Goal: Task Accomplishment & Management: Manage account settings

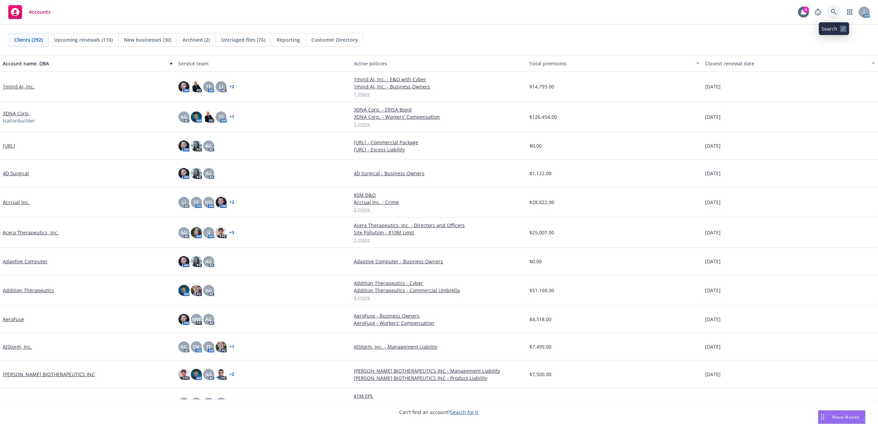
click at [835, 11] on icon at bounding box center [834, 12] width 6 height 6
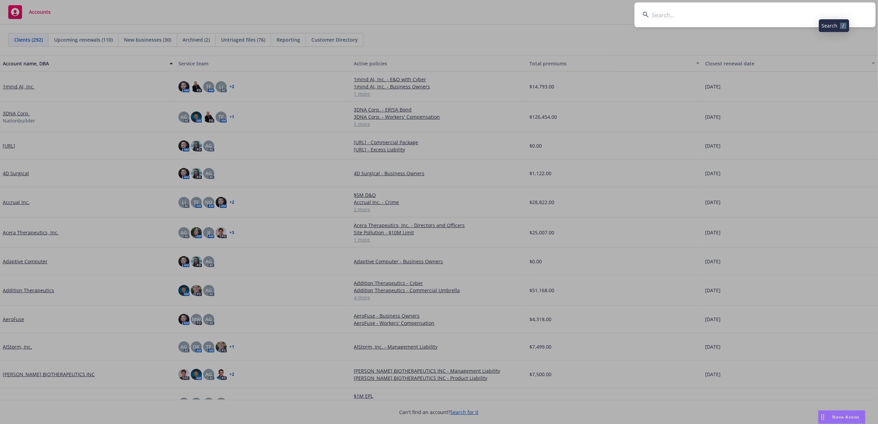
click at [791, 14] on input at bounding box center [754, 14] width 241 height 25
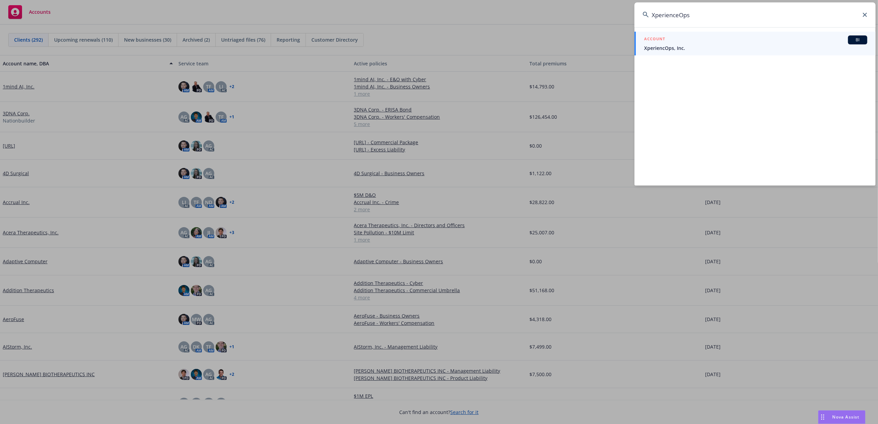
type input "XperienceOps"
click at [692, 45] on span "XperiencOps, Inc." at bounding box center [755, 47] width 223 height 7
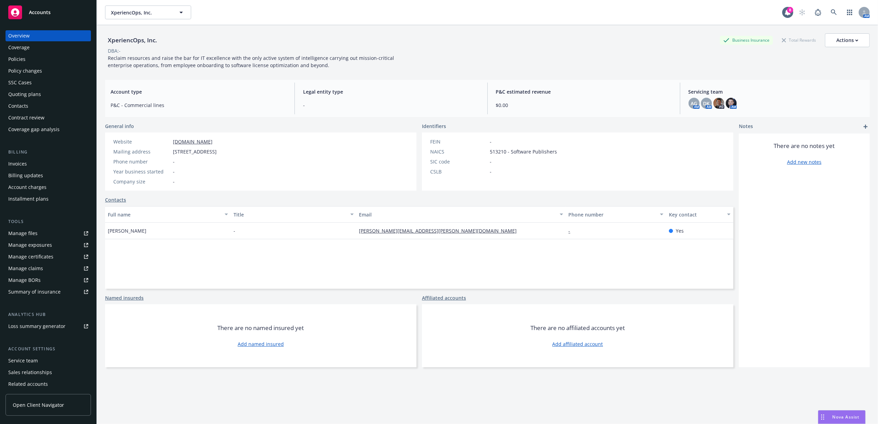
click at [50, 10] on div "Accounts" at bounding box center [48, 13] width 80 height 14
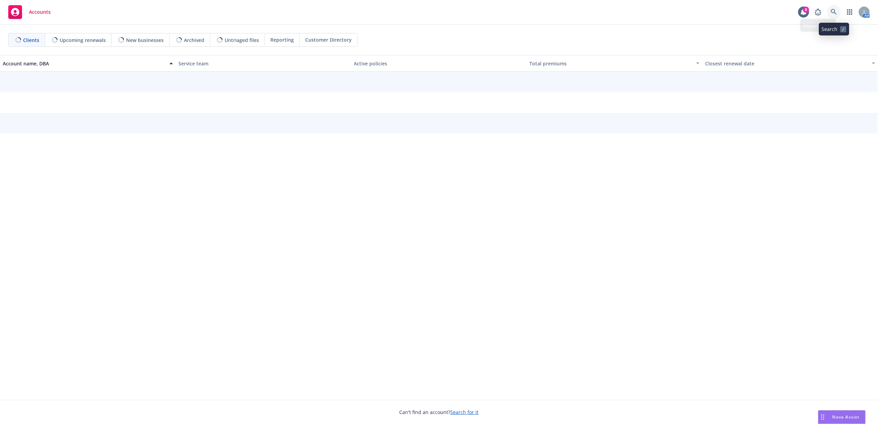
click at [838, 14] on link at bounding box center [834, 12] width 14 height 14
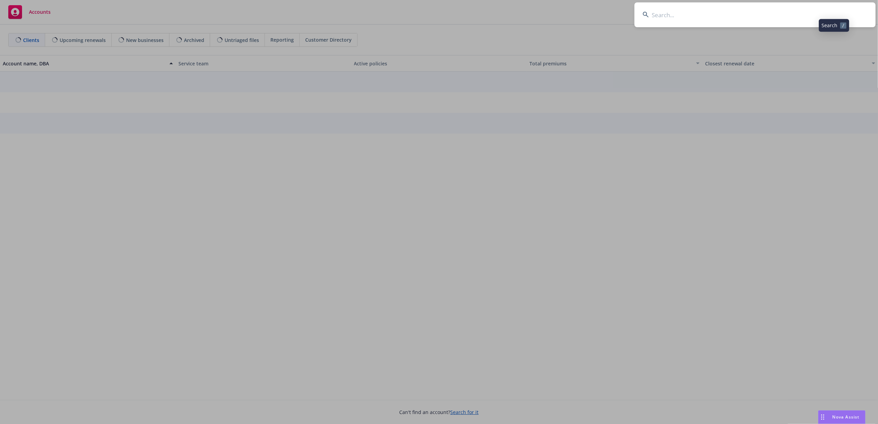
click at [824, 12] on input at bounding box center [754, 14] width 241 height 25
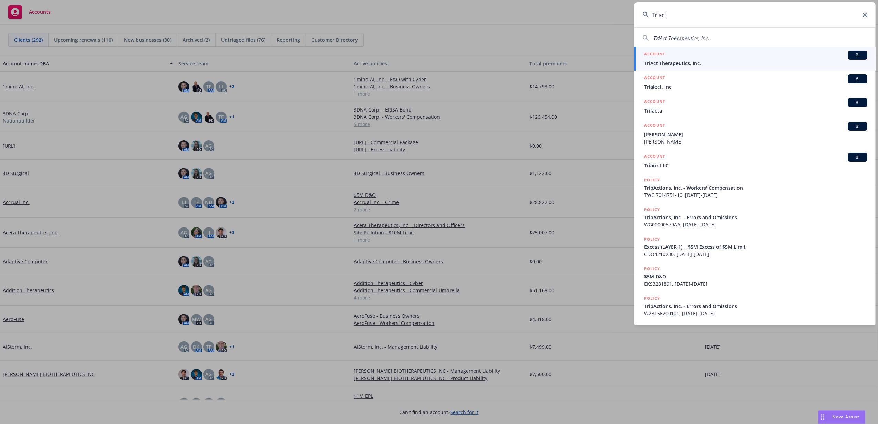
type input "Triact"
click at [761, 61] on span "TriAct Therapeutics, Inc." at bounding box center [755, 63] width 223 height 7
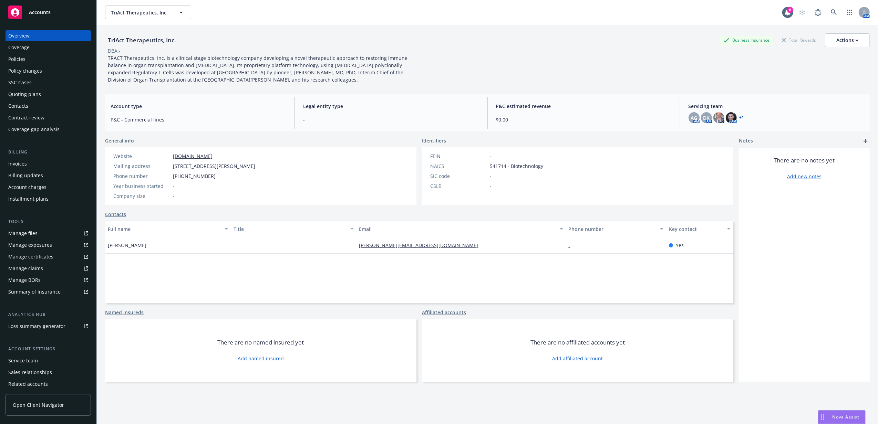
click at [34, 59] on div "Policies" at bounding box center [48, 59] width 80 height 11
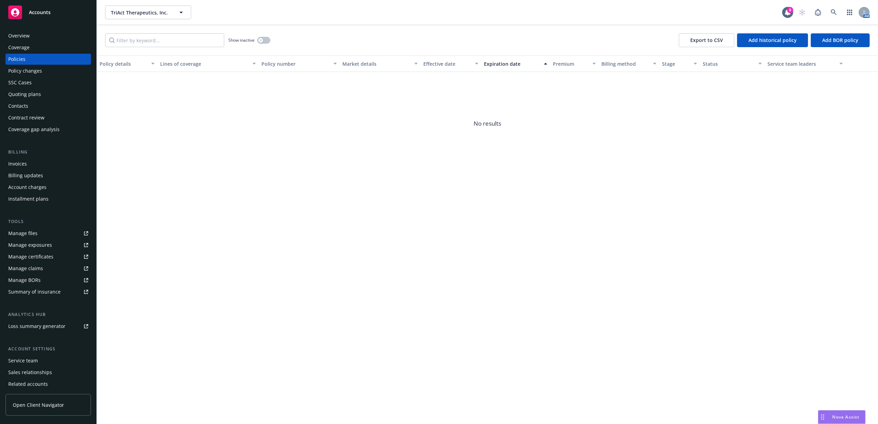
click at [25, 92] on div "Quoting plans" at bounding box center [24, 94] width 33 height 11
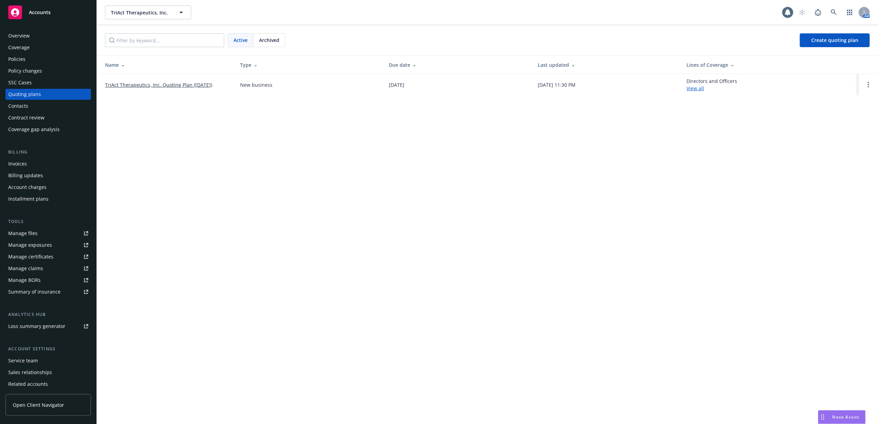
click at [190, 89] on link "TriAct Therapeutics, Inc. Quoting Plan (2025-08-12)" at bounding box center [158, 84] width 107 height 7
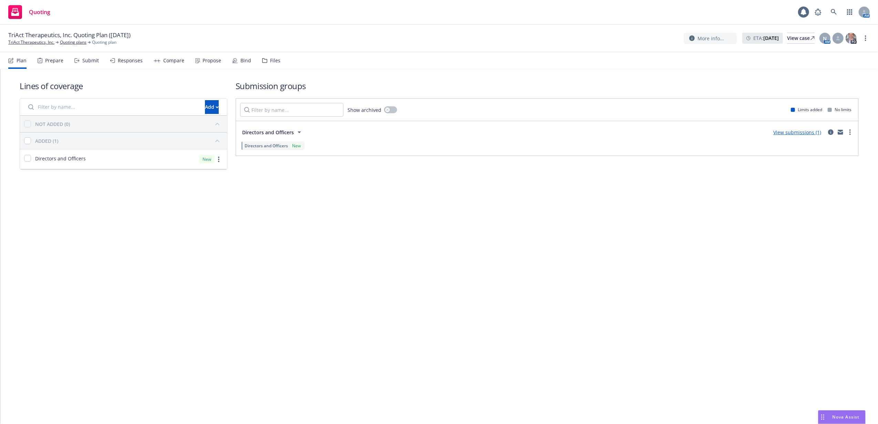
click at [272, 60] on div "Files" at bounding box center [275, 61] width 10 height 6
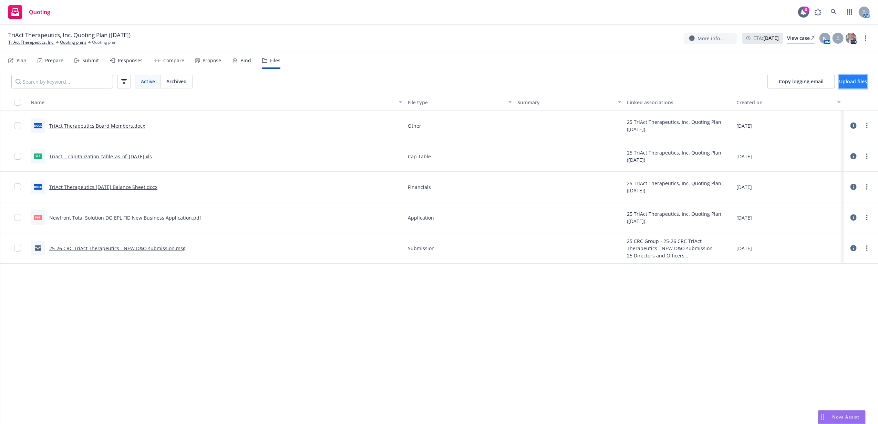
click at [842, 84] on span "Upload files" at bounding box center [853, 81] width 28 height 7
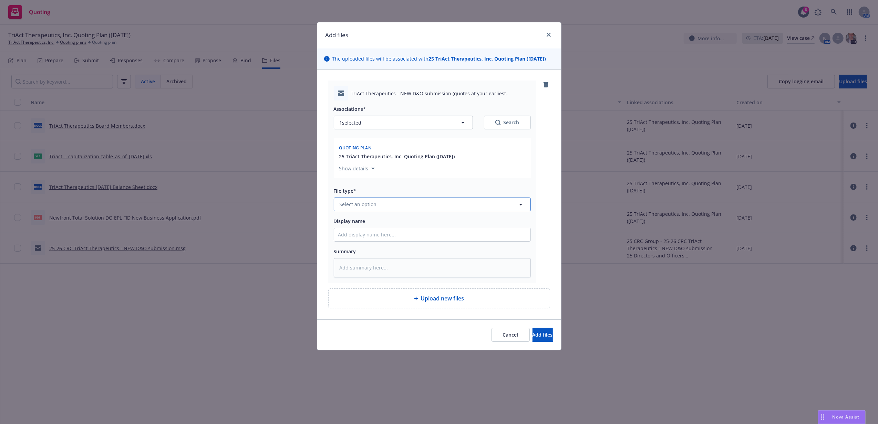
click at [405, 209] on button "Select an option" at bounding box center [432, 205] width 197 height 14
type input "email"
click at [404, 220] on div "Email" at bounding box center [432, 224] width 188 height 10
click at [450, 233] on input "Display name" at bounding box center [432, 234] width 196 height 13
paste input "TriAct Therapeutics - NEW D&O submission (quotes at your earliest opportunity)"
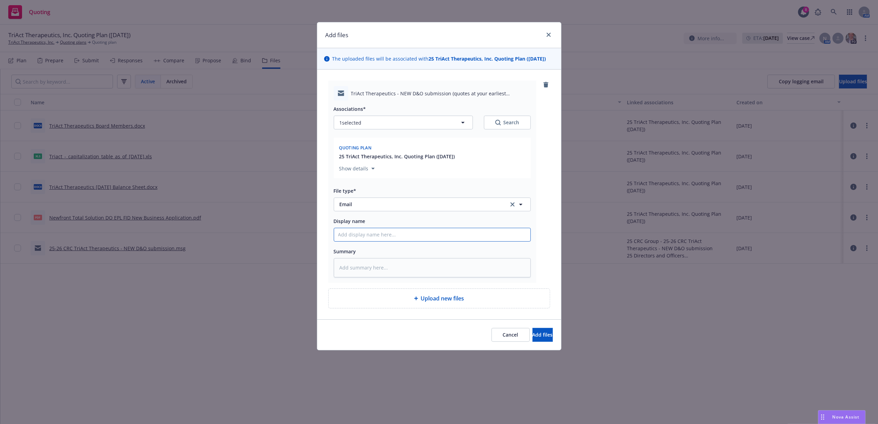
type textarea "x"
type input "TriAct Therapeutics - NEW D&O submission (quotes at your earliest opportunity)"
click at [536, 335] on span "Add files" at bounding box center [542, 335] width 20 height 7
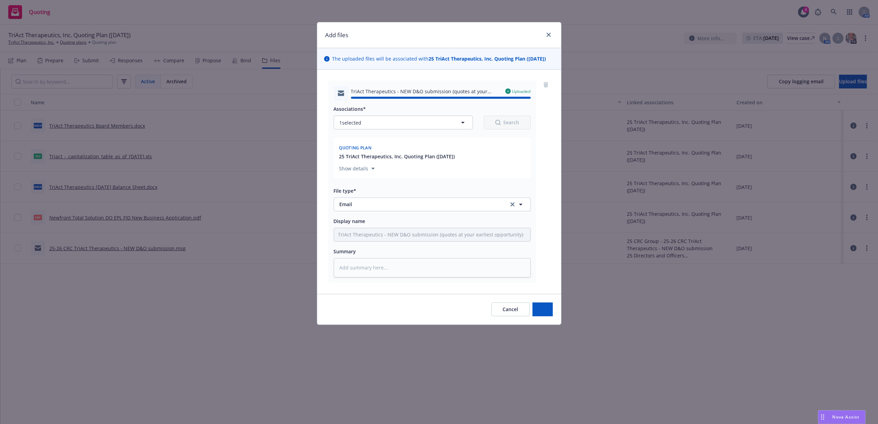
type textarea "x"
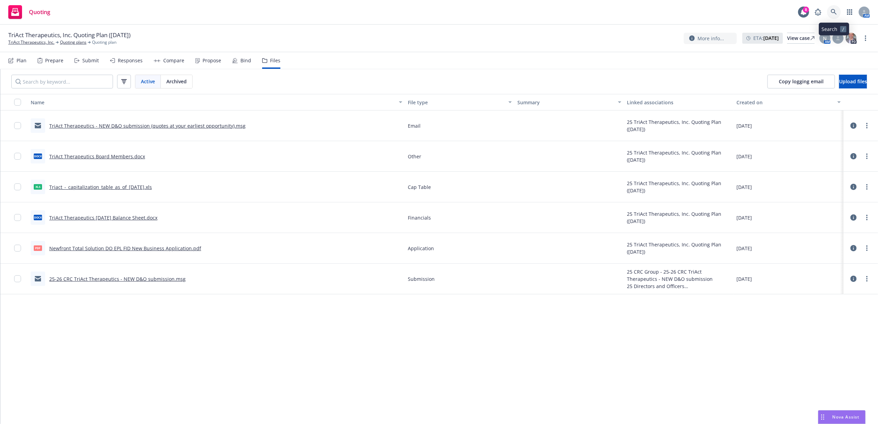
click at [836, 12] on icon at bounding box center [834, 12] width 6 height 6
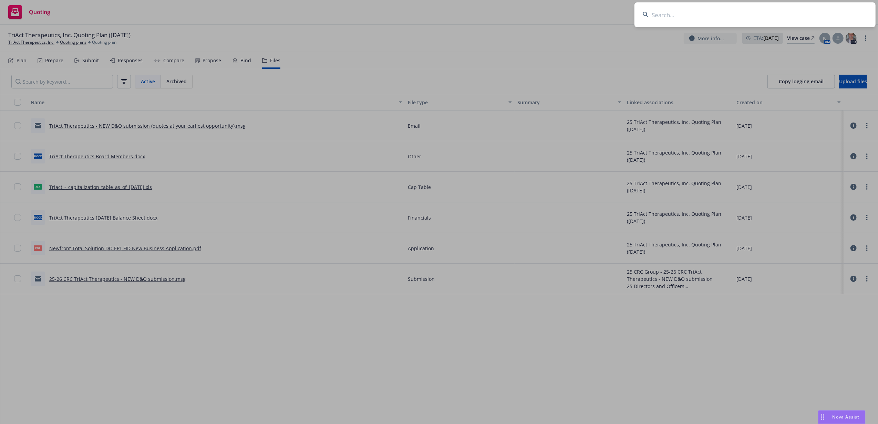
click at [806, 11] on input at bounding box center [754, 14] width 241 height 25
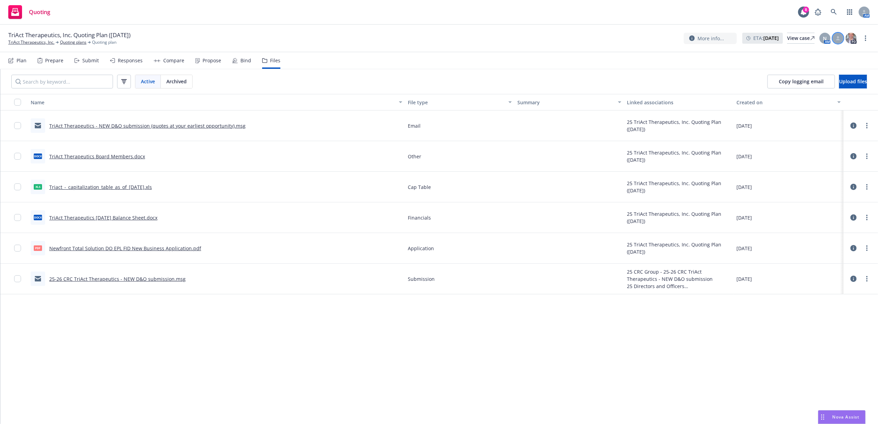
drag, startPoint x: 831, startPoint y: 43, endPoint x: 835, endPoint y: 43, distance: 3.8
click at [832, 43] on div "N AM PD" at bounding box center [838, 38] width 39 height 12
click at [837, 43] on div at bounding box center [837, 38] width 11 height 11
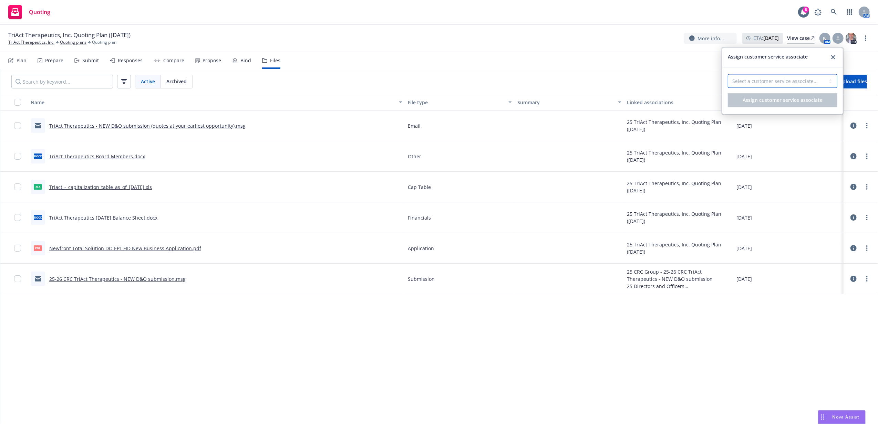
click at [814, 83] on select "Select a customer service associate..." at bounding box center [783, 81] width 110 height 14
drag, startPoint x: 789, startPoint y: 63, endPoint x: 771, endPoint y: 63, distance: 17.9
click at [789, 63] on div "Assign customer service associate" at bounding box center [782, 57] width 121 height 19
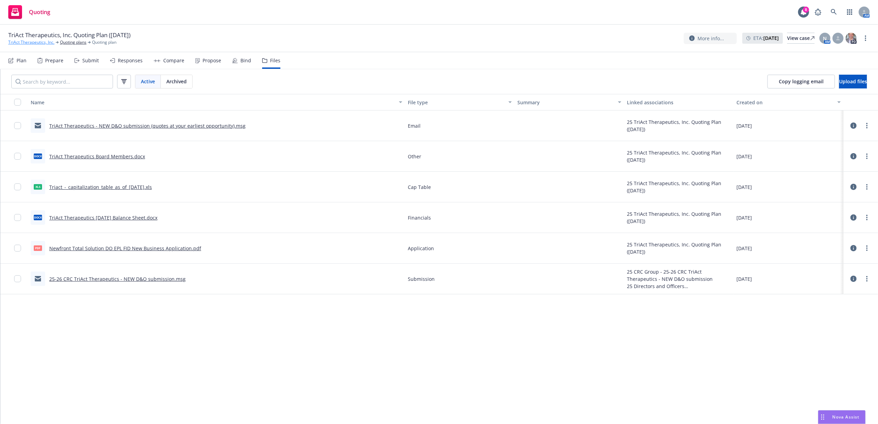
click at [29, 43] on link "TriAct Therapeutics, Inc." at bounding box center [31, 42] width 46 height 6
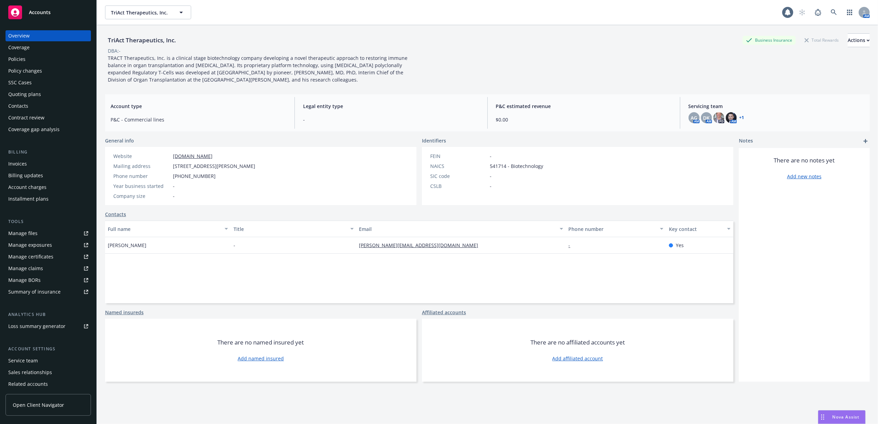
click at [32, 358] on div "Service team" at bounding box center [23, 360] width 30 height 11
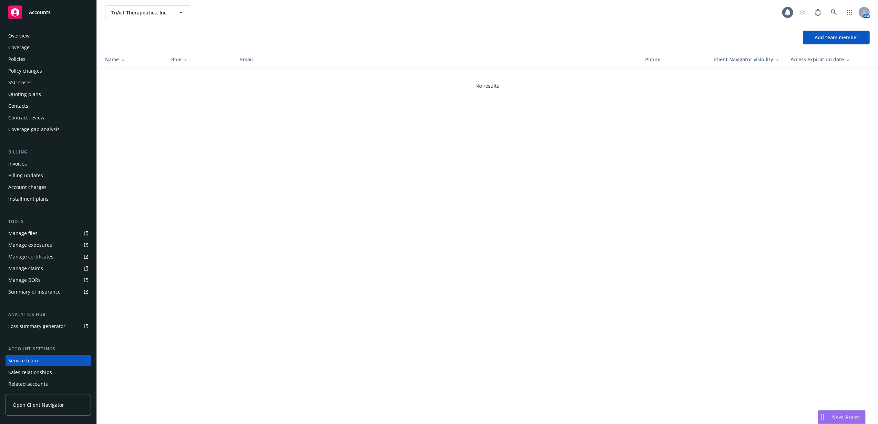
scroll to position [25, 0]
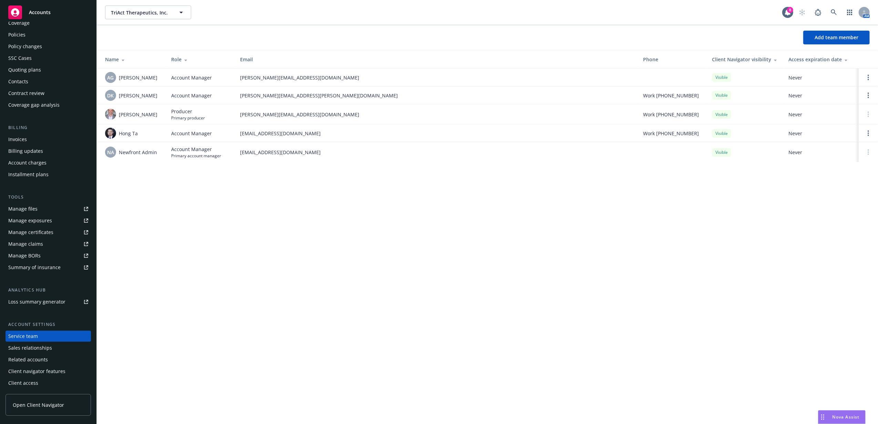
drag, startPoint x: 78, startPoint y: 8, endPoint x: 123, endPoint y: 17, distance: 45.5
click at [78, 8] on div "Accounts" at bounding box center [48, 13] width 80 height 14
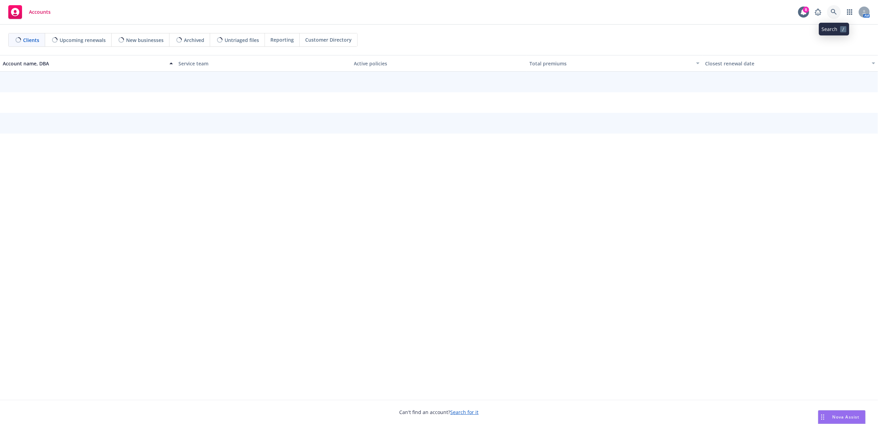
click at [832, 14] on icon at bounding box center [834, 12] width 6 height 6
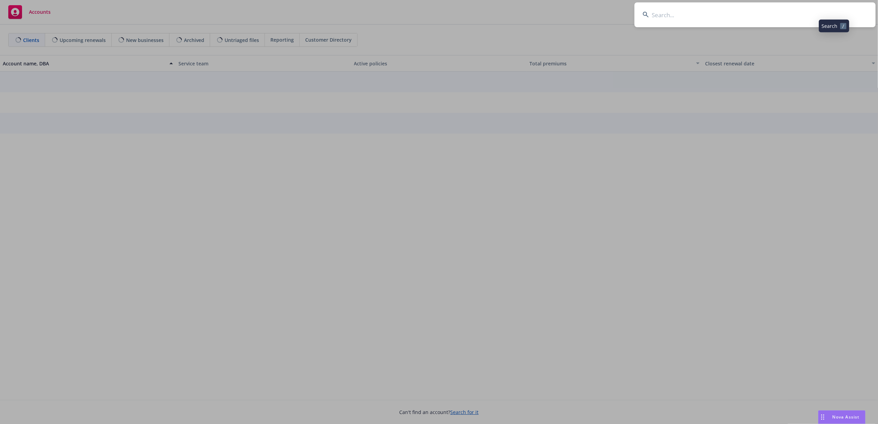
click at [827, 13] on input at bounding box center [754, 14] width 241 height 25
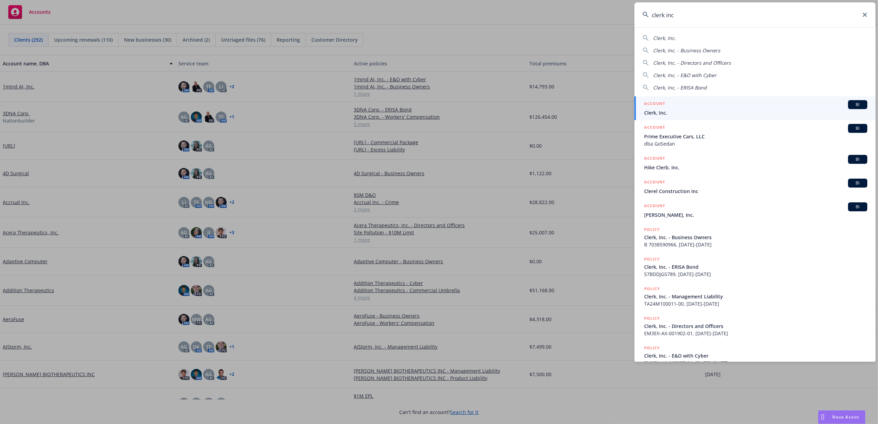
type input "clerk inc"
click at [683, 105] on div "ACCOUNT BI" at bounding box center [755, 104] width 223 height 9
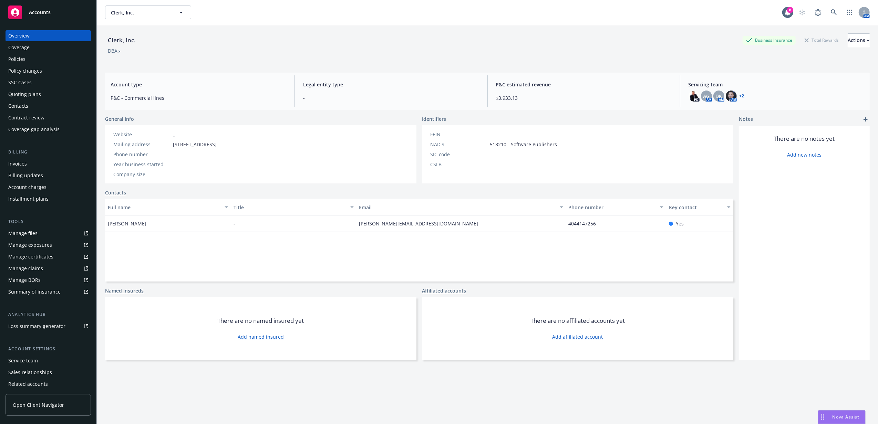
click at [46, 94] on div "Quoting plans" at bounding box center [48, 94] width 80 height 11
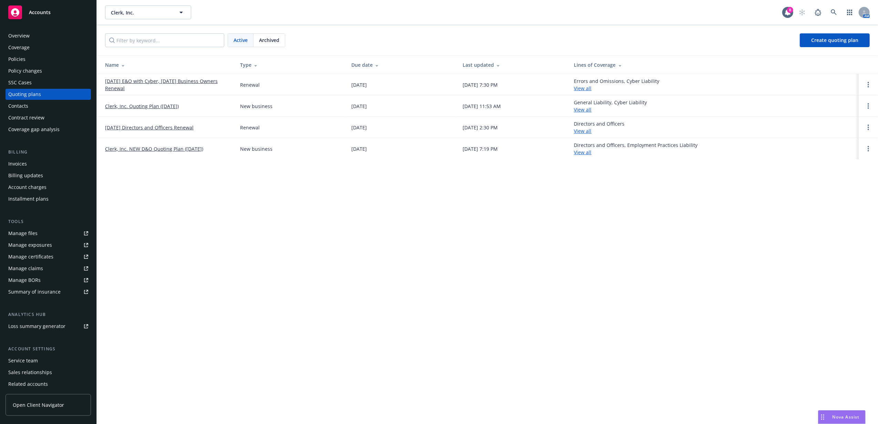
click at [208, 82] on link "10/25/25 E&O with Cyber, 10/11/25 Business Owners Renewal" at bounding box center [167, 84] width 124 height 14
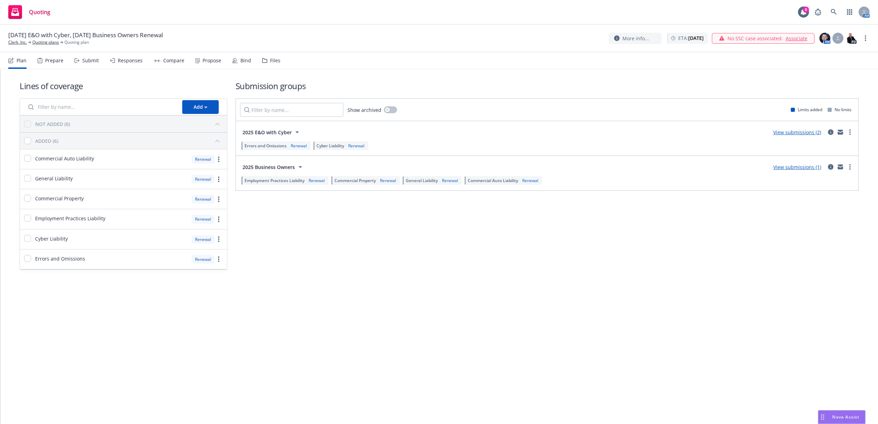
click at [262, 61] on icon at bounding box center [264, 60] width 5 height 5
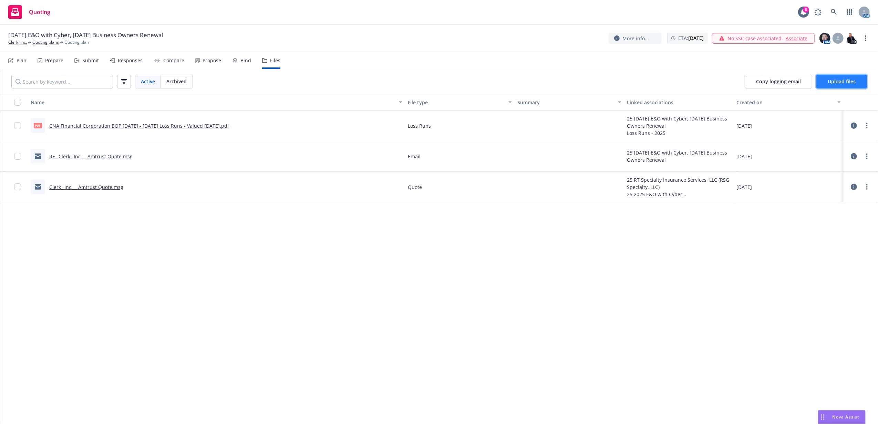
click at [840, 86] on button "Upload files" at bounding box center [841, 82] width 51 height 14
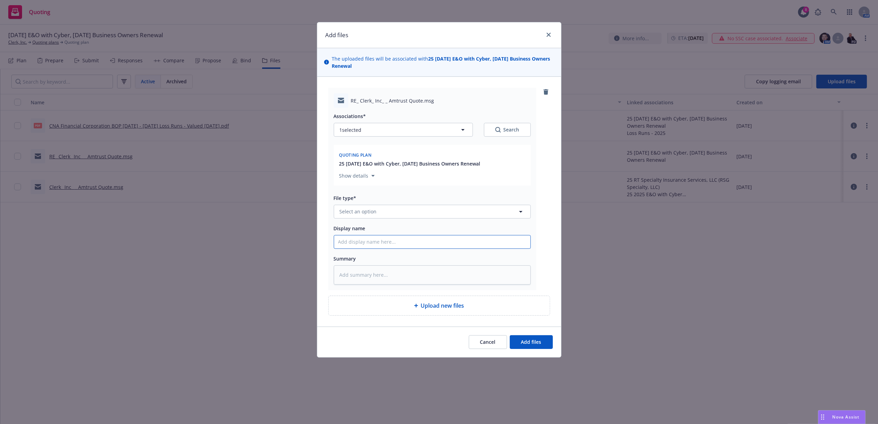
click at [420, 244] on input "Display name" at bounding box center [432, 242] width 196 height 13
paste input "RE: Clerk, Inc. / Amtrust Quote"
type textarea "x"
type input "RE: Clerk, Inc. / Amtrust Quote"
click at [420, 213] on button "Select an option" at bounding box center [432, 212] width 197 height 14
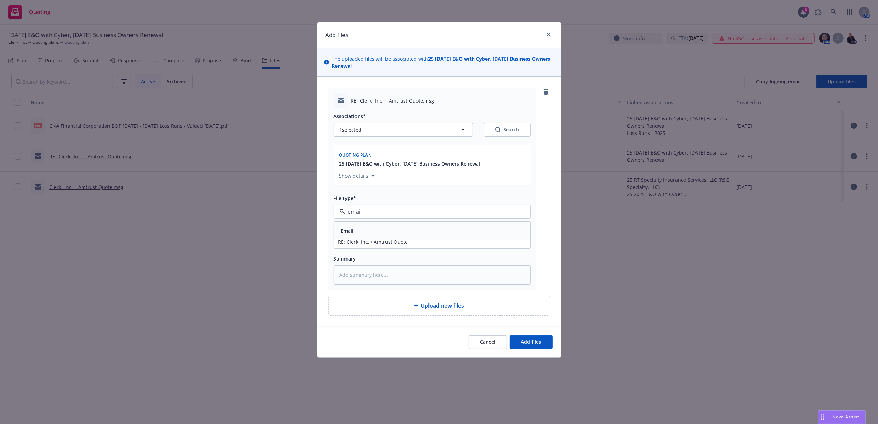
type input "email"
click at [431, 236] on div "Email" at bounding box center [432, 231] width 188 height 10
click at [531, 345] on span "Add files" at bounding box center [531, 342] width 20 height 7
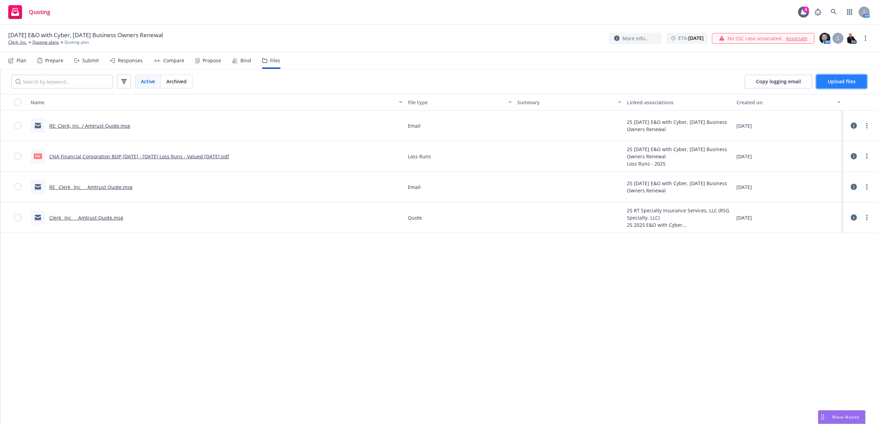
click at [834, 84] on span "Upload files" at bounding box center [842, 81] width 28 height 7
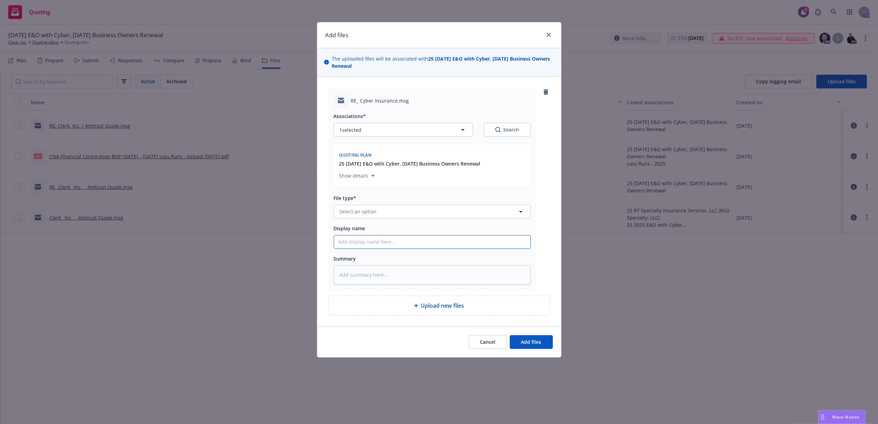
click at [379, 240] on input "Display name" at bounding box center [432, 242] width 196 height 13
paste input "RE: Cyber Insurance"
type textarea "x"
type input "RE: Cyber Insurance"
click at [383, 215] on button "Select an option" at bounding box center [432, 212] width 197 height 14
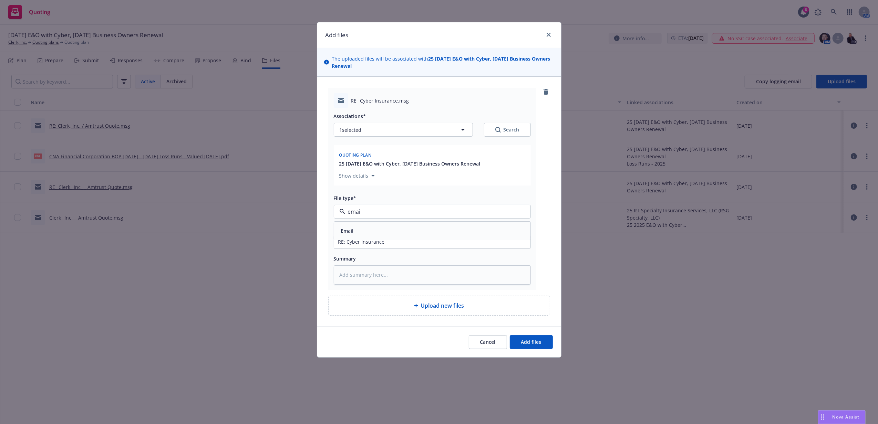
type input "email"
click at [383, 226] on div "Email" at bounding box center [432, 231] width 188 height 10
drag, startPoint x: 551, startPoint y: 353, endPoint x: 546, endPoint y: 344, distance: 10.3
click at [548, 351] on div "Cancel Add files" at bounding box center [439, 342] width 244 height 31
click at [546, 344] on button "Add files" at bounding box center [531, 342] width 43 height 14
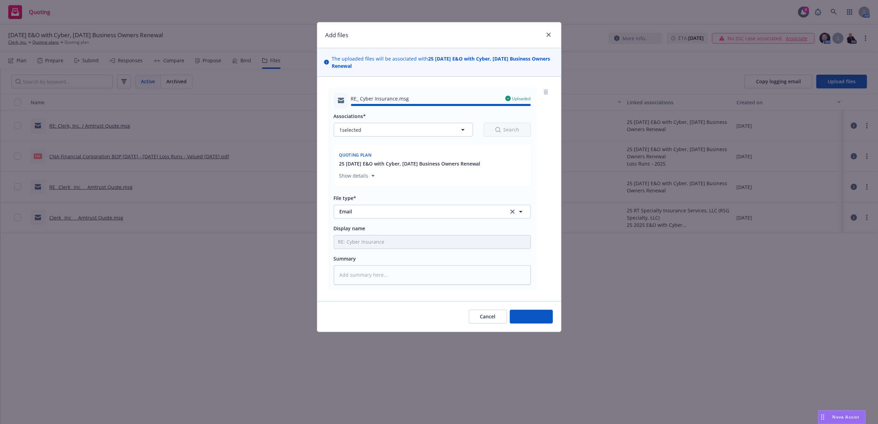
type textarea "x"
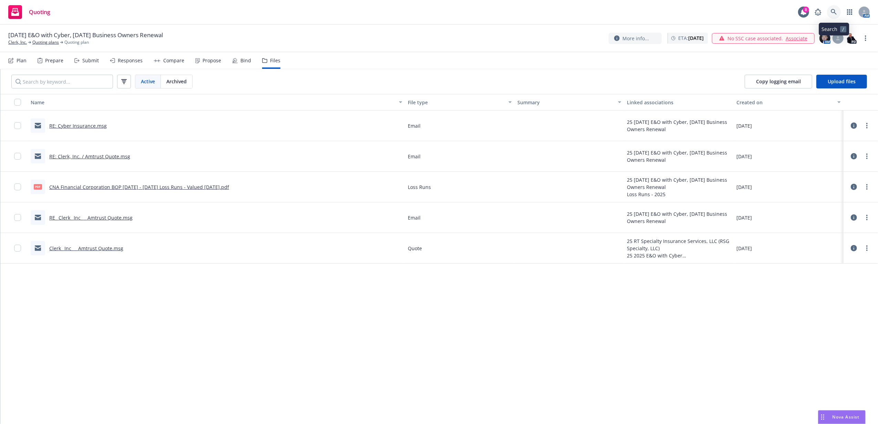
click at [835, 6] on link at bounding box center [834, 12] width 14 height 14
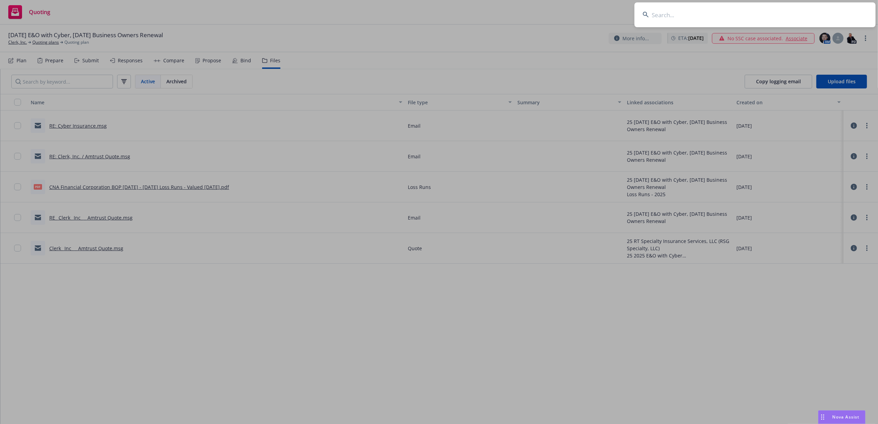
click at [823, 8] on input at bounding box center [754, 14] width 241 height 25
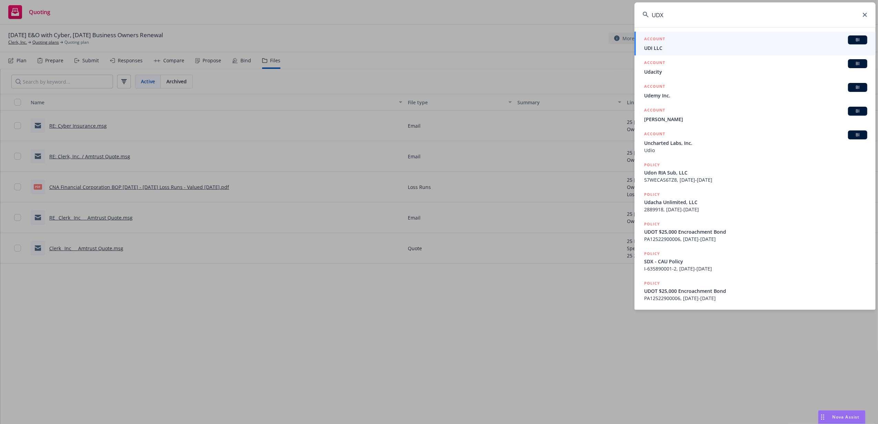
drag, startPoint x: 667, startPoint y: 17, endPoint x: 599, endPoint y: 16, distance: 68.2
click at [599, 16] on div "UDX ACCOUNT BI UDI LLC ACCOUNT BI Udacity ACCOUNT BI Udemy Inc. ACCOUNT BI Uday…" at bounding box center [439, 212] width 878 height 424
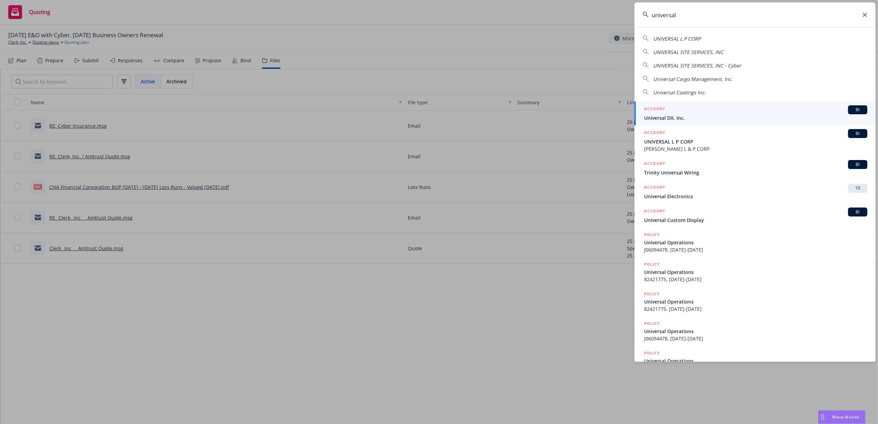
type input "universal"
click at [713, 107] on div "ACCOUNT BI" at bounding box center [755, 109] width 223 height 9
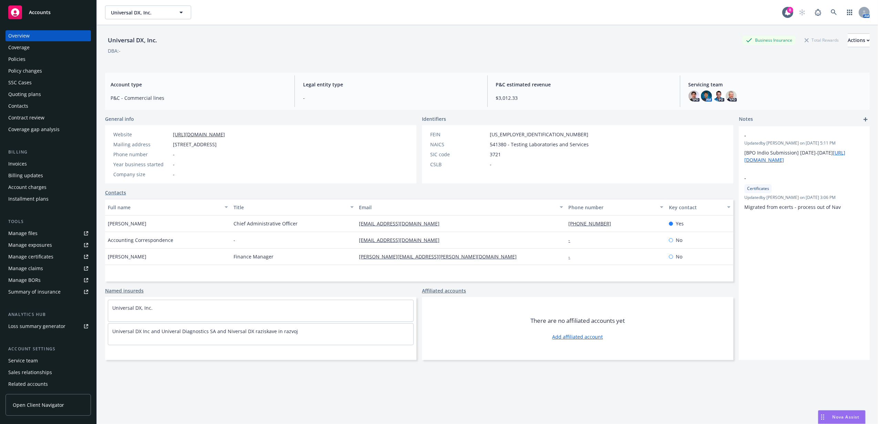
click at [30, 56] on div "Policies" at bounding box center [48, 59] width 80 height 11
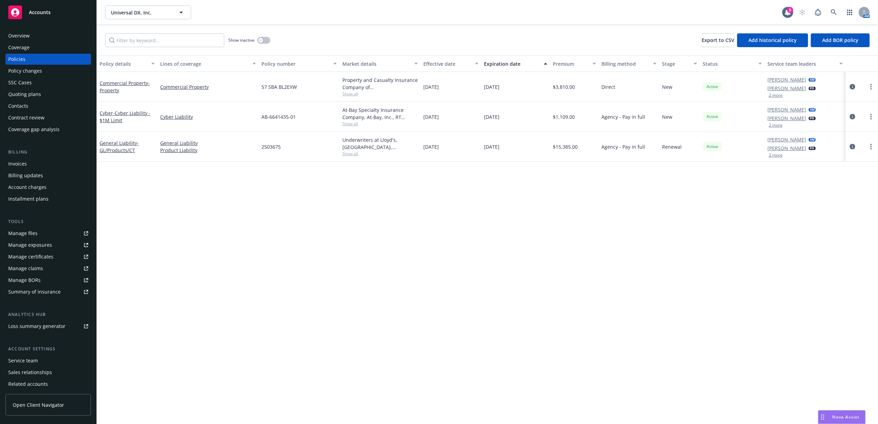
click at [44, 94] on div "Quoting plans" at bounding box center [48, 94] width 80 height 11
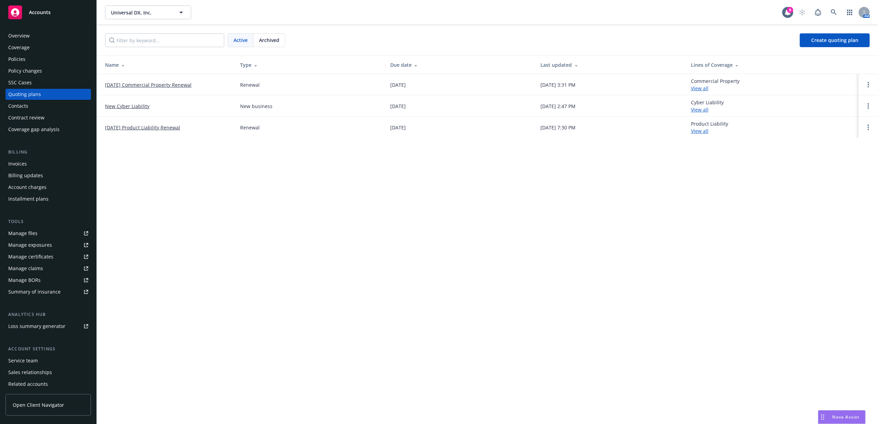
click at [56, 63] on div "Policies" at bounding box center [48, 59] width 80 height 11
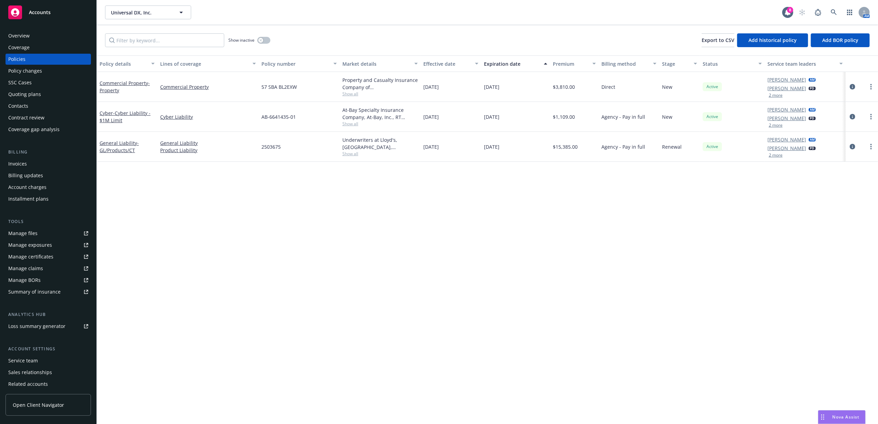
click at [53, 91] on div "Quoting plans" at bounding box center [48, 94] width 80 height 11
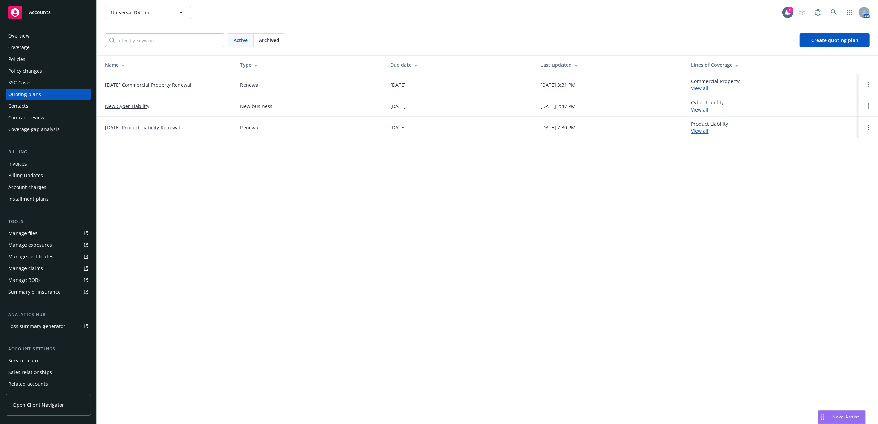
click at [144, 83] on link "[DATE] Commercial Property Renewal" at bounding box center [148, 84] width 86 height 7
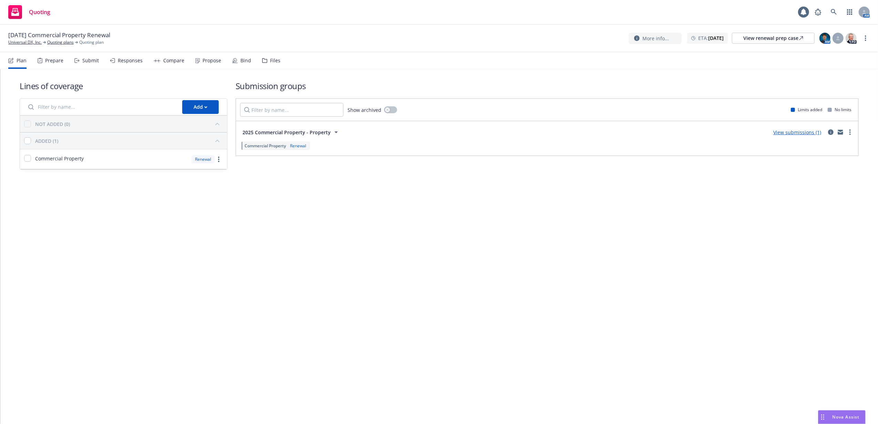
click at [277, 63] on div "Files" at bounding box center [275, 61] width 10 height 6
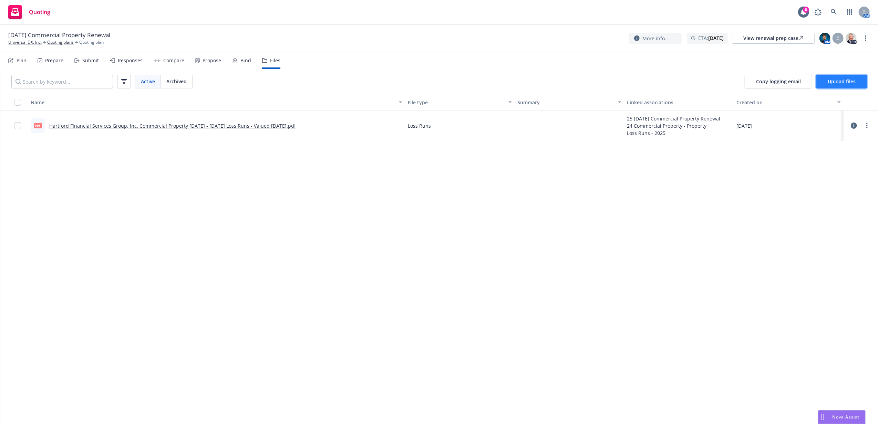
click at [846, 79] on span "Upload files" at bounding box center [842, 81] width 28 height 7
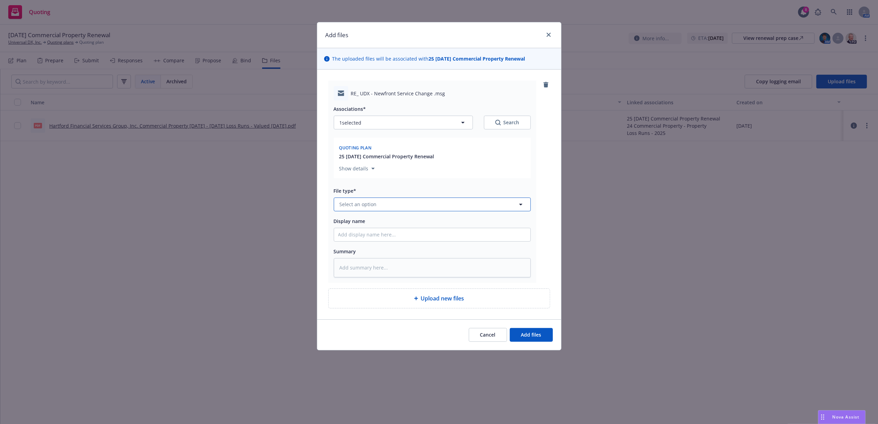
click at [425, 210] on button "Select an option" at bounding box center [432, 205] width 197 height 14
type input "email"
click at [414, 226] on div "Email" at bounding box center [432, 224] width 188 height 10
drag, startPoint x: 349, startPoint y: 95, endPoint x: 430, endPoint y: 98, distance: 81.0
click at [430, 98] on div "RE_ UDX - Newfront Service Change .msg" at bounding box center [432, 93] width 197 height 14
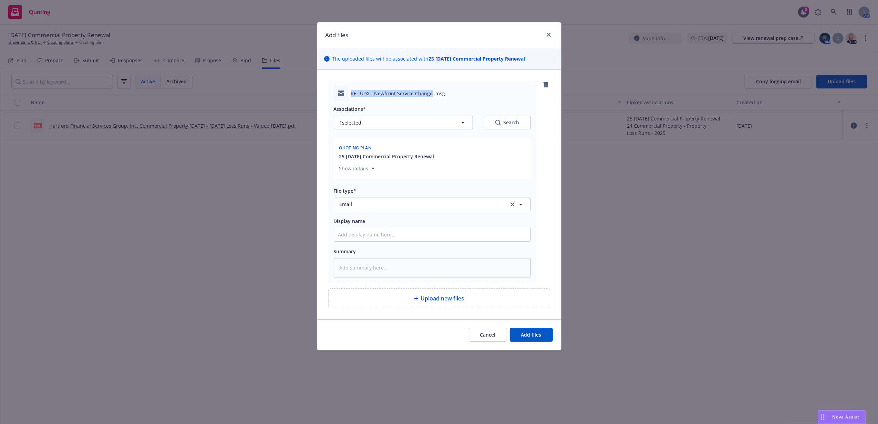
copy span "RE_ UDX - Newfront Service Change"
click at [401, 235] on input "Display name" at bounding box center [432, 234] width 196 height 13
paste input "RE_ UDX - Newfront Service Change"
type textarea "x"
type input "RE_ UDX - Newfront Service Change"
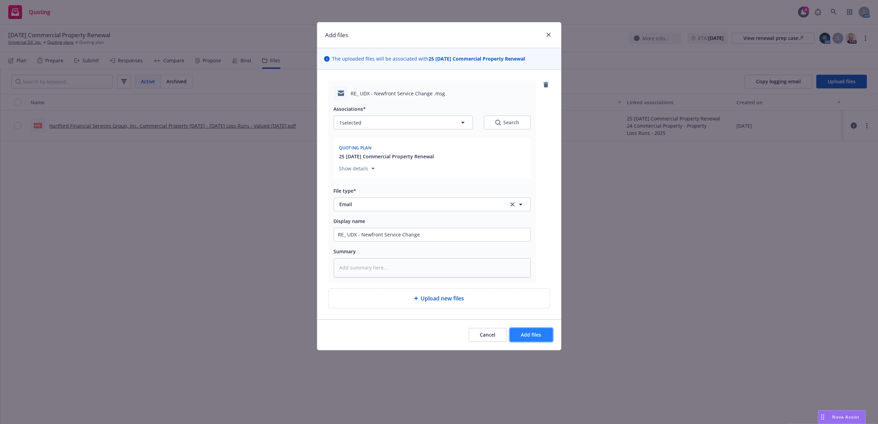
click at [547, 333] on button "Add files" at bounding box center [531, 335] width 43 height 14
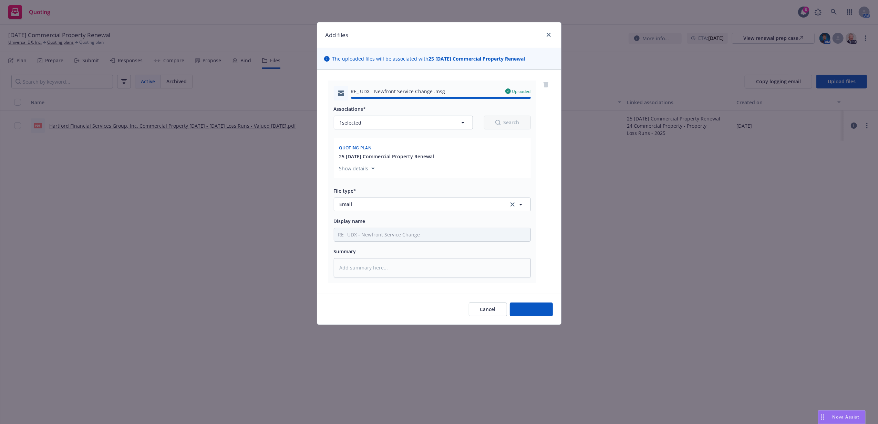
type textarea "x"
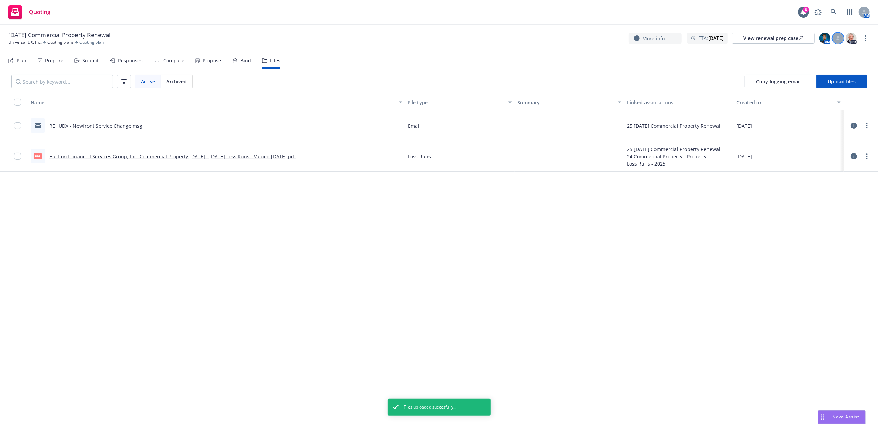
click at [833, 37] on div at bounding box center [837, 38] width 11 height 11
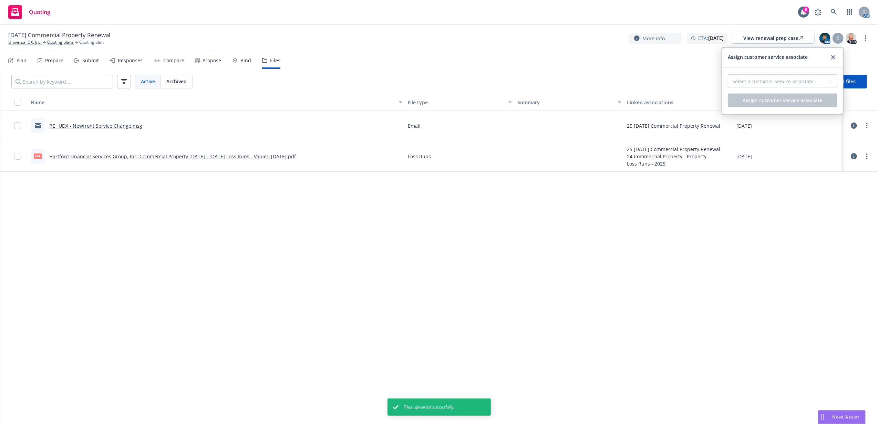
click at [804, 90] on div "Select a customer service associate..." at bounding box center [783, 83] width 110 height 19
click at [802, 83] on select "Select a customer service associate..." at bounding box center [783, 81] width 110 height 14
click at [830, 55] on link "close" at bounding box center [833, 57] width 8 height 8
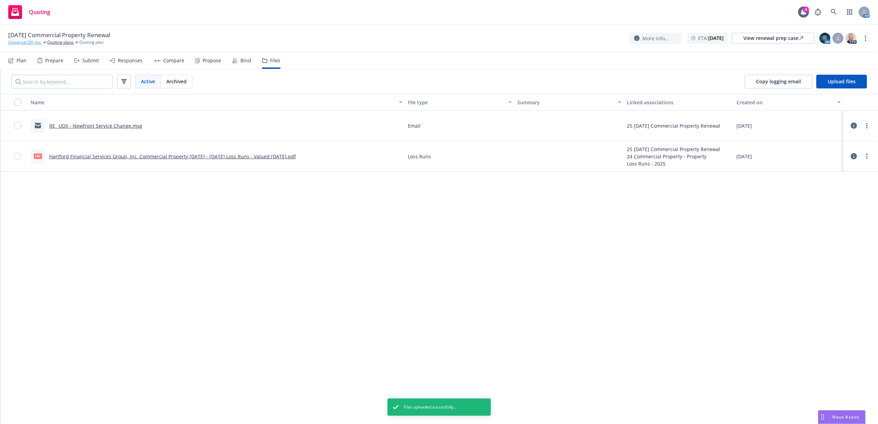
click at [30, 42] on link "Universal DX, Inc." at bounding box center [24, 42] width 33 height 6
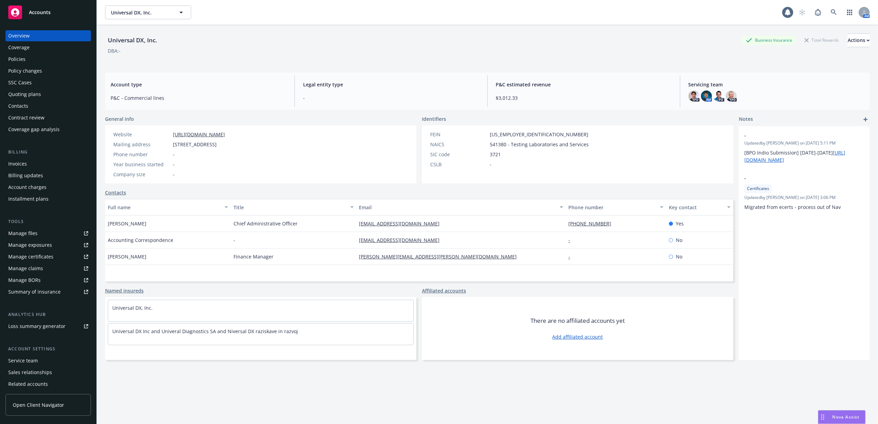
click at [35, 357] on div "Service team" at bounding box center [23, 360] width 30 height 11
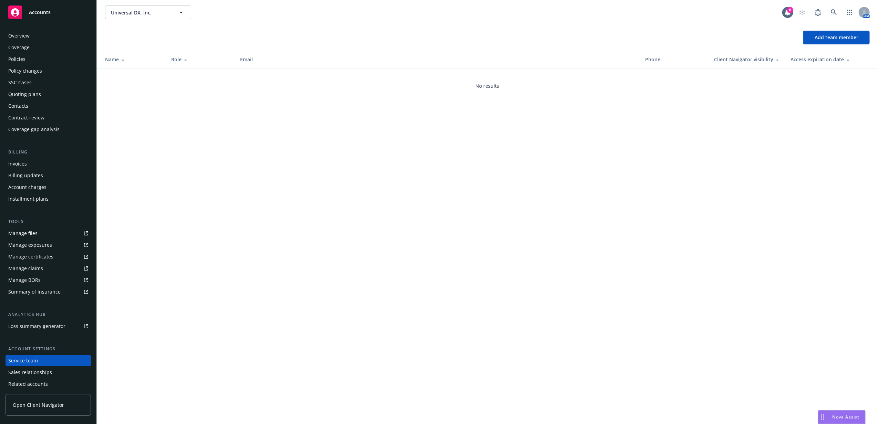
scroll to position [25, 0]
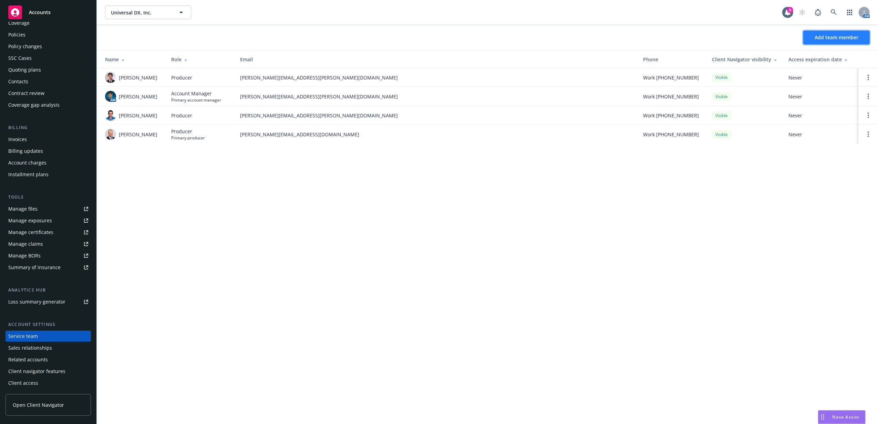
click at [825, 37] on span "Add team member" at bounding box center [836, 37] width 44 height 7
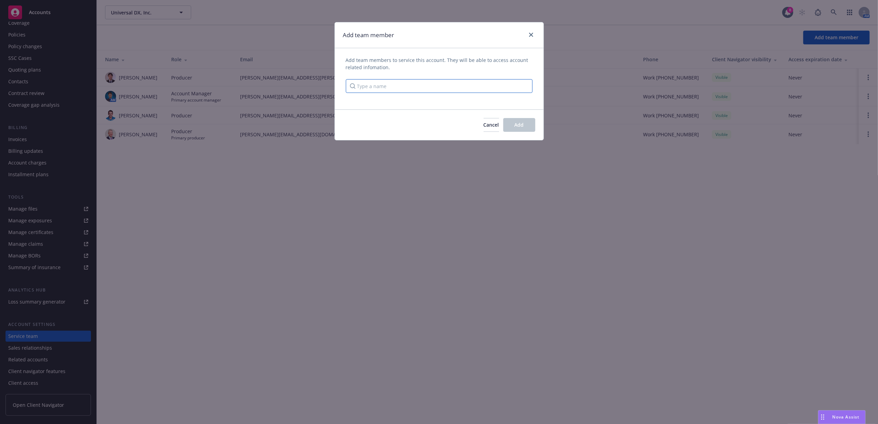
click at [403, 84] on input "Type a name" at bounding box center [439, 86] width 187 height 14
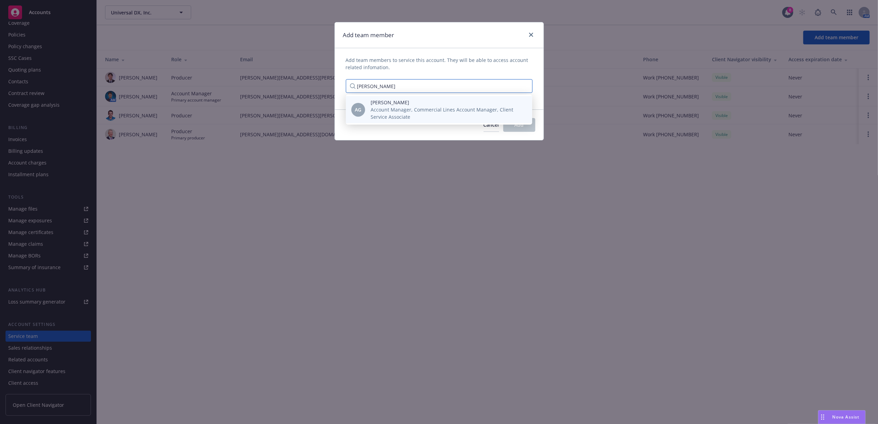
type input "[PERSON_NAME]"
click at [393, 113] on span "Account Manager, Commercial Lines Account Manager, Client Service Associate" at bounding box center [446, 113] width 150 height 14
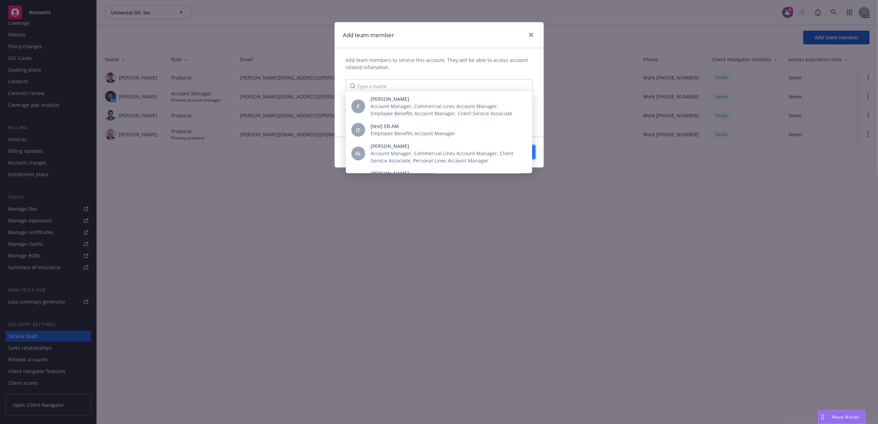
click at [520, 153] on span "Add" at bounding box center [519, 152] width 9 height 7
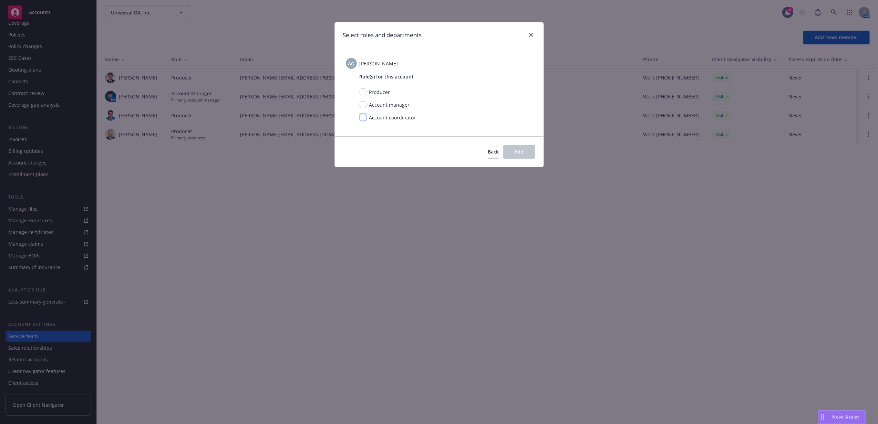
click at [360, 118] on input "checkbox" at bounding box center [363, 117] width 7 height 7
checkbox input "true"
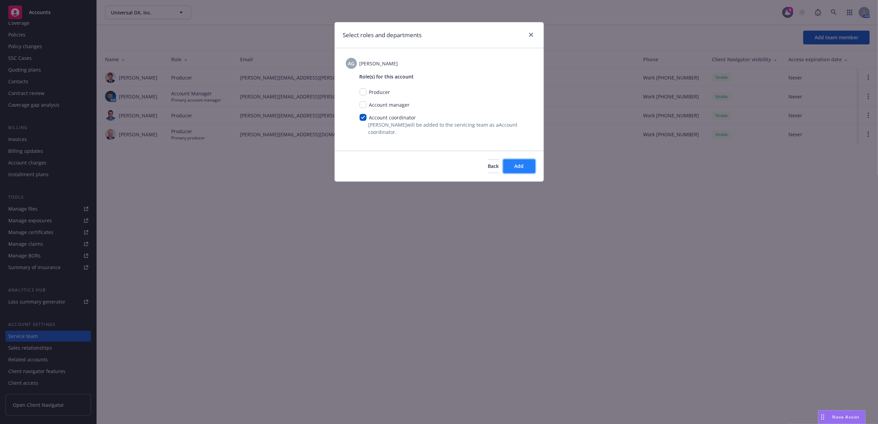
click at [517, 166] on span "Add" at bounding box center [519, 166] width 9 height 7
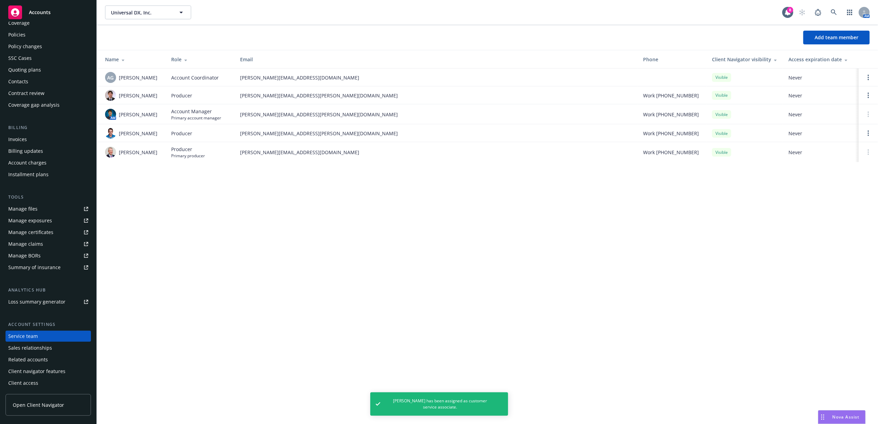
scroll to position [0, 0]
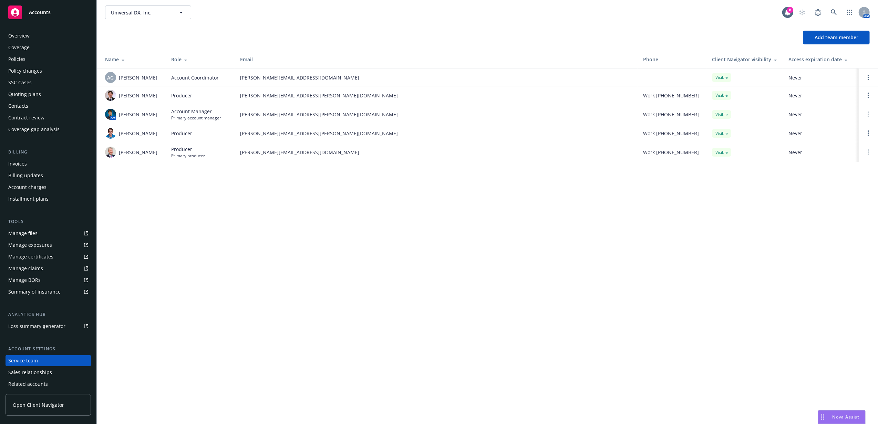
click at [53, 15] on div "Accounts" at bounding box center [48, 13] width 80 height 14
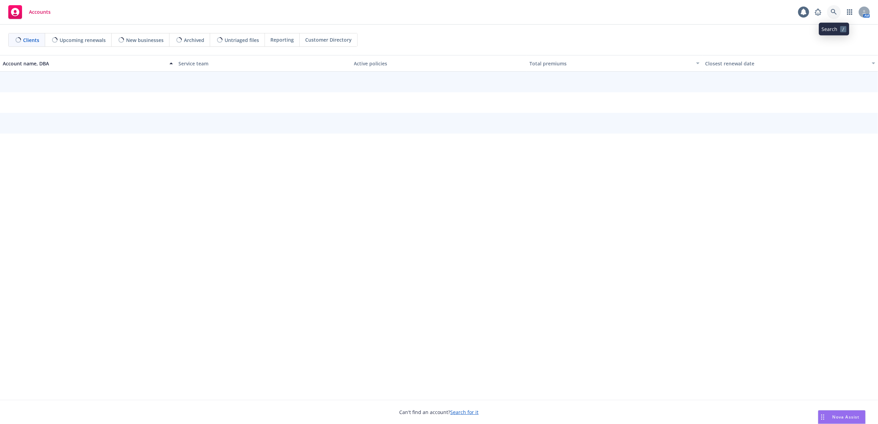
click at [837, 10] on link at bounding box center [834, 12] width 14 height 14
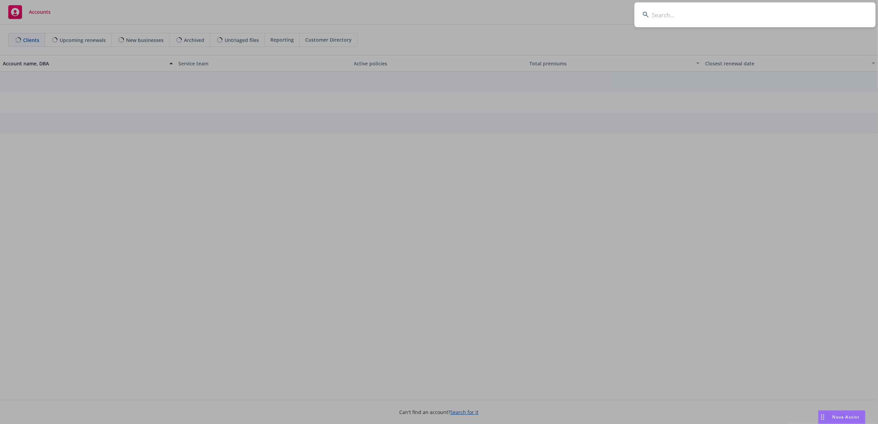
click at [819, 11] on input at bounding box center [754, 14] width 241 height 25
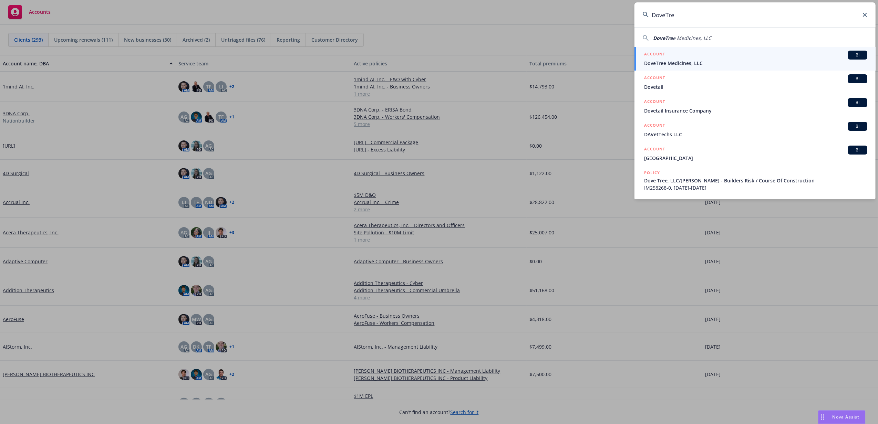
type input "DoveTre"
click at [685, 61] on span "DoveTree Medicines, LLC" at bounding box center [755, 63] width 223 height 7
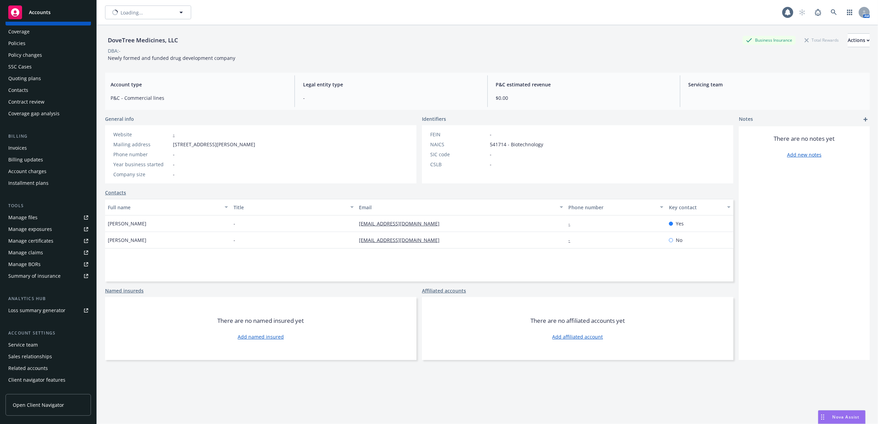
scroll to position [25, 0]
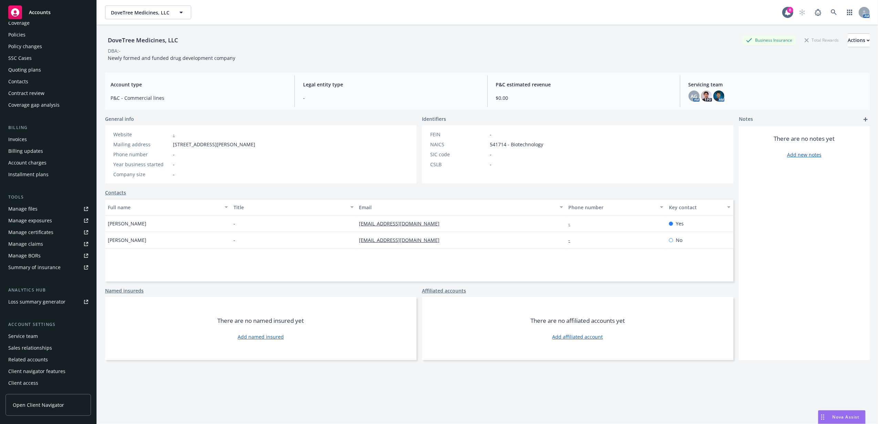
click at [37, 337] on div "Service team" at bounding box center [23, 336] width 30 height 11
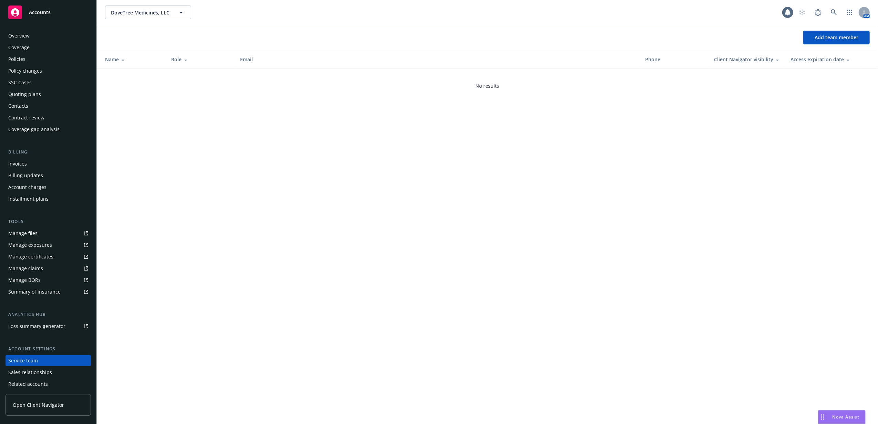
scroll to position [25, 0]
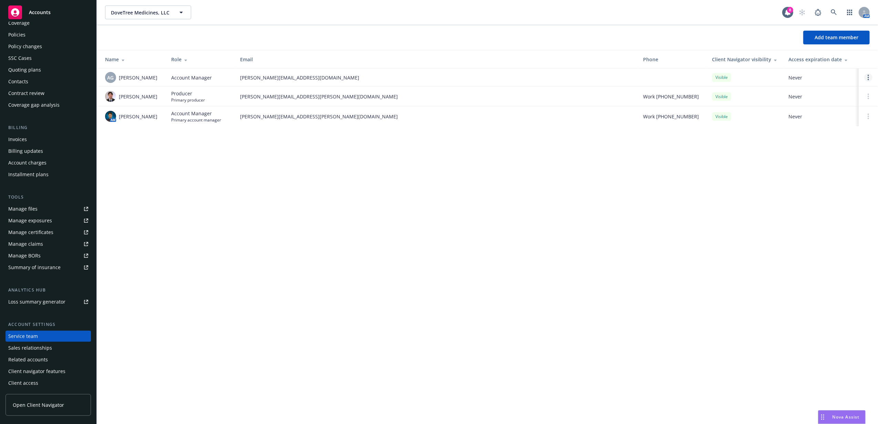
click at [870, 79] on link "Open options" at bounding box center [868, 77] width 8 height 8
click at [827, 59] on span "Remove account manager" at bounding box center [802, 58] width 76 height 7
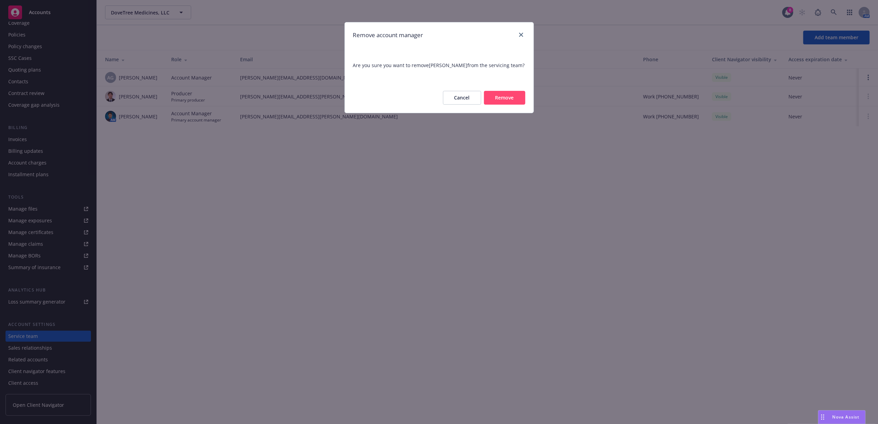
click at [506, 96] on button "Remove" at bounding box center [504, 98] width 41 height 14
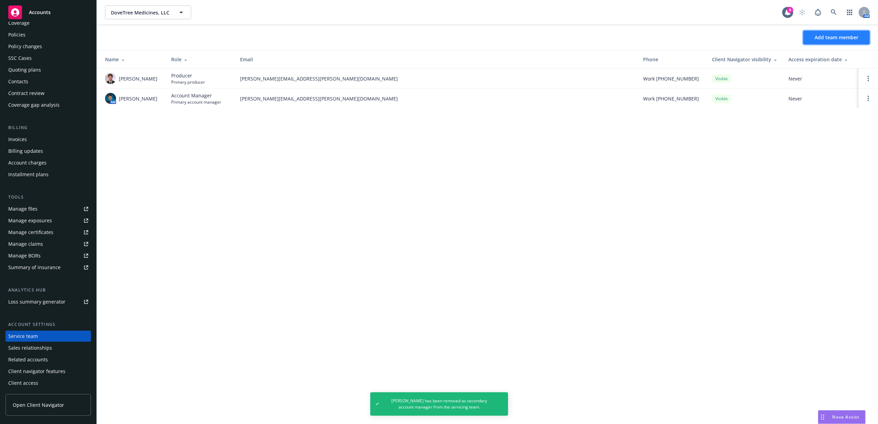
click at [814, 40] on span "Add team member" at bounding box center [836, 37] width 44 height 7
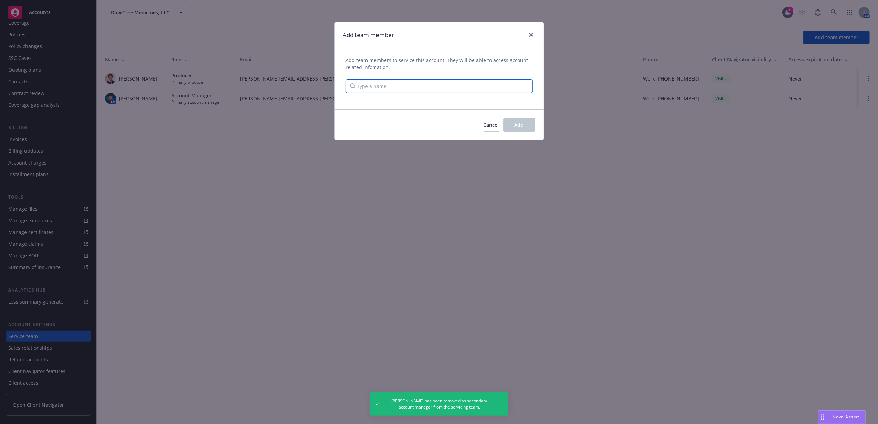
click at [476, 82] on input "Type a name" at bounding box center [439, 86] width 187 height 14
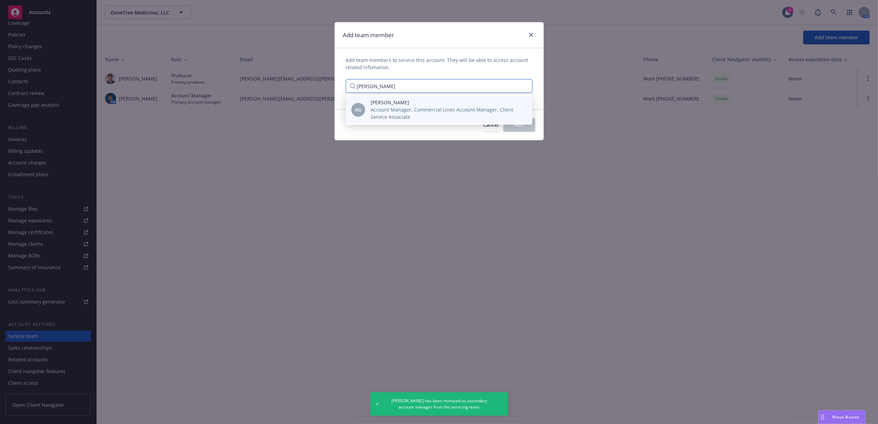
type input "[PERSON_NAME]"
click at [476, 114] on span "Account Manager, Commercial Lines Account Manager, Client Service Associate" at bounding box center [446, 113] width 150 height 14
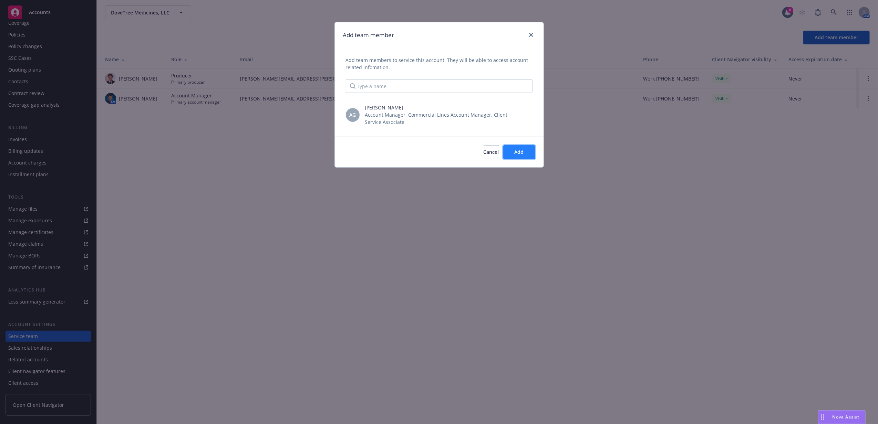
click at [515, 155] on span "Add" at bounding box center [519, 152] width 9 height 7
click at [363, 118] on input "checkbox" at bounding box center [363, 117] width 7 height 7
checkbox input "true"
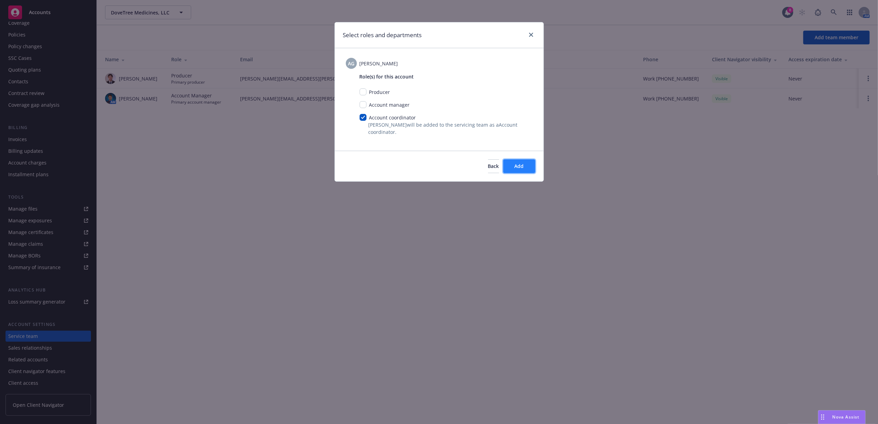
click at [515, 166] on span "Add" at bounding box center [519, 166] width 9 height 7
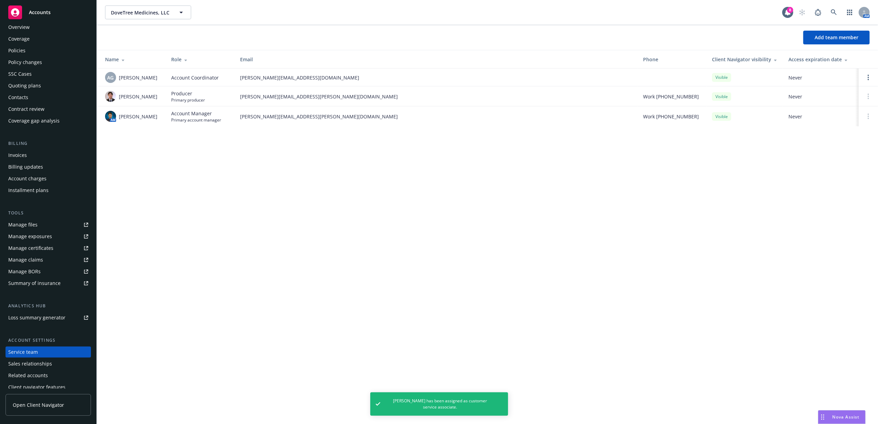
scroll to position [0, 0]
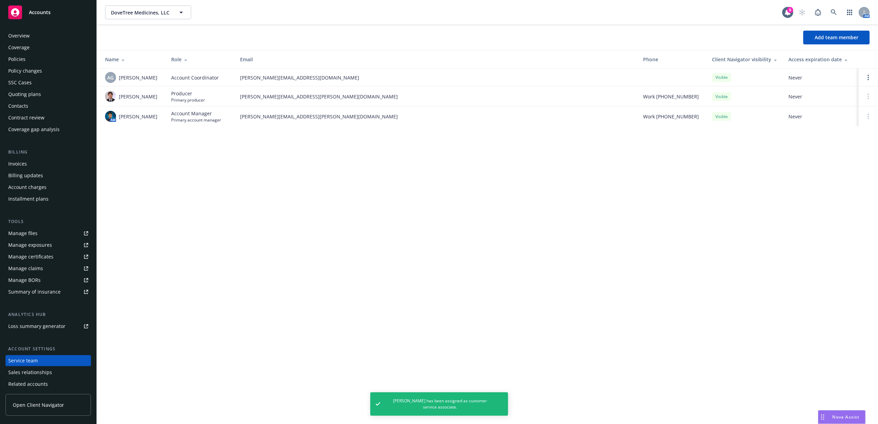
click at [49, 98] on div "Quoting plans" at bounding box center [48, 94] width 80 height 11
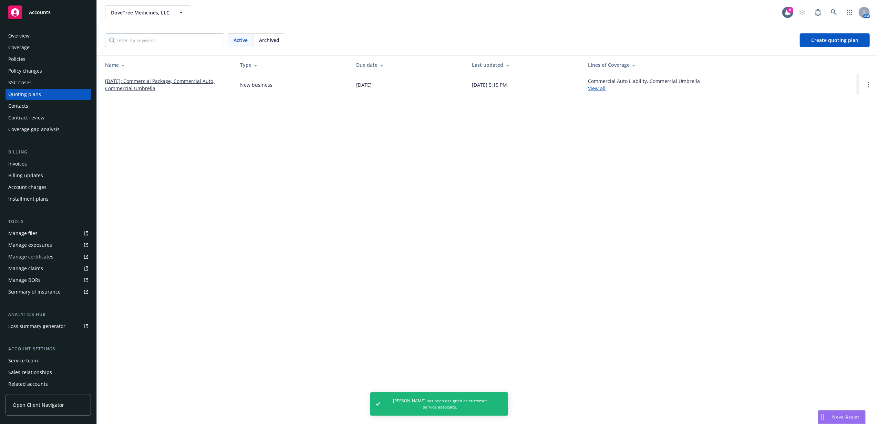
click at [133, 97] on div "DoveTree Medicines, LLC DoveTree Medicines, LLC 8 AM Active Archived Create quo…" at bounding box center [487, 212] width 781 height 424
click at [133, 87] on link "8/10/2025: Commercial Package, Commercial Auto, Commercial Umbrella" at bounding box center [167, 84] width 124 height 14
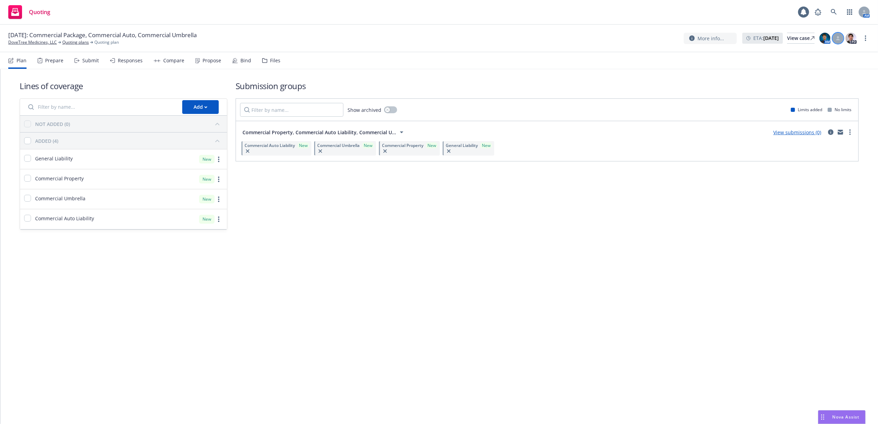
click at [839, 39] on icon at bounding box center [838, 39] width 4 height 1
click at [809, 81] on select "Select a customer service associate... [PERSON_NAME]" at bounding box center [783, 81] width 110 height 14
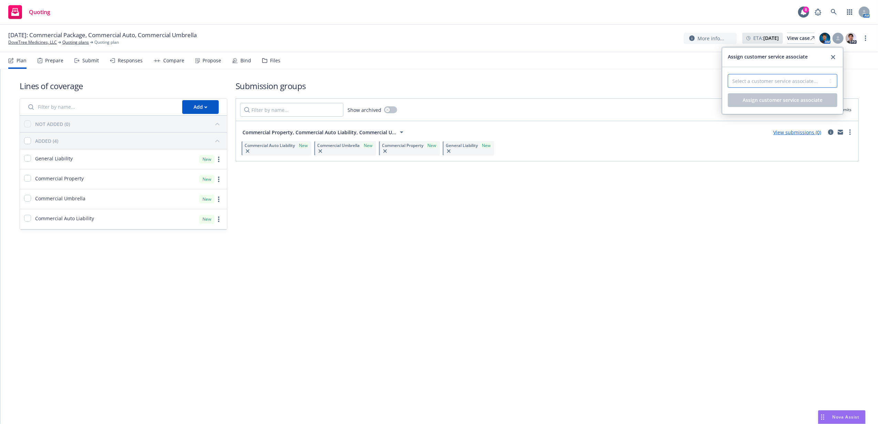
select select "87e5f489-3206-41d4-96e8-38a7dd17d453"
click at [728, 74] on select "Select a customer service associate... [PERSON_NAME]" at bounding box center [783, 81] width 110 height 14
click at [808, 101] on span "Assign customer service associate" at bounding box center [783, 100] width 80 height 7
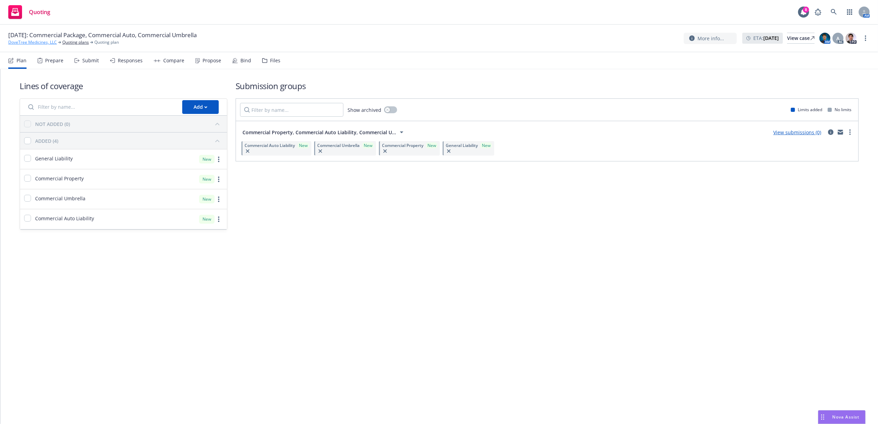
click at [41, 43] on link "DoveTree Medicines, LLC" at bounding box center [32, 42] width 49 height 6
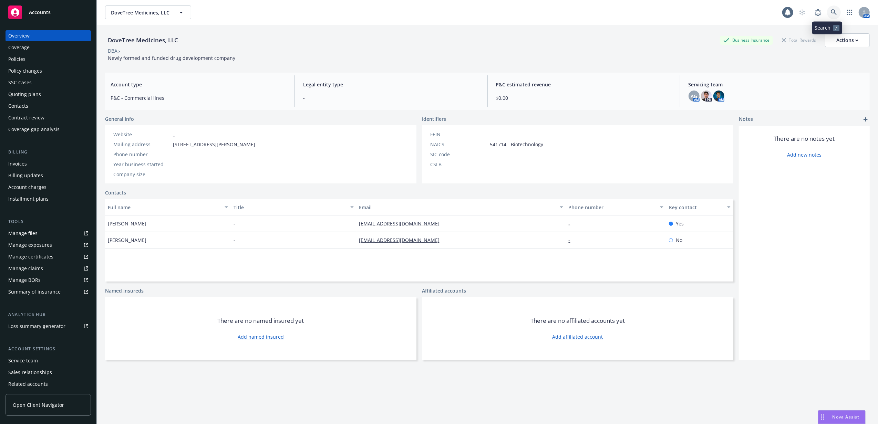
click at [831, 10] on icon at bounding box center [834, 12] width 6 height 6
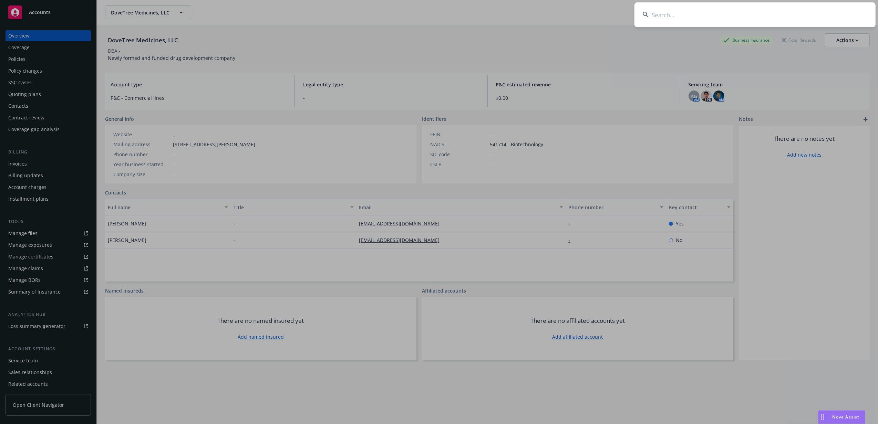
click at [813, 10] on input at bounding box center [754, 14] width 241 height 25
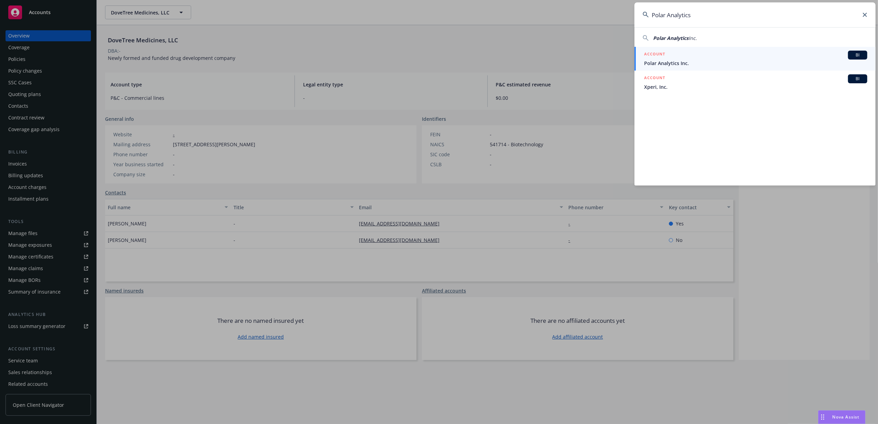
type input "Polar Analytics"
click at [685, 60] on span "Polar Analytics Inc." at bounding box center [755, 63] width 223 height 7
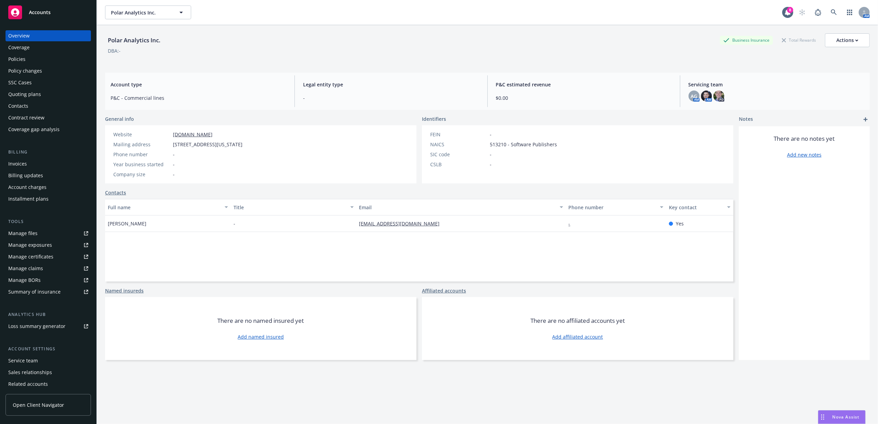
click at [28, 360] on div "Service team" at bounding box center [23, 360] width 30 height 11
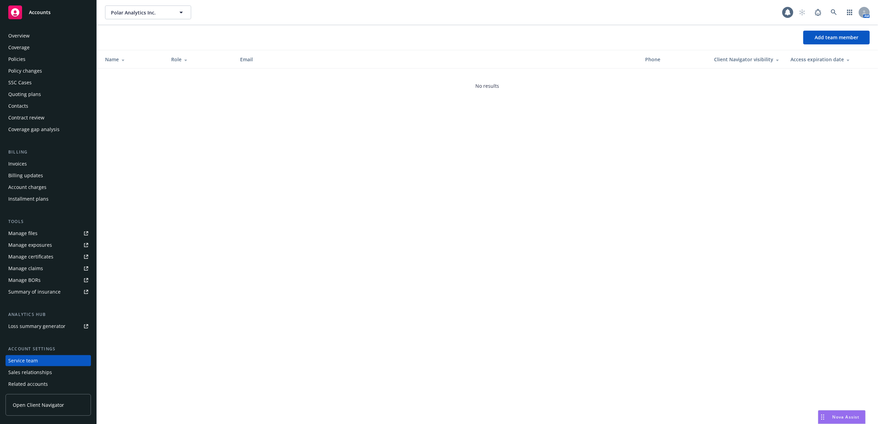
scroll to position [25, 0]
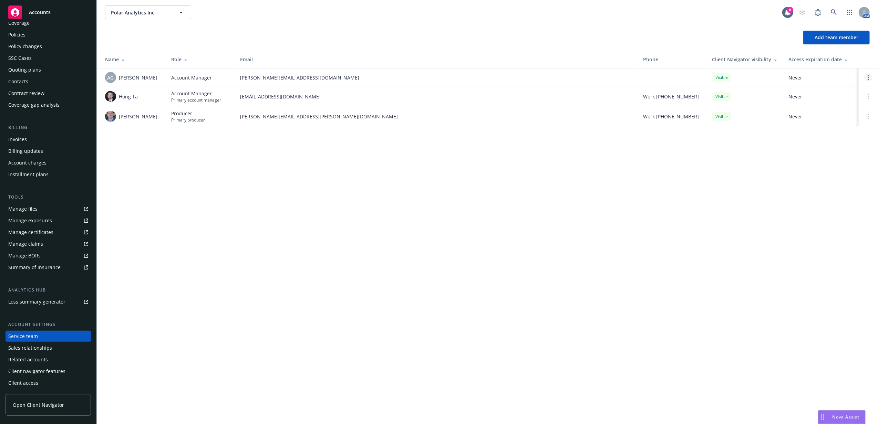
click at [868, 79] on icon "Open options" at bounding box center [868, 78] width 1 height 6
click at [843, 59] on link "Remove account manager" at bounding box center [814, 59] width 100 height 14
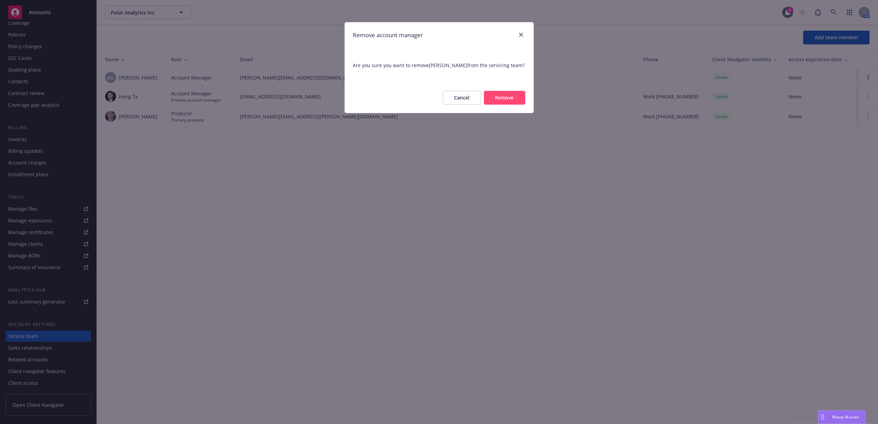
click at [492, 100] on button "Remove" at bounding box center [504, 98] width 41 height 14
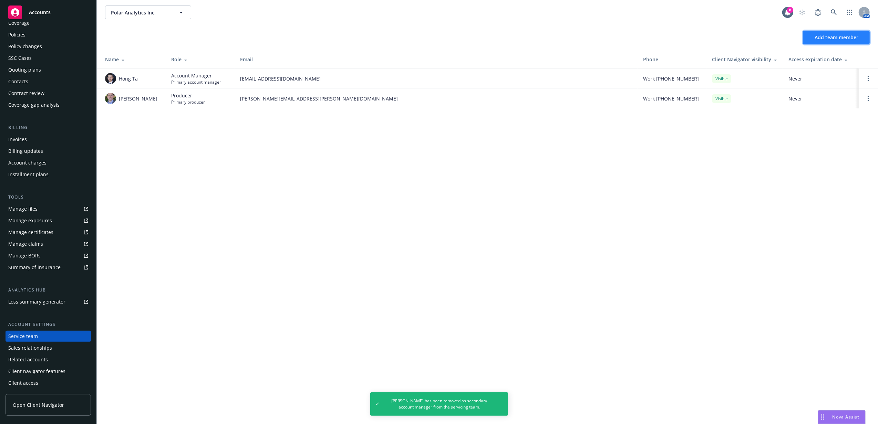
click at [862, 37] on button "Add team member" at bounding box center [836, 38] width 66 height 14
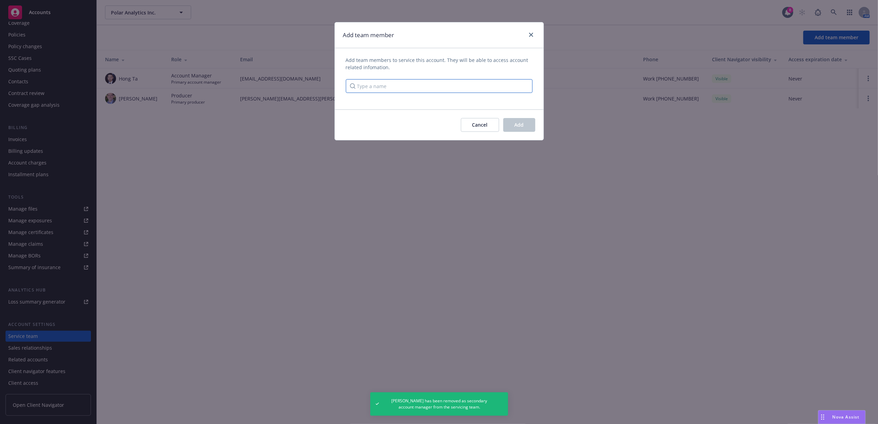
click at [469, 86] on input "Type a name" at bounding box center [439, 86] width 187 height 14
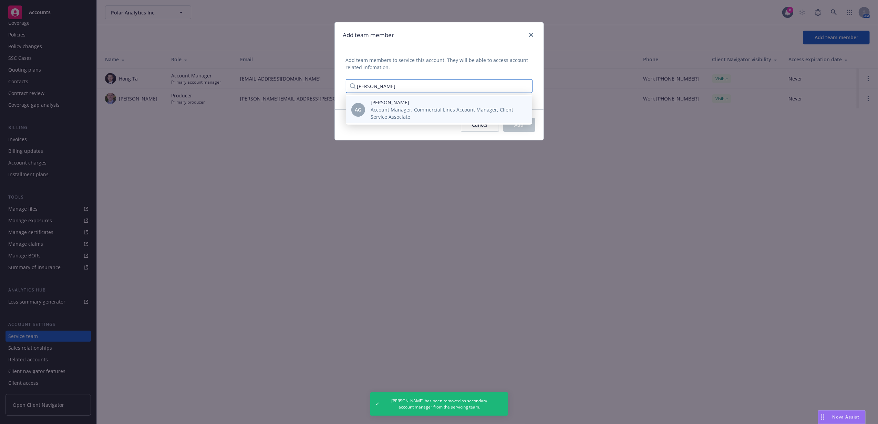
type input "[PERSON_NAME]"
click at [465, 108] on span "Account Manager, Commercial Lines Account Manager, Client Service Associate" at bounding box center [446, 113] width 150 height 14
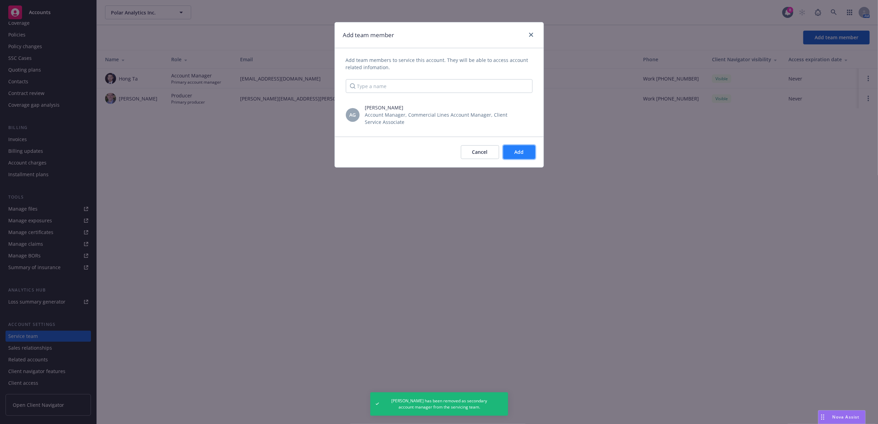
click at [524, 149] on button "Add" at bounding box center [519, 152] width 32 height 14
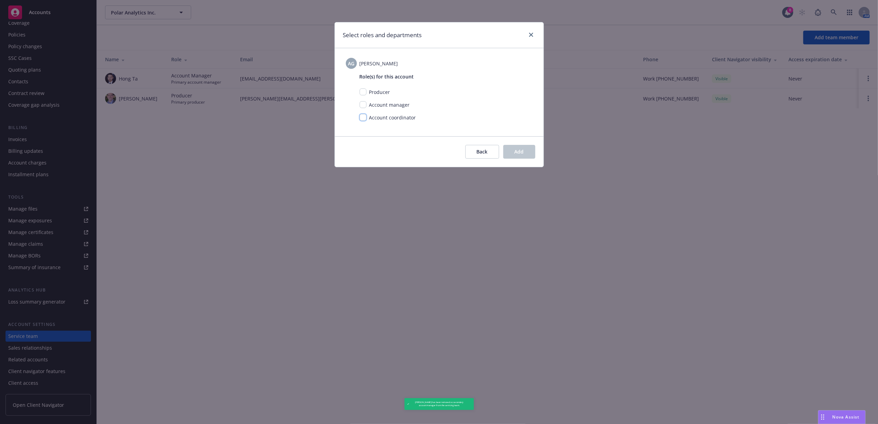
click at [363, 116] on input "checkbox" at bounding box center [363, 117] width 7 height 7
checkbox input "true"
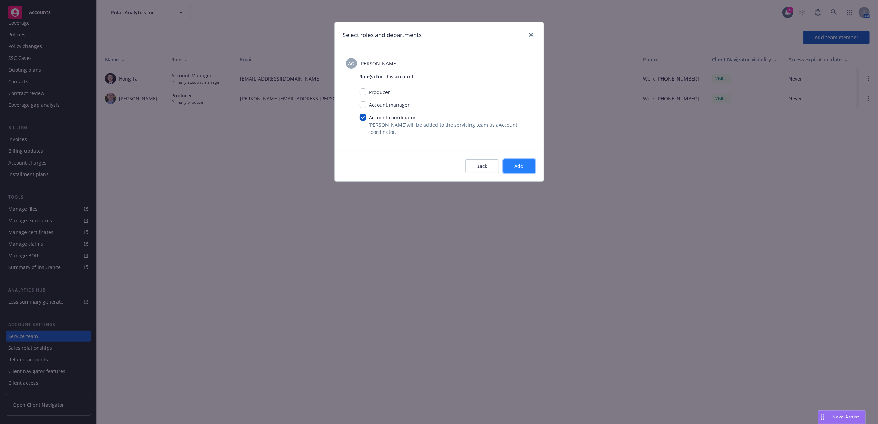
click at [515, 167] on span "Add" at bounding box center [519, 166] width 9 height 7
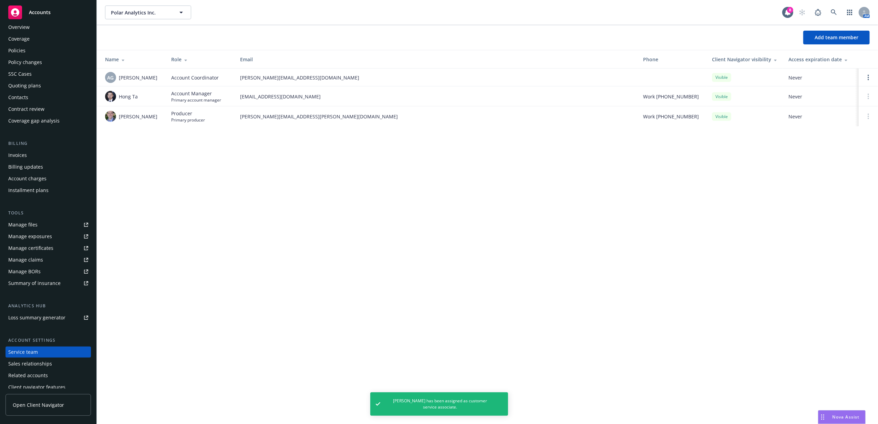
scroll to position [0, 0]
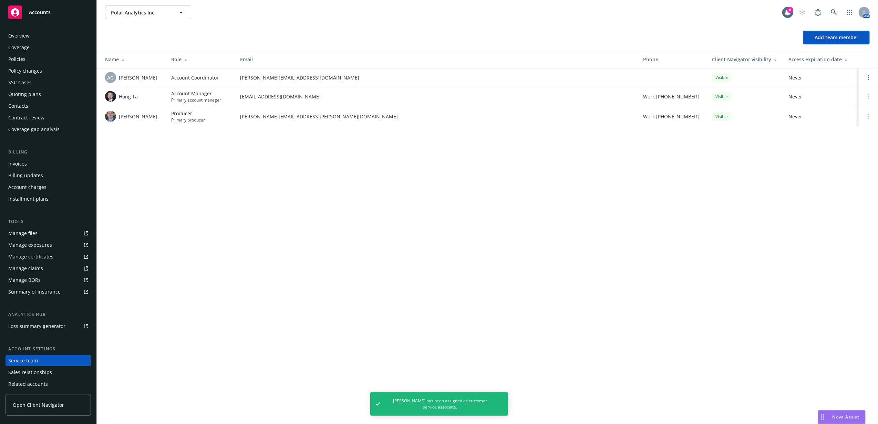
click at [66, 92] on div "Quoting plans" at bounding box center [48, 94] width 80 height 11
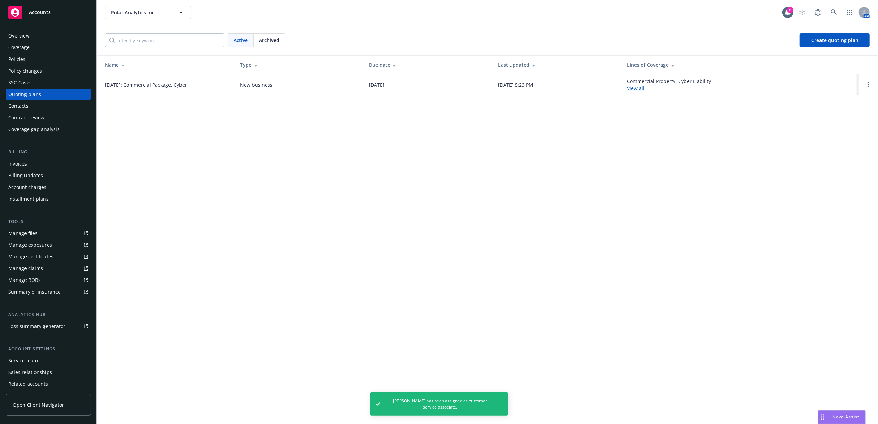
click at [148, 86] on link "[DATE]: Commercial Package, Cyber" at bounding box center [146, 84] width 82 height 7
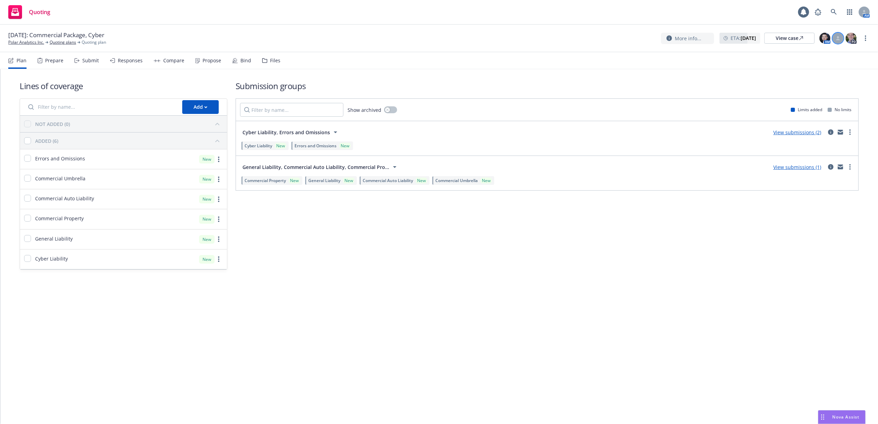
click at [839, 38] on icon at bounding box center [838, 38] width 4 height 4
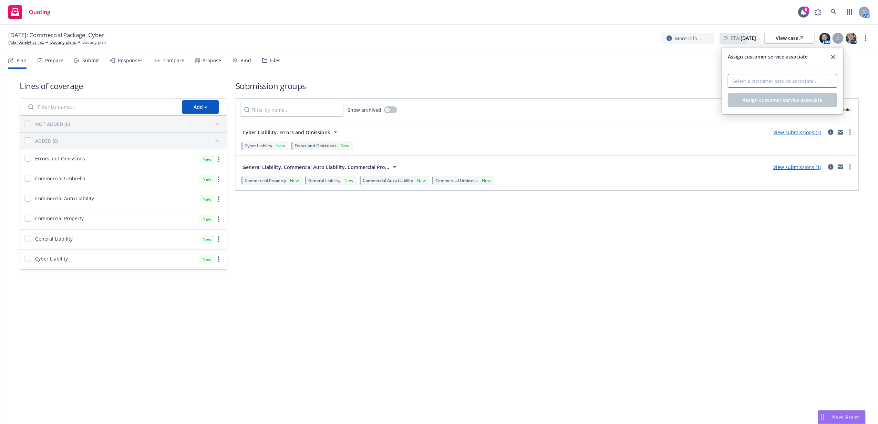
click at [792, 78] on select "Select a customer service associate... [PERSON_NAME]" at bounding box center [783, 81] width 110 height 14
select select "87e5f489-3206-41d4-96e8-38a7dd17d453"
click at [728, 74] on select "Select a customer service associate... [PERSON_NAME]" at bounding box center [783, 81] width 110 height 14
click at [784, 96] on button "Assign customer service associate" at bounding box center [783, 100] width 110 height 14
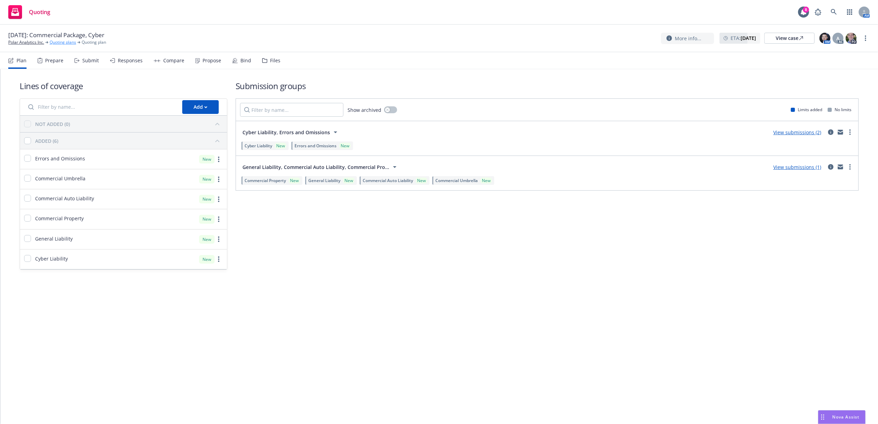
click at [62, 43] on link "Quoting plans" at bounding box center [63, 42] width 27 height 6
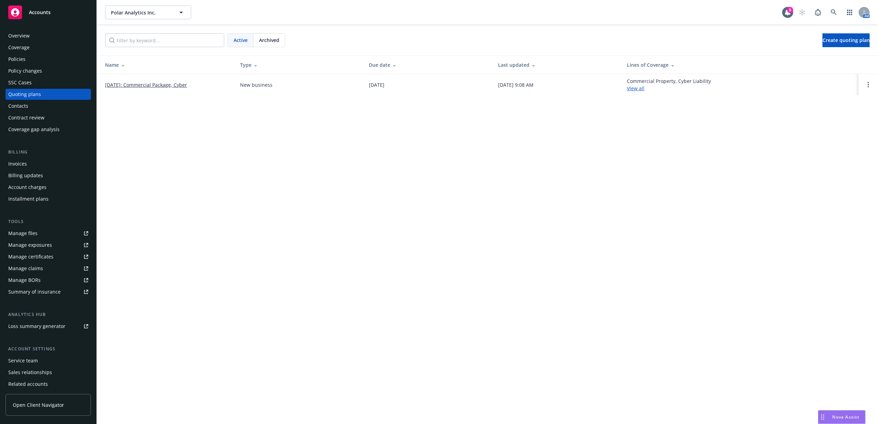
click at [34, 8] on div "Accounts" at bounding box center [48, 13] width 80 height 14
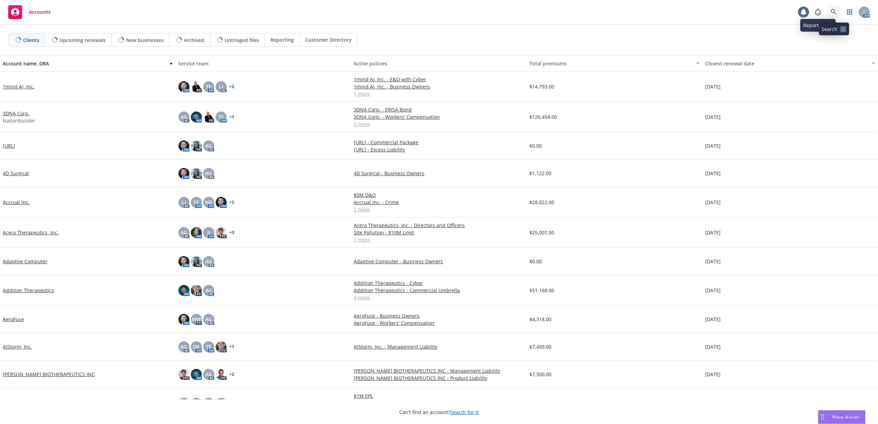
click at [835, 10] on icon at bounding box center [834, 12] width 6 height 6
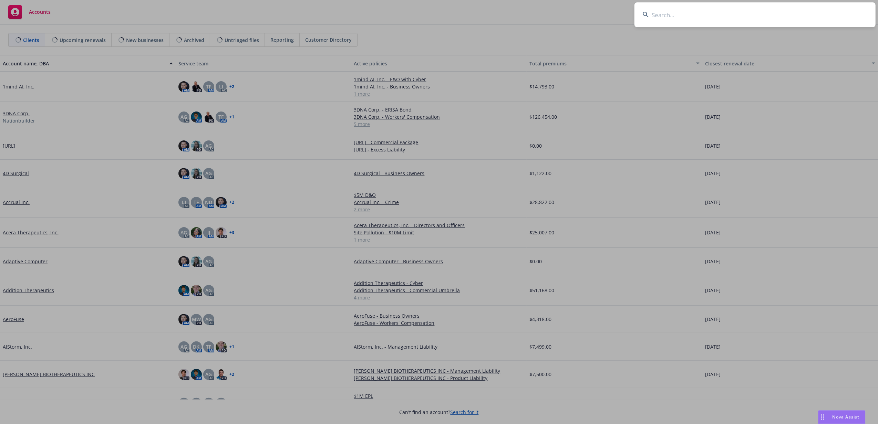
click at [831, 10] on input at bounding box center [754, 14] width 241 height 25
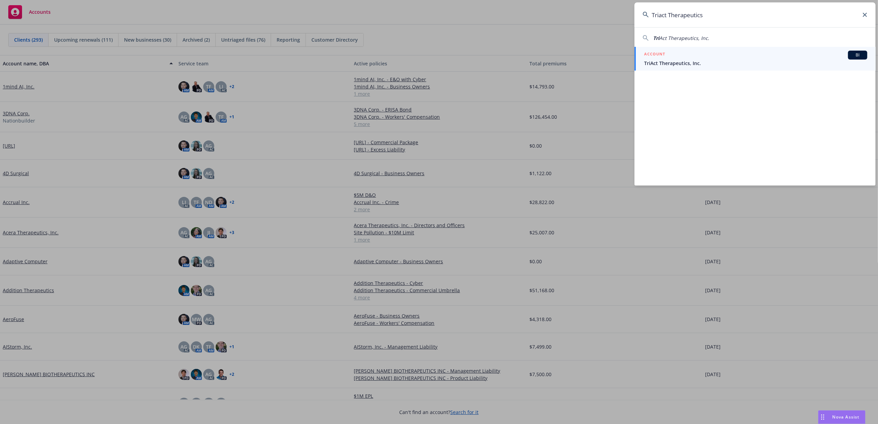
type input "Triact Therapeutics"
click at [693, 56] on div "ACCOUNT BI" at bounding box center [755, 55] width 223 height 9
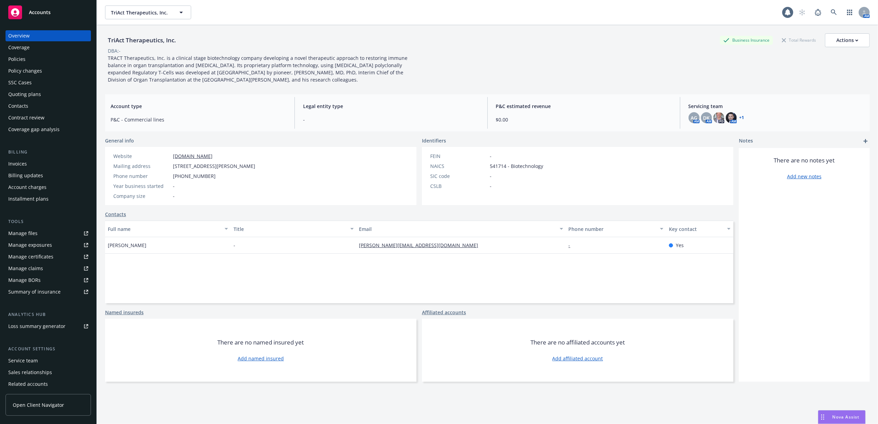
click at [39, 95] on div "Quoting plans" at bounding box center [24, 94] width 33 height 11
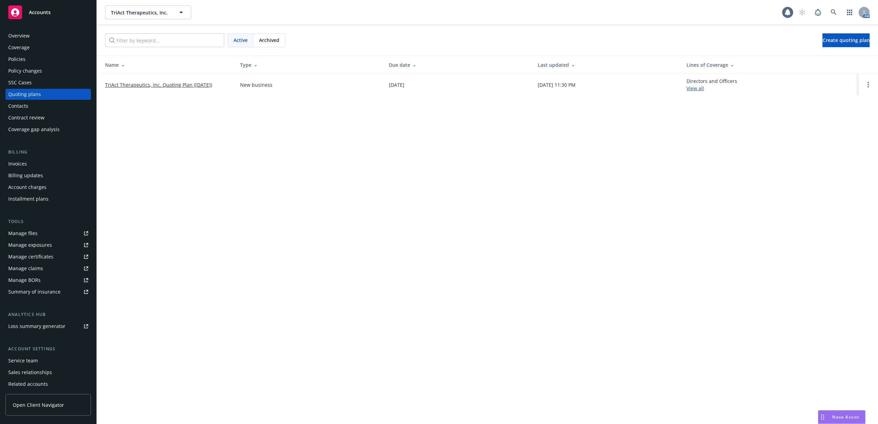
click at [153, 87] on link "TriAct Therapeutics, Inc. Quoting Plan ([DATE])" at bounding box center [158, 84] width 107 height 7
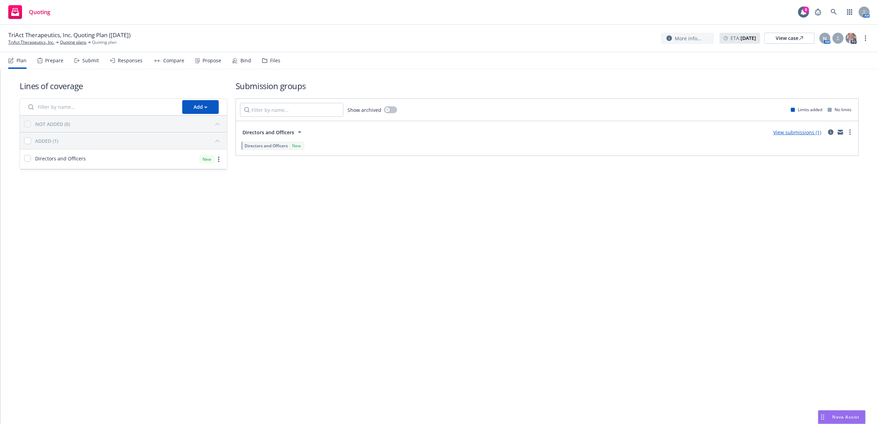
click at [271, 58] on div "Files" at bounding box center [275, 61] width 10 height 6
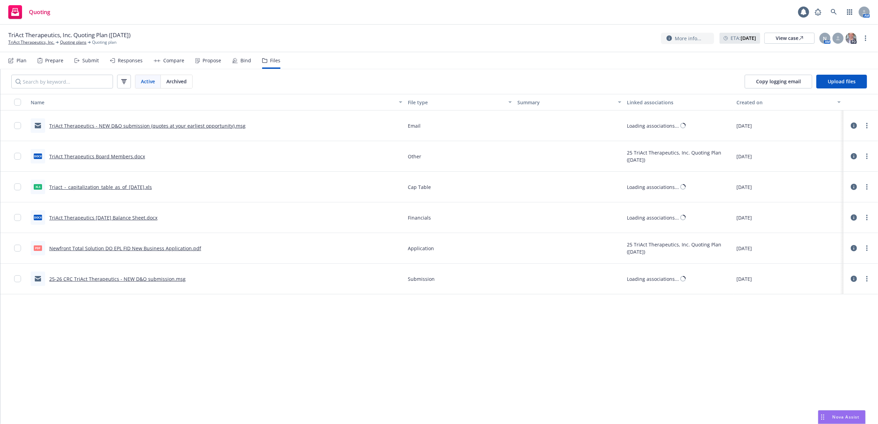
click at [844, 40] on div "N AM PD" at bounding box center [838, 38] width 39 height 12
click at [837, 39] on icon at bounding box center [838, 38] width 4 height 4
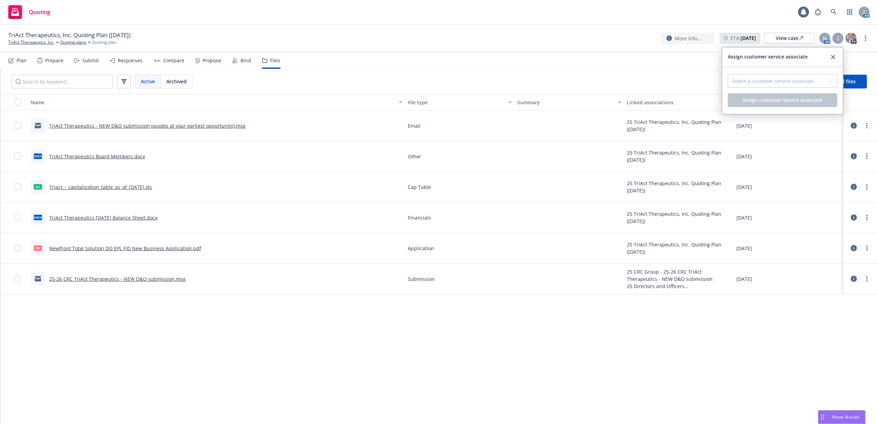
drag, startPoint x: 824, startPoint y: 70, endPoint x: 818, endPoint y: 80, distance: 11.5
click at [821, 76] on div "Select a customer service associate... Assign customer service associate" at bounding box center [782, 90] width 121 height 47
click at [818, 80] on select "Select a customer service associate..." at bounding box center [783, 81] width 110 height 14
click at [832, 58] on icon "close" at bounding box center [833, 57] width 4 height 4
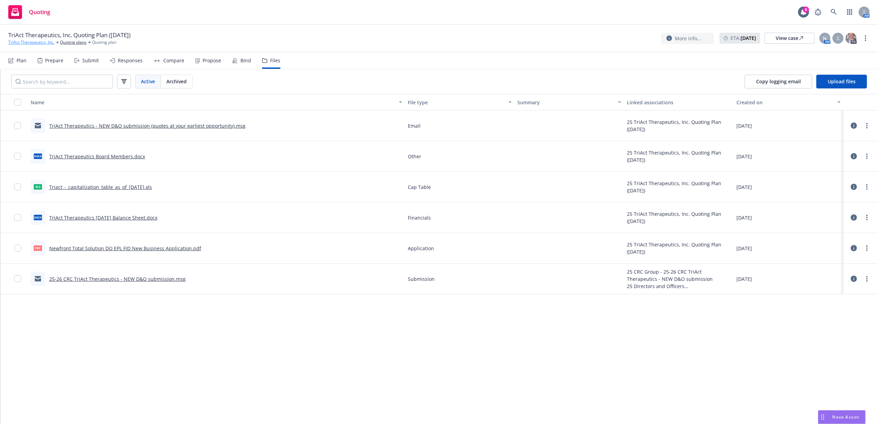
click at [46, 40] on link "TriAct Therapeutics, Inc." at bounding box center [31, 42] width 46 height 6
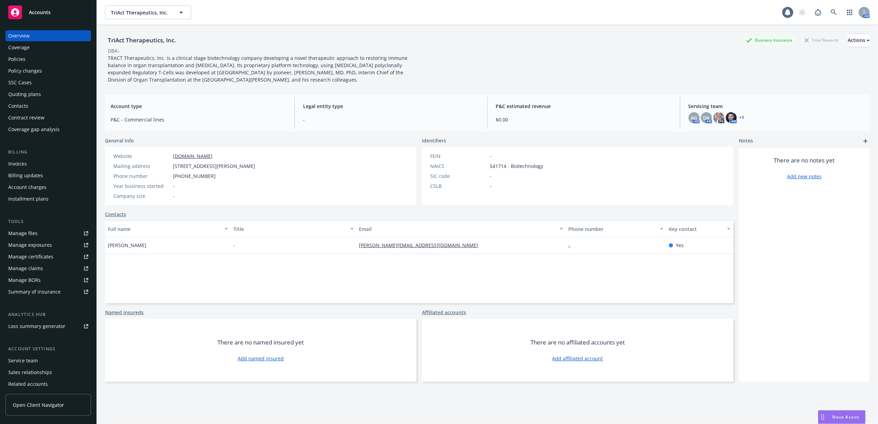
scroll to position [25, 0]
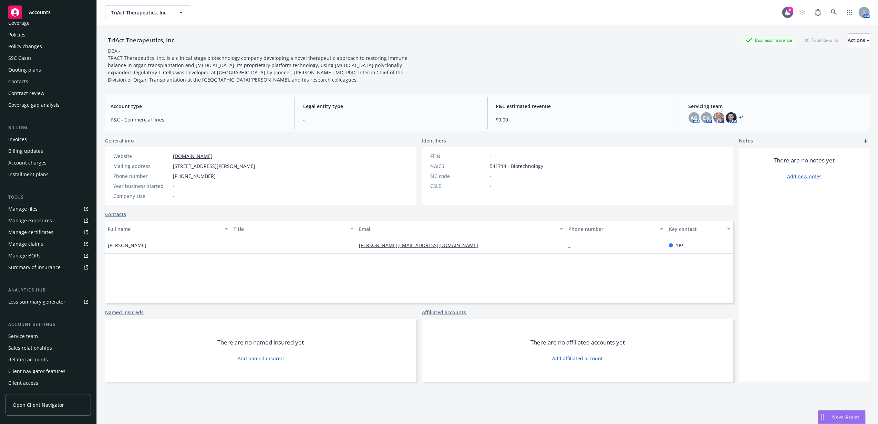
click at [50, 339] on div "Service team" at bounding box center [48, 336] width 80 height 11
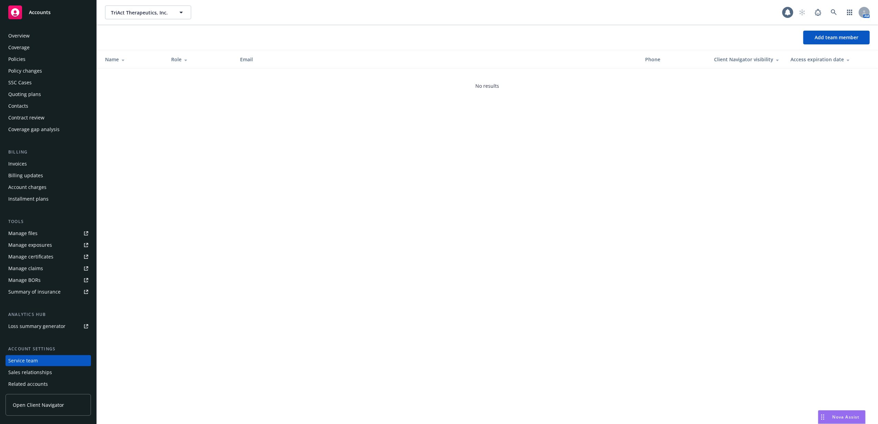
scroll to position [25, 0]
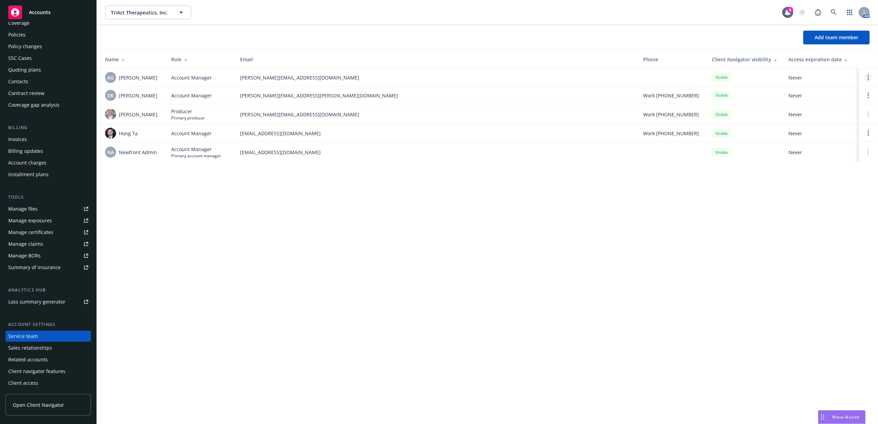
click at [870, 76] on link "Open options" at bounding box center [868, 77] width 8 height 8
click at [848, 56] on link "Remove account manager" at bounding box center [814, 59] width 100 height 14
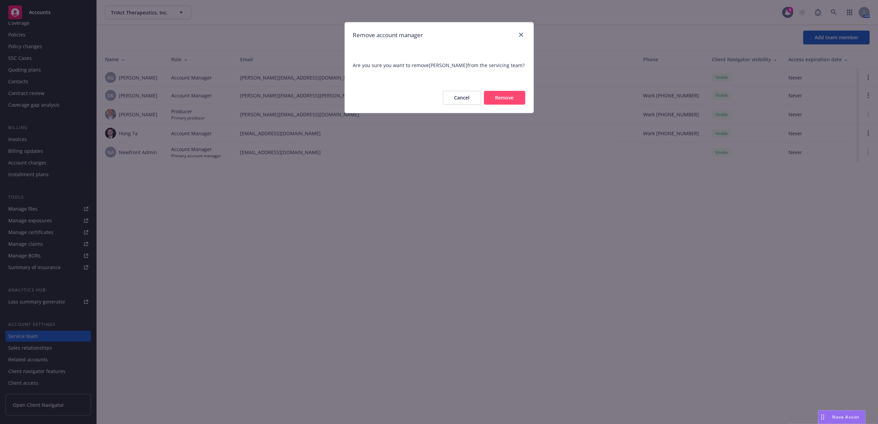
click at [518, 96] on button "Remove" at bounding box center [504, 98] width 41 height 14
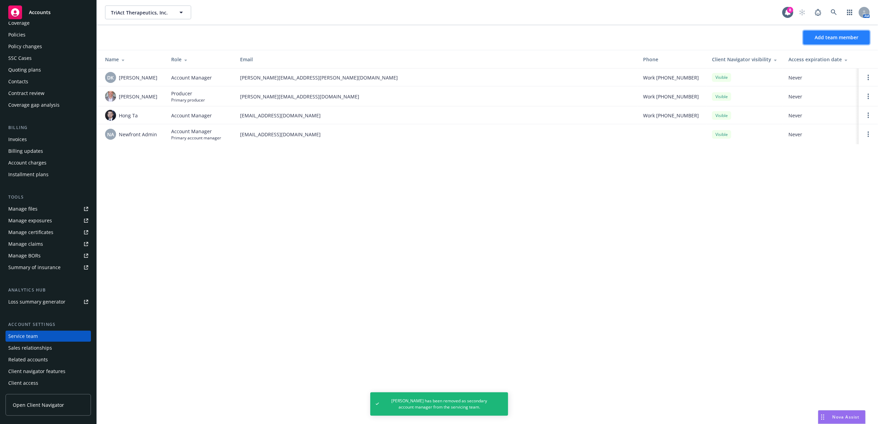
click at [863, 39] on button "Add team member" at bounding box center [836, 38] width 66 height 14
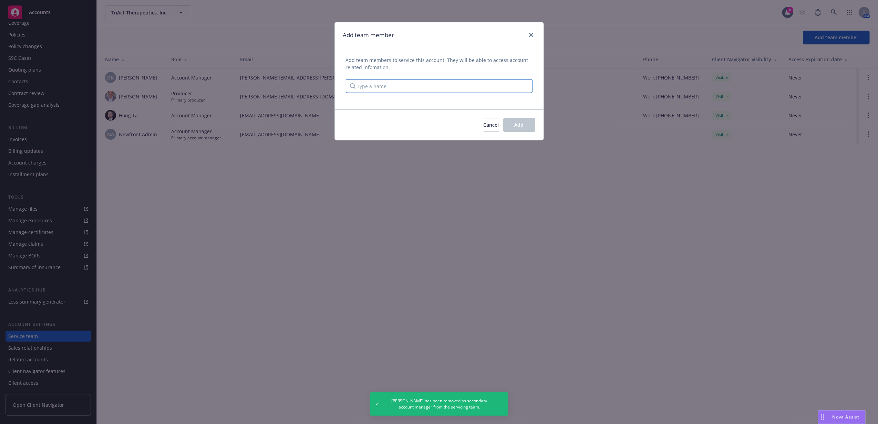
click at [494, 87] on input "Type a name" at bounding box center [439, 86] width 187 height 14
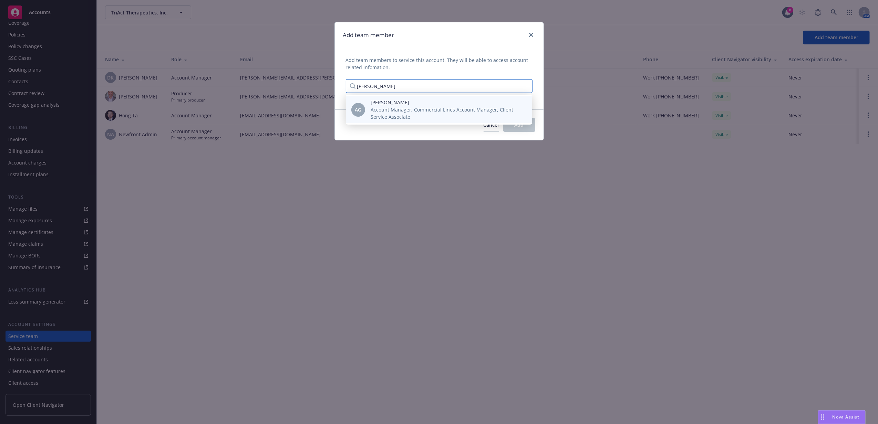
type input "anna guard"
click at [470, 117] on span "Account Manager, Commercial Lines Account Manager, Client Service Associate" at bounding box center [446, 113] width 150 height 14
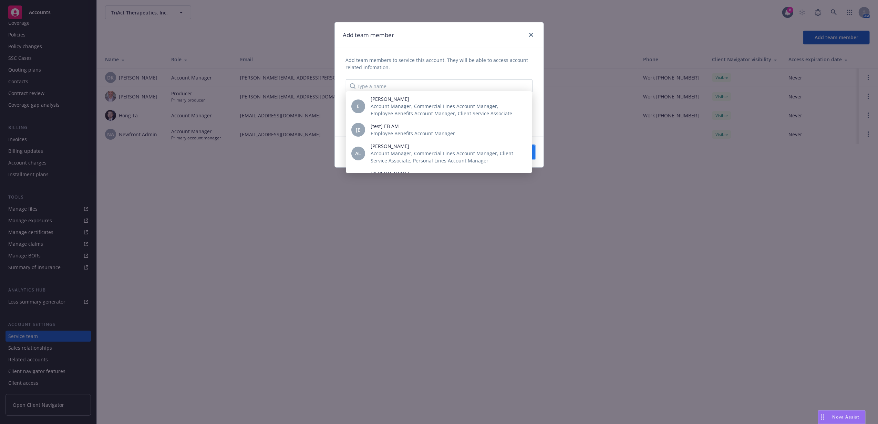
click at [532, 155] on button "Add" at bounding box center [519, 152] width 32 height 14
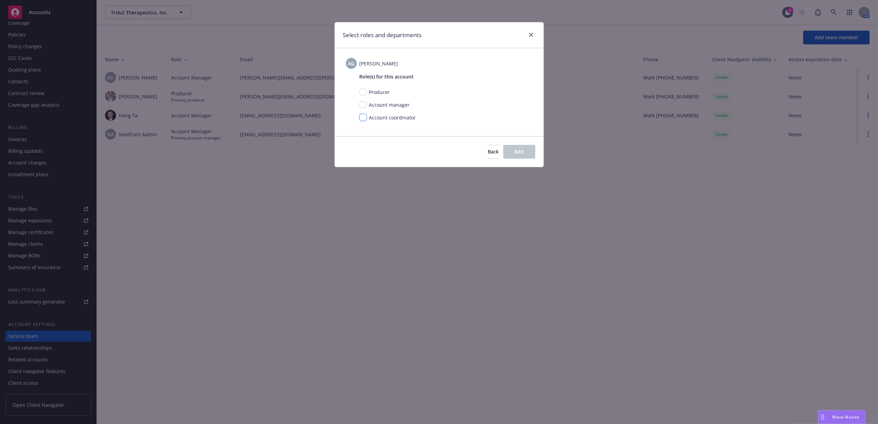
click at [361, 118] on input "checkbox" at bounding box center [363, 117] width 7 height 7
checkbox input "true"
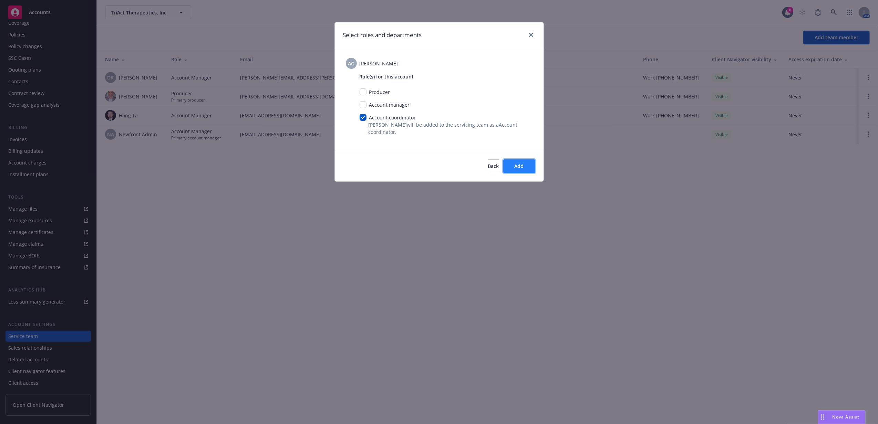
click at [518, 165] on span "Add" at bounding box center [519, 166] width 9 height 7
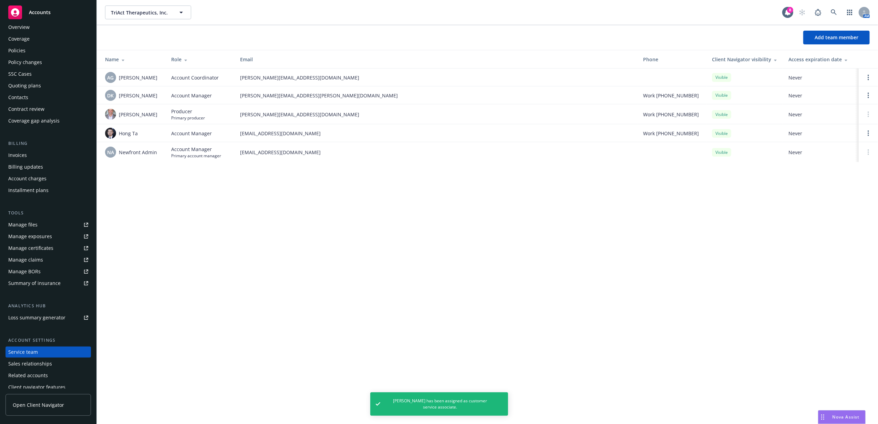
scroll to position [0, 0]
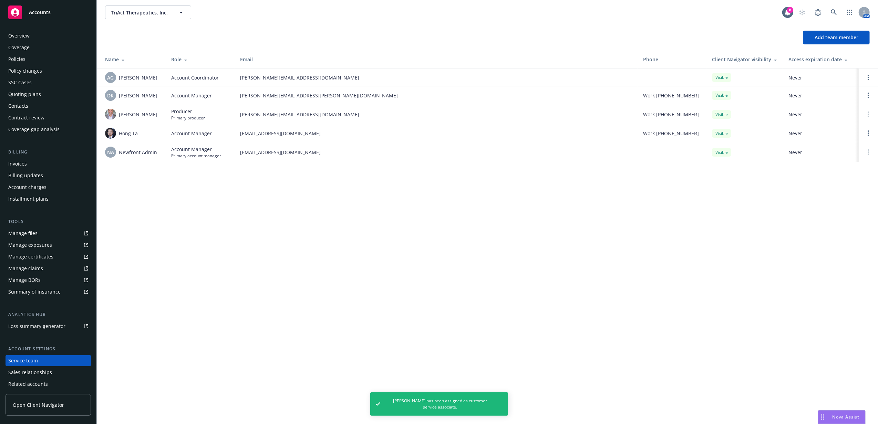
click at [46, 98] on div "Quoting plans" at bounding box center [48, 94] width 80 height 11
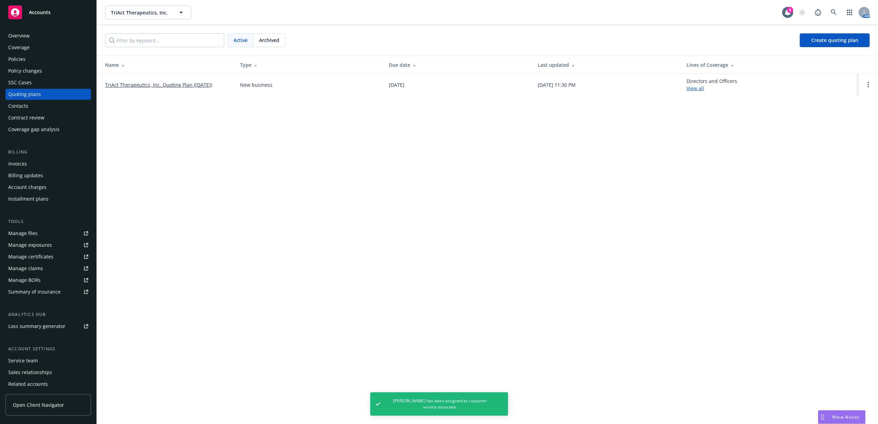
click at [177, 89] on td "TriAct Therapeutics, Inc. Quoting Plan (2025-08-12)" at bounding box center [166, 84] width 138 height 21
click at [178, 87] on link "TriAct Therapeutics, Inc. Quoting Plan (2025-08-12)" at bounding box center [158, 84] width 107 height 7
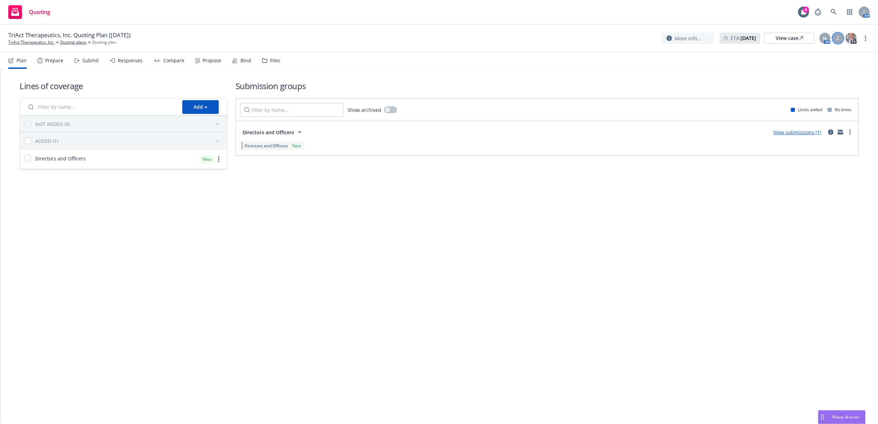
click at [838, 41] on div at bounding box center [837, 38] width 11 height 11
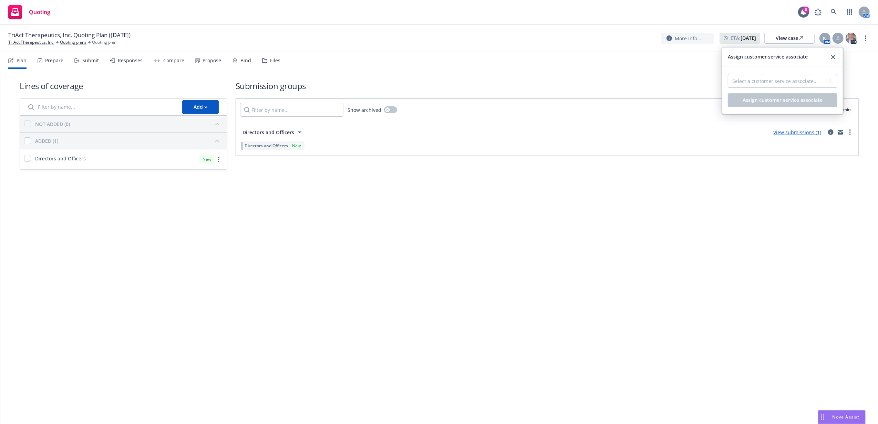
drag, startPoint x: 805, startPoint y: 71, endPoint x: 796, endPoint y: 87, distance: 18.6
click at [804, 74] on div "Select a customer service associate... [PERSON_NAME] Assign customer service as…" at bounding box center [782, 90] width 121 height 47
click at [796, 83] on select "Select a customer service associate... [PERSON_NAME]" at bounding box center [783, 81] width 110 height 14
select select "87e5f489-3206-41d4-96e8-38a7dd17d453"
click at [728, 74] on select "Select a customer service associate... [PERSON_NAME]" at bounding box center [783, 81] width 110 height 14
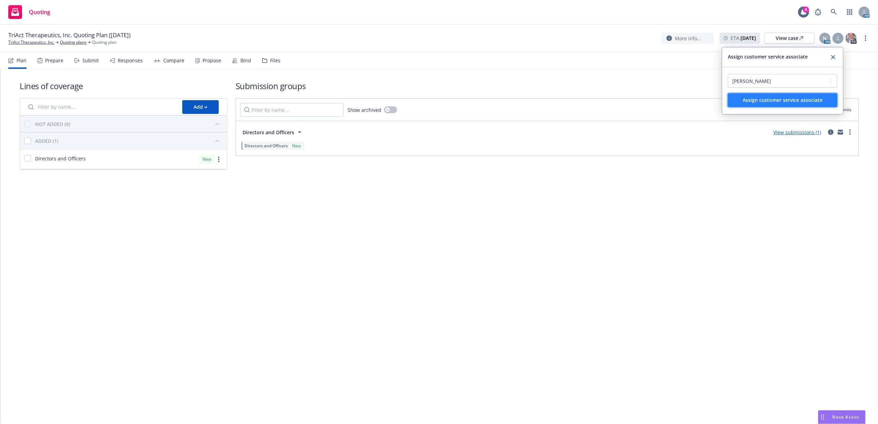
click at [795, 101] on span "Assign customer service associate" at bounding box center [783, 100] width 80 height 7
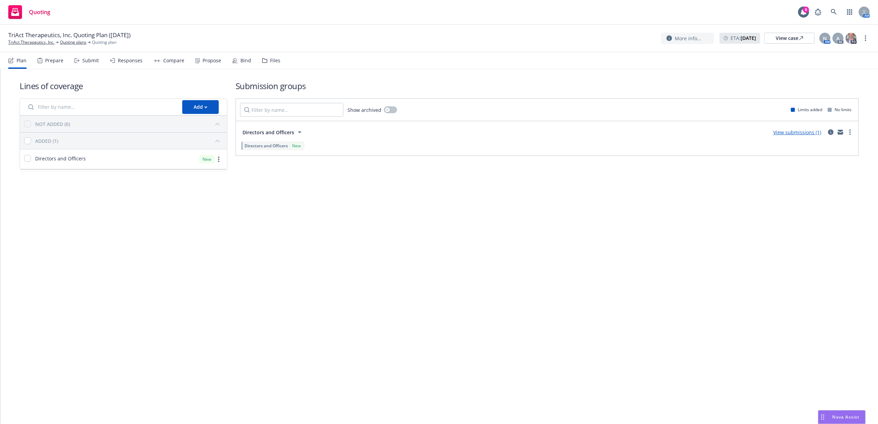
click at [273, 64] on div "Files" at bounding box center [271, 60] width 18 height 17
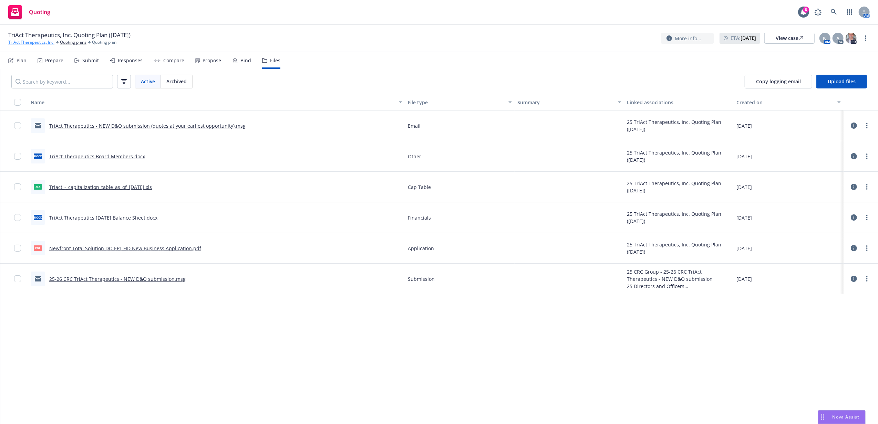
click at [27, 42] on link "TriAct Therapeutics, Inc." at bounding box center [31, 42] width 46 height 6
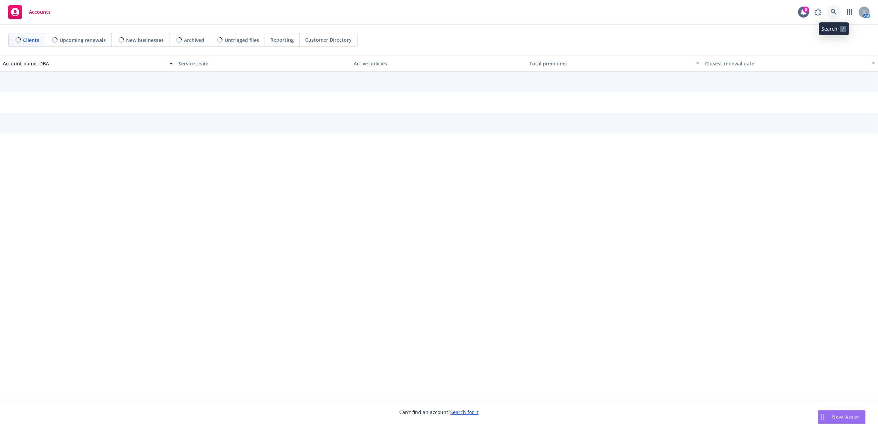
click at [832, 13] on icon at bounding box center [834, 12] width 6 height 6
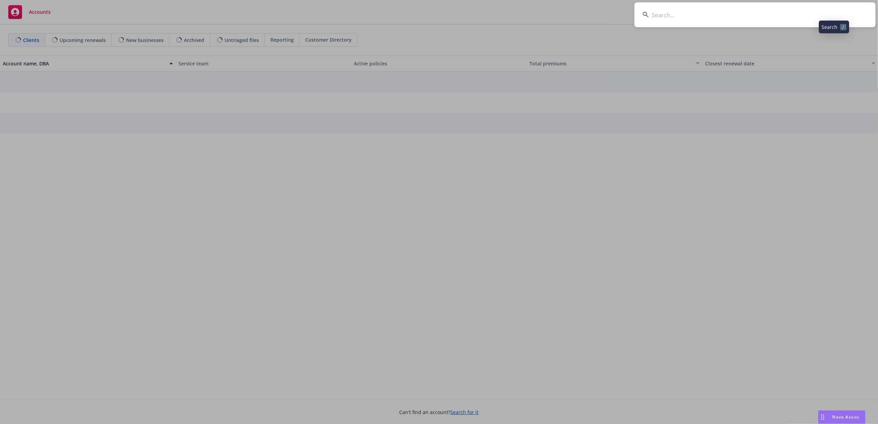
click at [831, 12] on input at bounding box center [754, 14] width 241 height 25
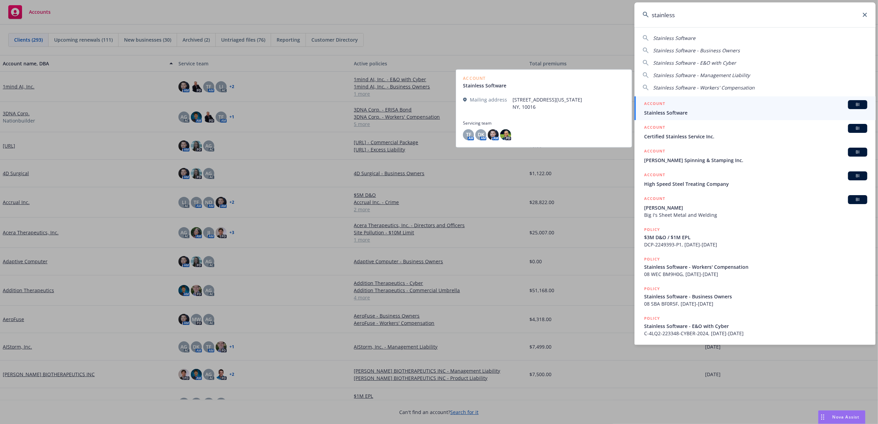
type input "stainless"
click at [735, 110] on span "Stainless Software" at bounding box center [755, 112] width 223 height 7
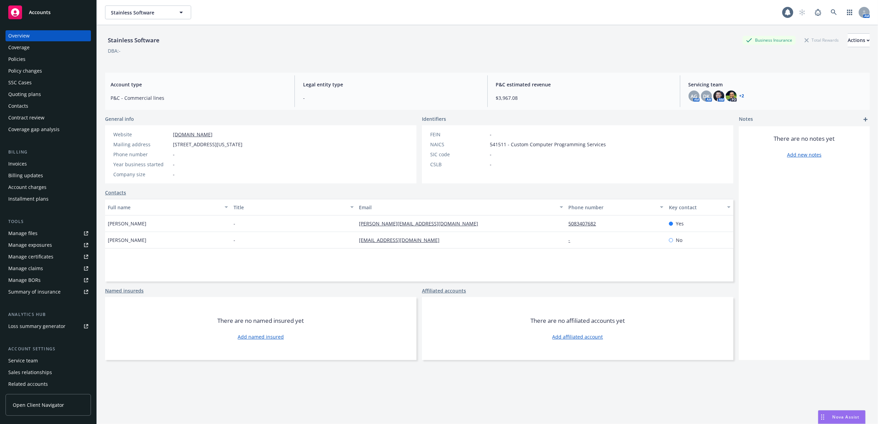
click at [55, 69] on div "Policy changes" at bounding box center [48, 70] width 80 height 11
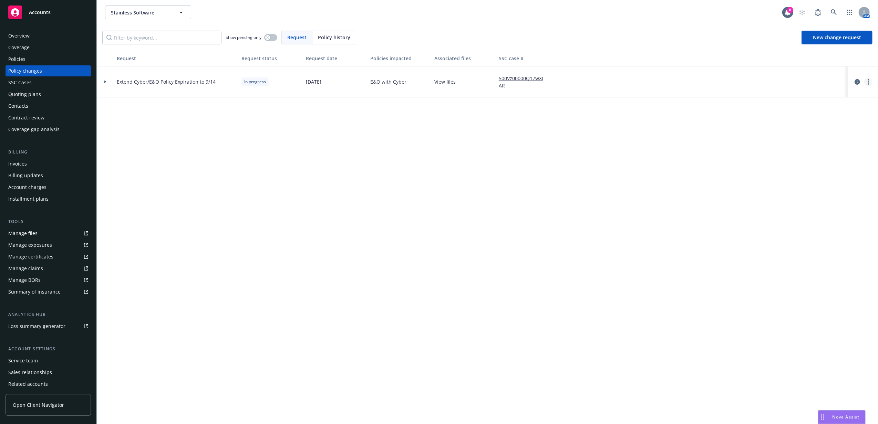
click at [869, 82] on link "more" at bounding box center [868, 82] width 8 height 8
click at [810, 141] on link "Resume workflow" at bounding box center [813, 138] width 118 height 14
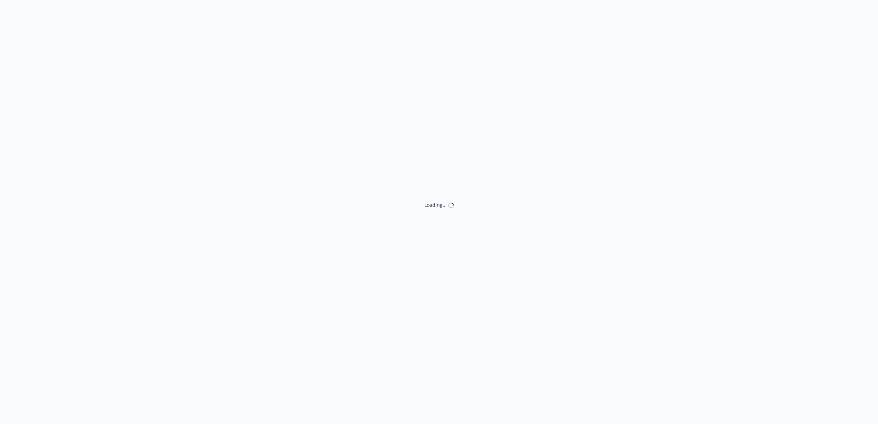
select select "ACCEPTED"
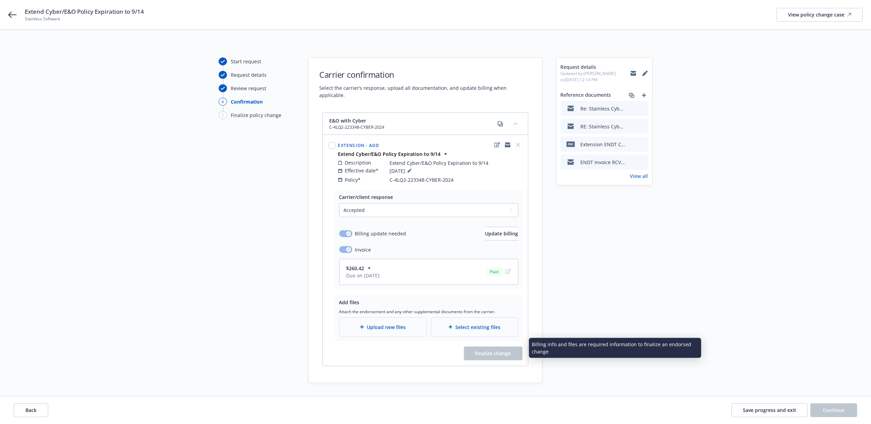
click at [409, 323] on div "Upload new files" at bounding box center [383, 327] width 76 height 8
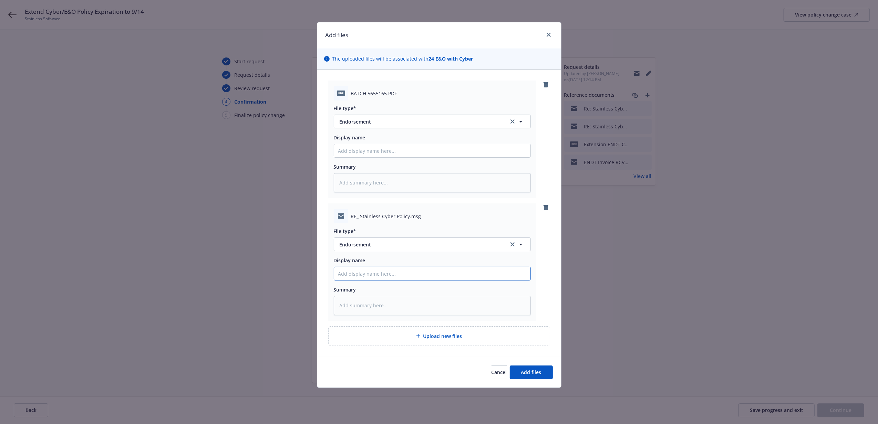
click at [362, 157] on input "Display name" at bounding box center [432, 150] width 196 height 13
click at [473, 157] on input "Display name" at bounding box center [432, 150] width 196 height 13
type textarea "x"
type input "2"
type textarea "x"
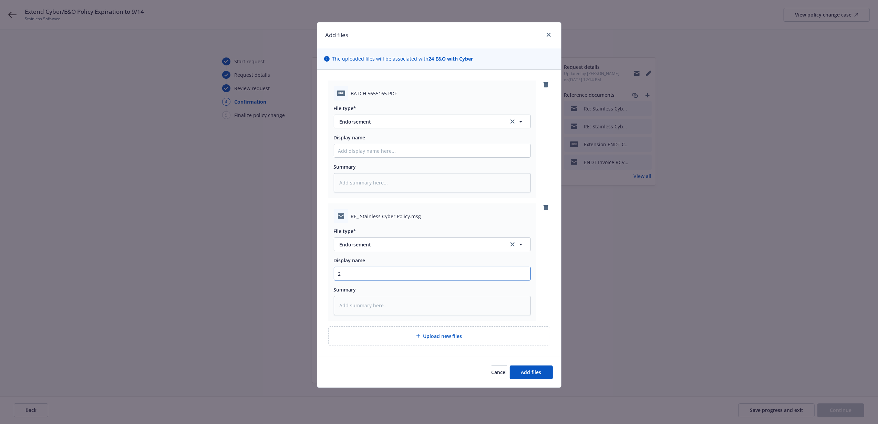
type input "25"
type textarea "x"
type input "25-"
type textarea "x"
type input "25-2"
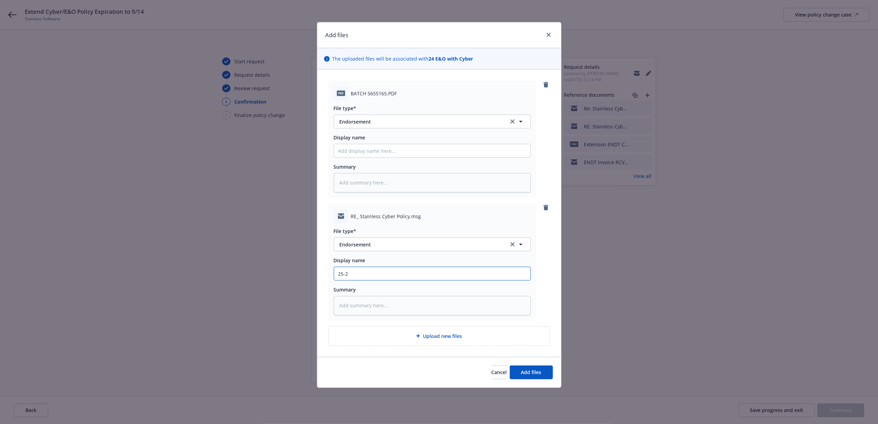
type textarea "x"
type input "25-26"
type textarea "x"
type input "25-26"
type textarea "x"
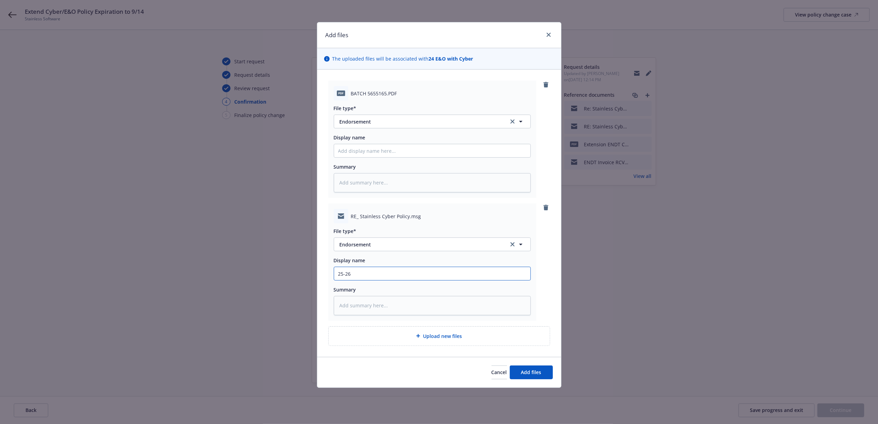
type input "25-26 C"
type textarea "x"
type input "25-26 Cy"
type textarea "x"
type input "25-26 Cyb"
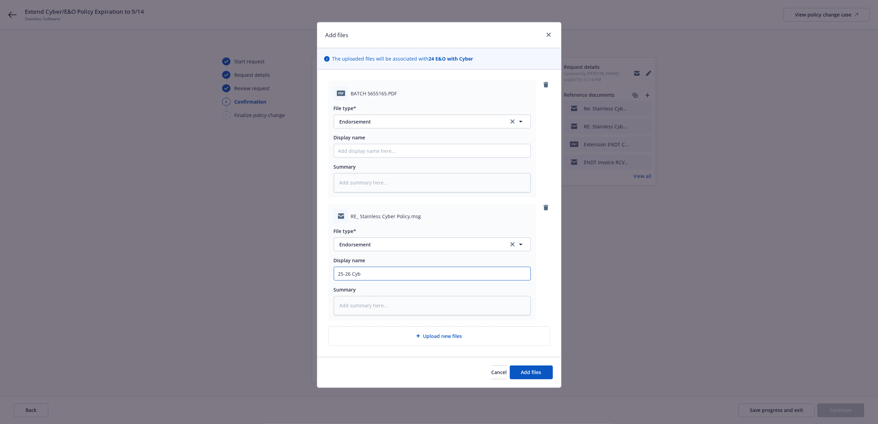
type textarea "x"
type input "25-26 Cybe"
type textarea "x"
type input "25-26 Cyber"
type textarea "x"
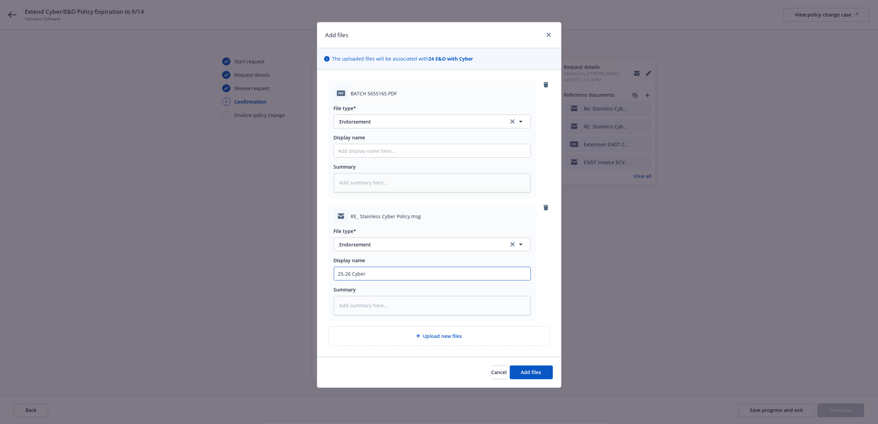
type input "25-26 Cyber"
type textarea "x"
type input "25-26 Cyber E"
type textarea "x"
type input "25-26 Cyber END"
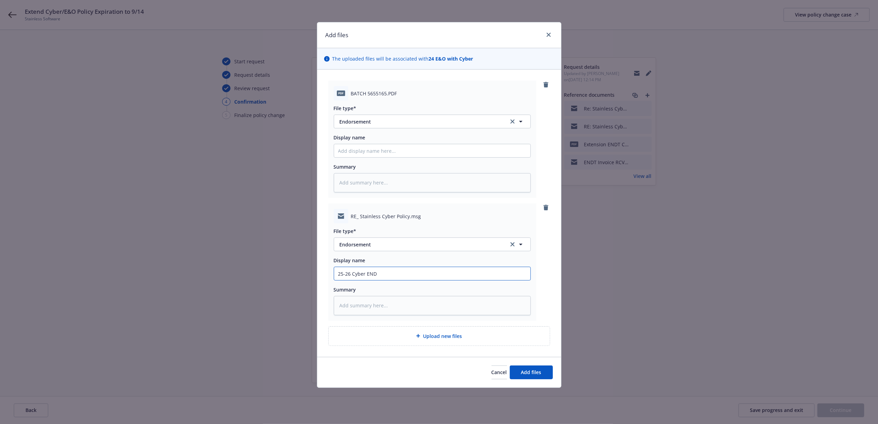
type textarea "x"
type input "25-26 Cyber ENDT"
type textarea "x"
type input "25-26 Cyber ENDT"
type textarea "x"
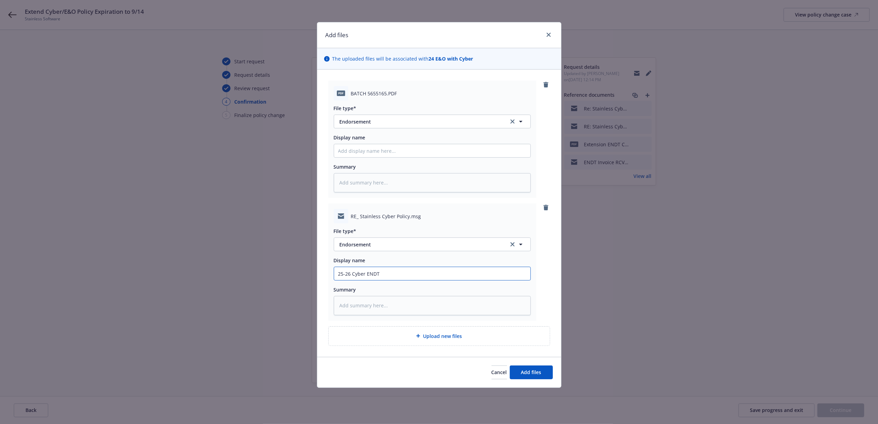
type input "25-26 Cyber ENDT e"
type textarea "x"
type input "25-26 Cyber ENDT ef"
type textarea "x"
type input "25-26 Cyber ENDT eff"
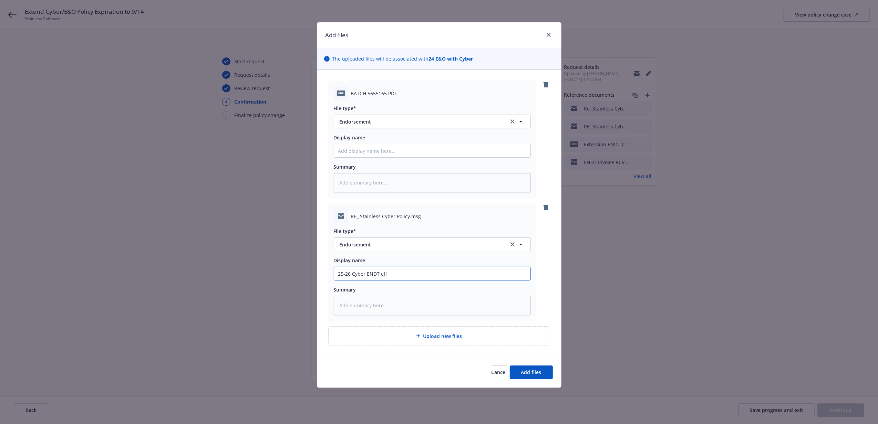
type textarea "x"
type input "25-26 Cyber ENDT eff"
type textarea "x"
type input "25-26 Cyber ENDT eff 7"
type textarea "x"
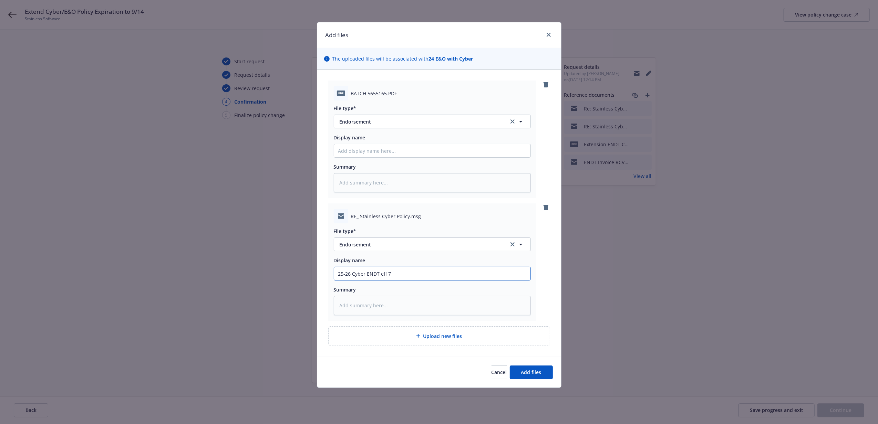
type input "25-26 Cyber ENDT eff 7/"
type textarea "x"
type input "25-26 Cyber ENDT eff 7/2"
type textarea "x"
type input "25-26 Cyber ENDT eff 7/25/"
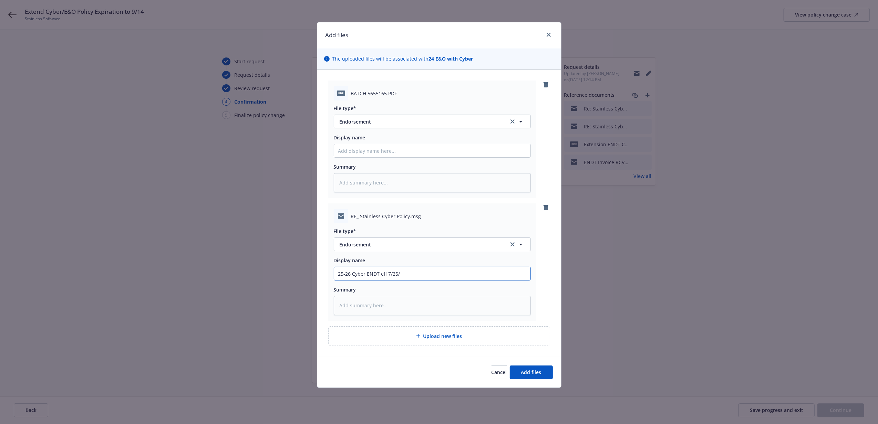
type textarea "x"
type input "25-26 Cyber ENDT eff 7/25/25"
type textarea "x"
type input "25-26 Cyber ENDT eff 7/25/25"
type textarea "x"
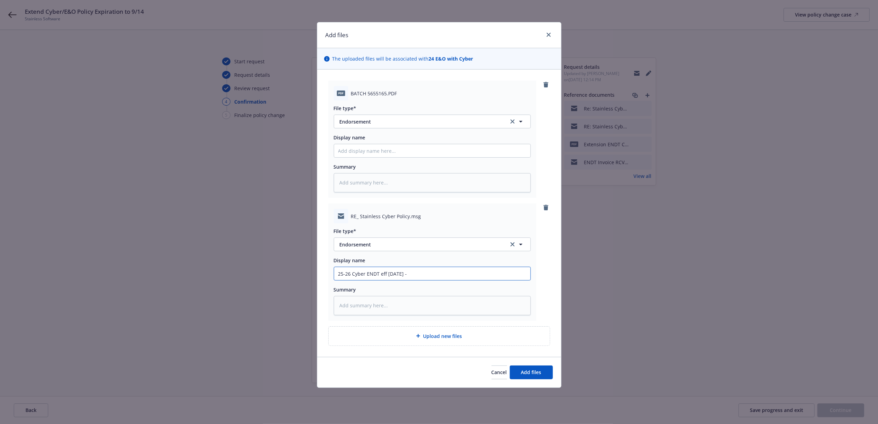
type input "25-26 Cyber ENDT eff 7/25/25 -"
type textarea "x"
type input "25-26 Cyber ENDT eff 7/25/25 - E"
type textarea "x"
type input "25-26 Cyber ENDT eff 7/25/25 - Ex"
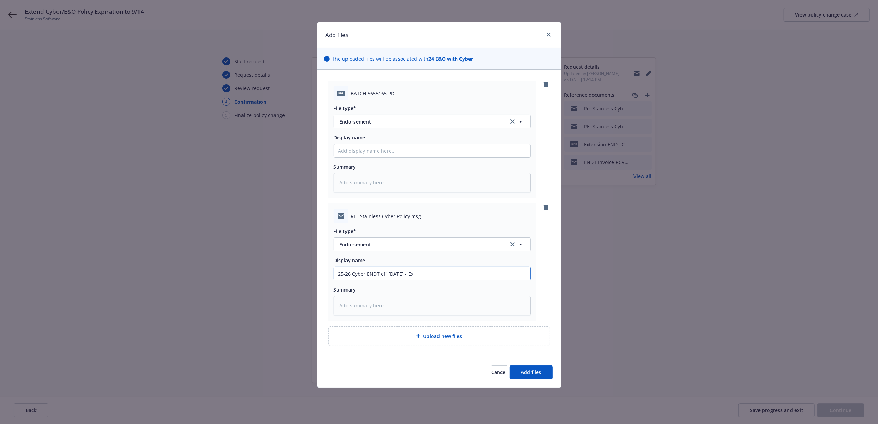
type textarea "x"
type input "25-26 Cyber ENDT eff 7/25/25 - Ext"
type textarea "x"
type input "25-26 Cyber ENDT eff 7/25/25 - Exte"
type textarea "x"
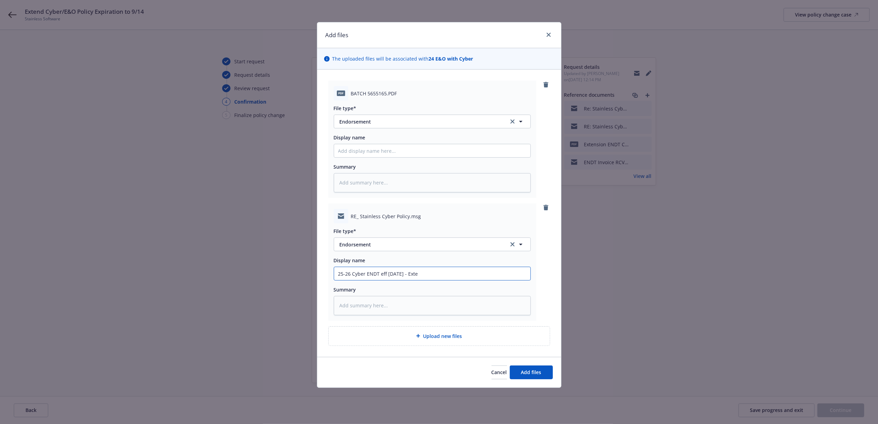
type input "25-26 Cyber ENDT eff 7/25/25 - Exten"
type textarea "x"
type input "25-26 Cyber ENDT eff 7/25/25 - Extend"
type textarea "x"
type input "25-26 Cyber ENDT eff 7/25/25 - Extends"
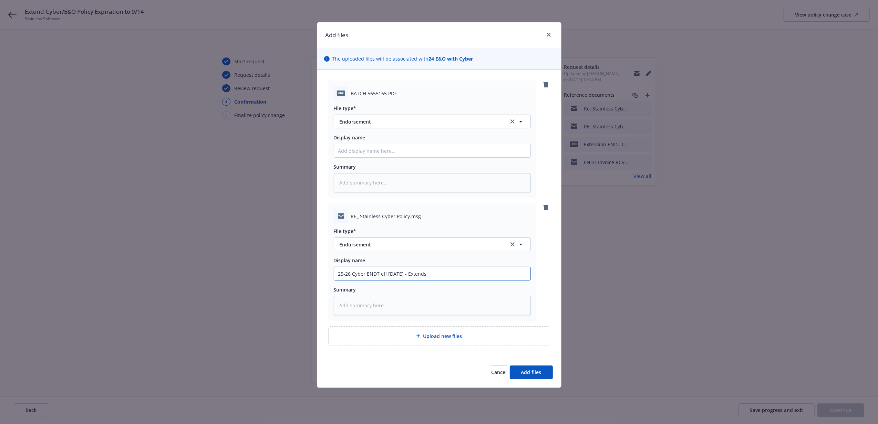
type textarea "x"
type input "25-26 Cyber ENDT eff 7/25/25 - Extends"
type textarea "x"
type input "25-26 Cyber ENDT eff 7/25/25 - Extends to"
type textarea "x"
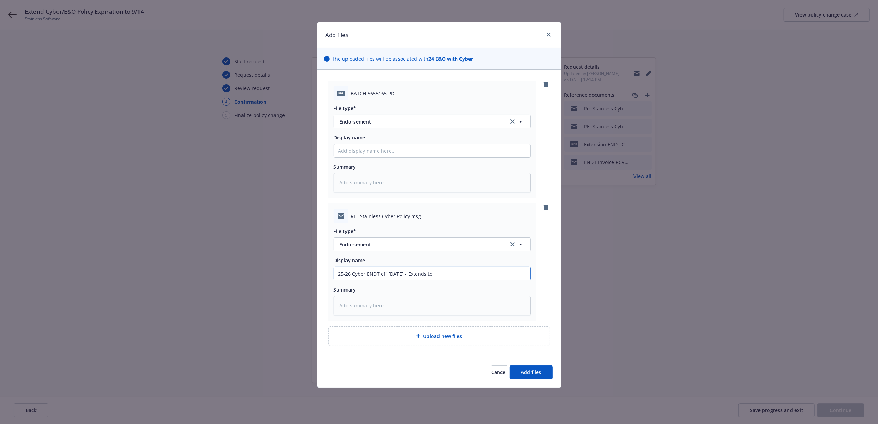
type input "25-26 Cyber ENDT eff 7/25/25 - Extends to"
type textarea "x"
type input "25-26 Cyber ENDT eff 7/25/25 - Extends to 9"
type textarea "x"
type input "25-26 Cyber ENDT eff 7/25/25 - Extends to 9/"
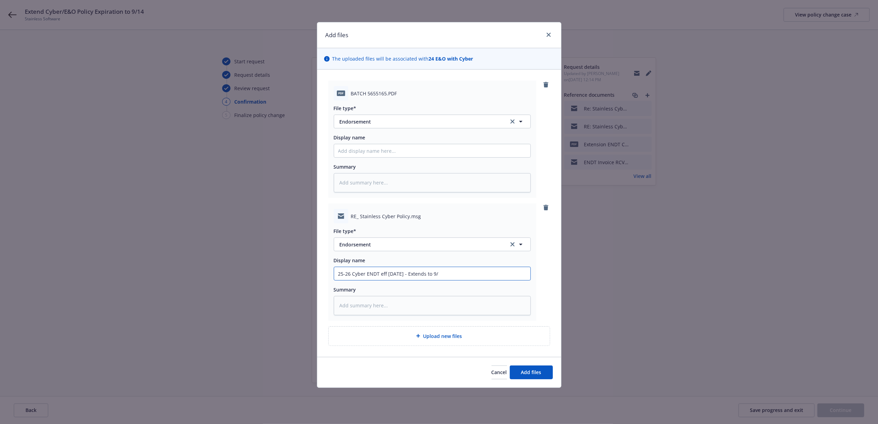
type textarea "x"
type input "25-26 Cyber ENDT eff 7/25/25 - Extends to 9/1"
type textarea "x"
type input "25-26 Cyber ENDT eff 7/25/25 - Extends to 9/14"
type textarea "x"
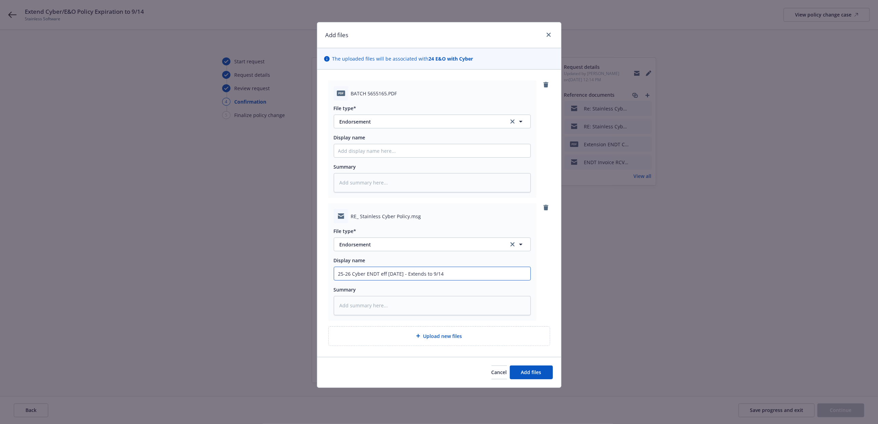
type input "25-26 Cyber ENDT eff 7/25/25 - Extends to 9/14/"
type textarea "x"
type input "25-26 Cyber ENDT eff 7/25/25 - Extends to 9/14/2"
type textarea "x"
type input "25-26 Cyber ENDT eff 7/25/25 - Extends to 9/14/25"
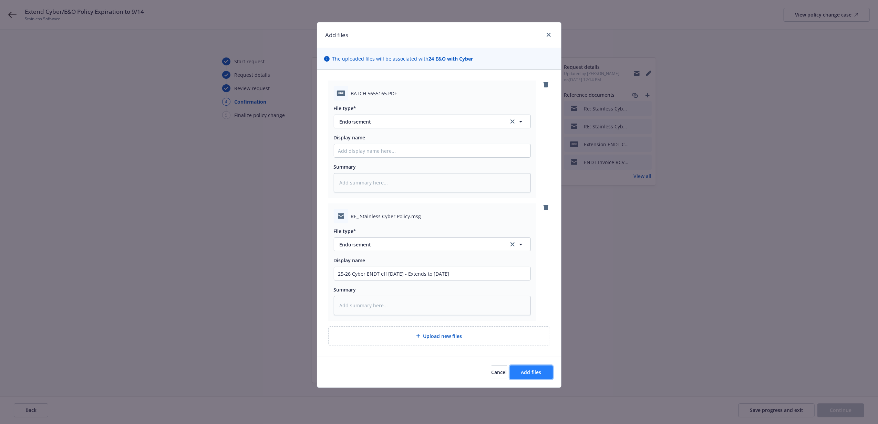
click at [538, 373] on span "Add files" at bounding box center [531, 372] width 20 height 7
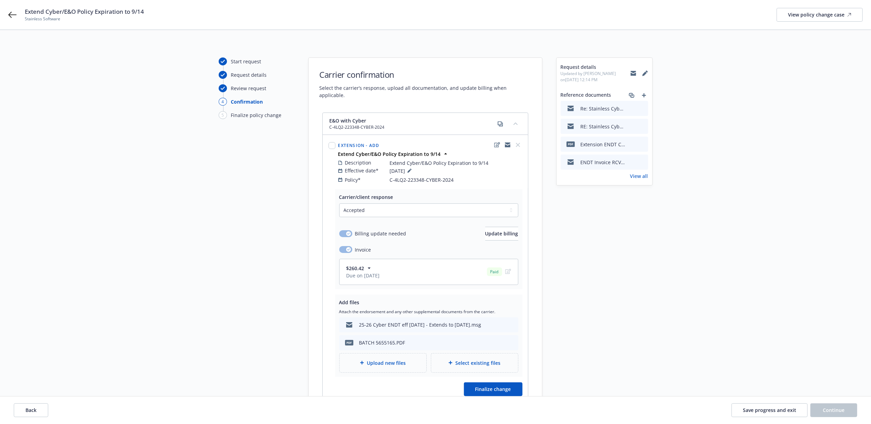
click at [394, 360] on span "Upload new files" at bounding box center [386, 363] width 39 height 7
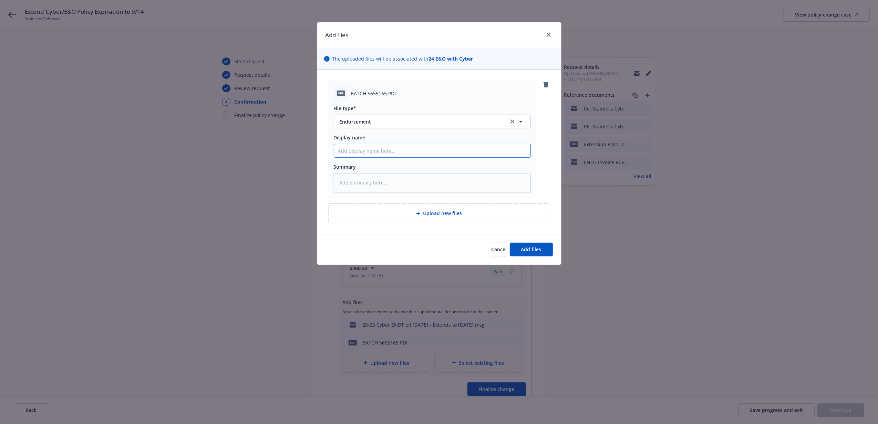
click at [364, 154] on input "Display name" at bounding box center [432, 150] width 196 height 13
type textarea "x"
type input "2"
type textarea "x"
type input "25"
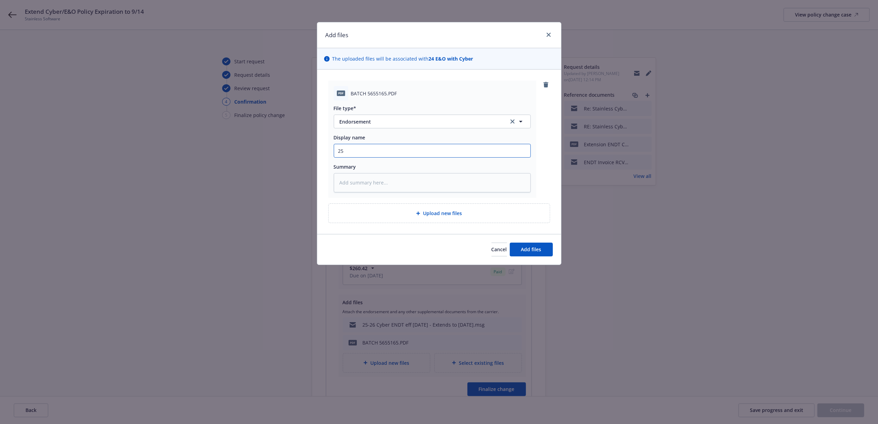
type textarea "x"
type input "25-"
type textarea "x"
type input "25-2"
type textarea "x"
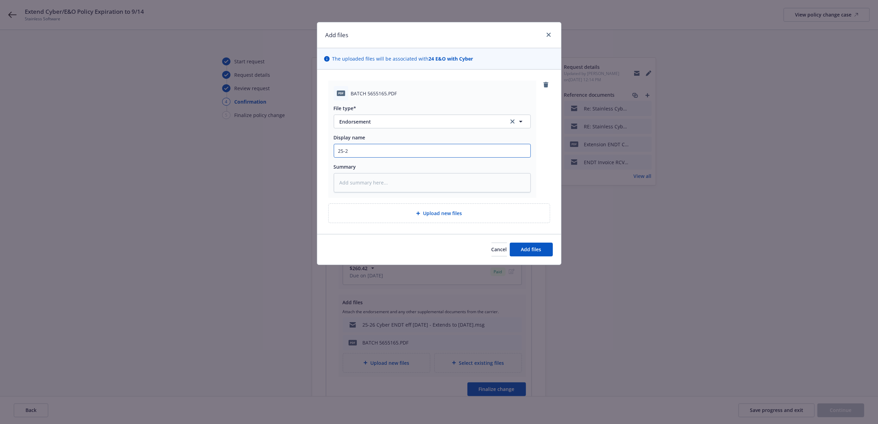
type input "25-26"
type textarea "x"
type input "25-2"
type textarea "x"
type input "25-"
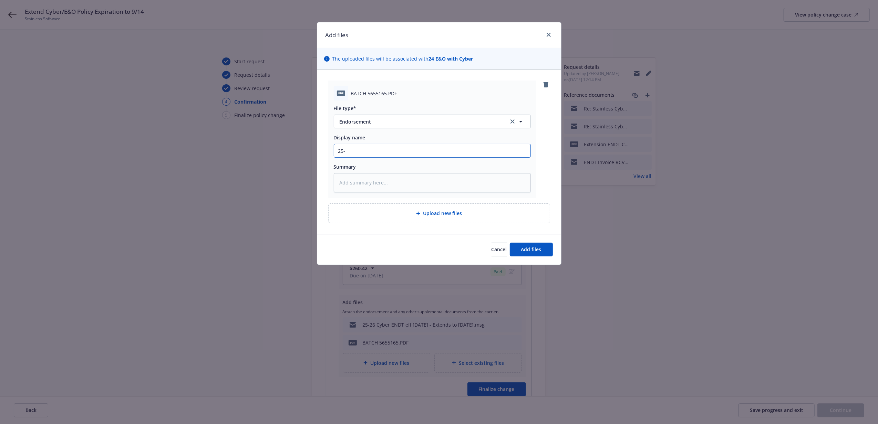
type textarea "x"
type input "25"
type textarea "x"
type input "2"
type textarea "x"
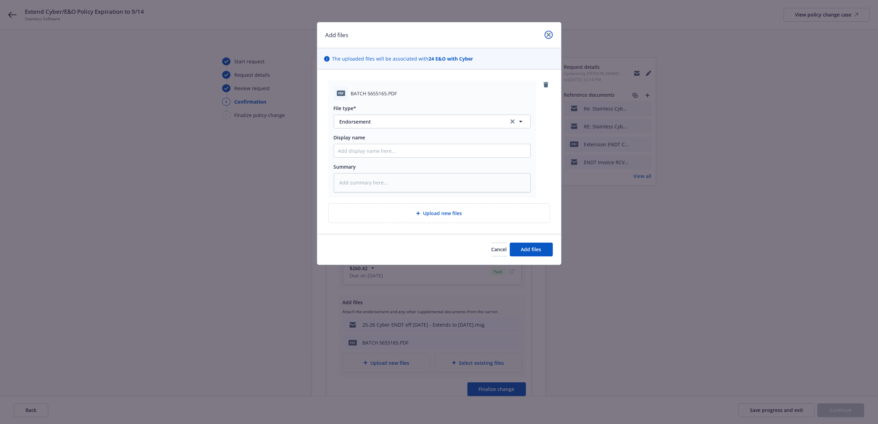
click at [549, 32] on link "close" at bounding box center [548, 35] width 8 height 8
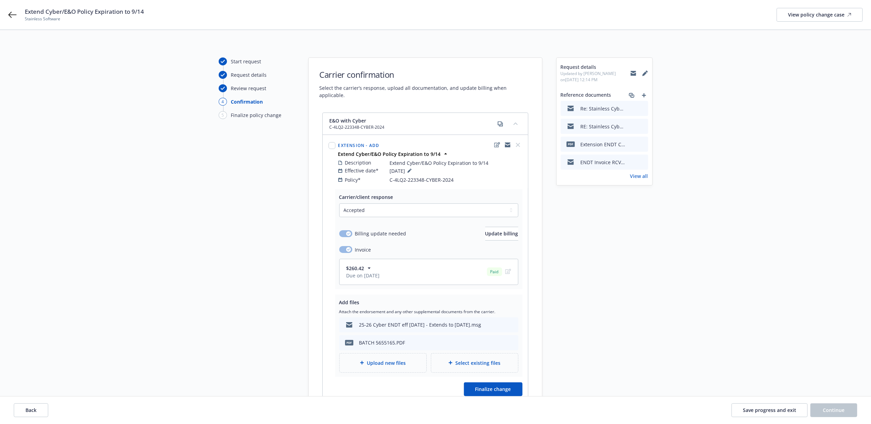
click at [500, 376] on div "Carrier/client response Select a carrier response Accepted Accepted with revisi…" at bounding box center [425, 295] width 205 height 212
click at [507, 386] on span "Finalize change" at bounding box center [493, 389] width 36 height 7
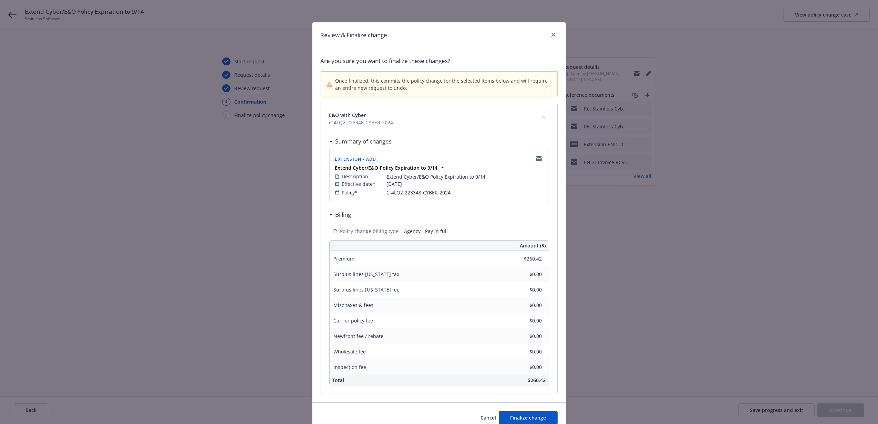
scroll to position [33, 0]
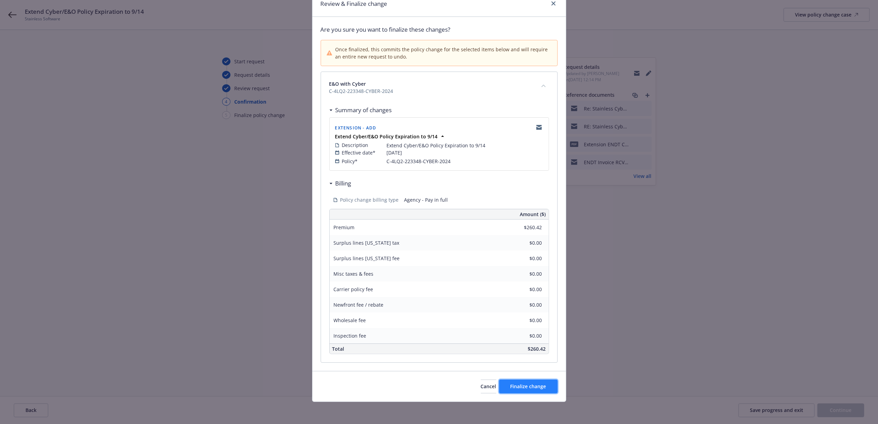
click at [522, 389] on span "Finalize change" at bounding box center [528, 386] width 36 height 7
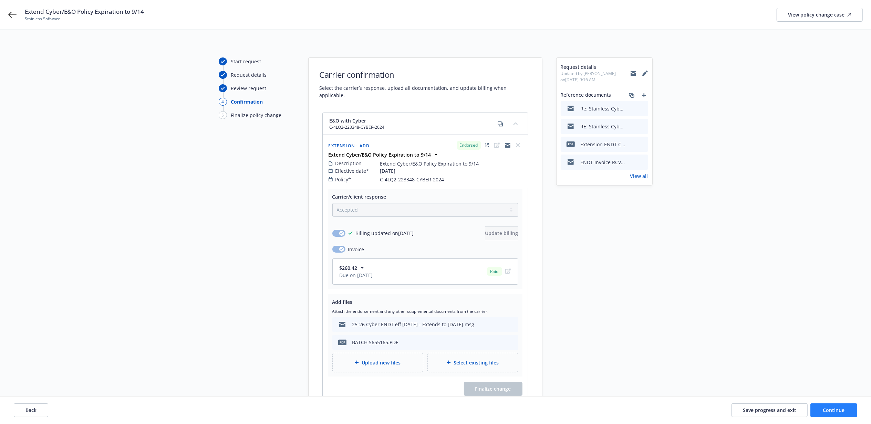
drag, startPoint x: 867, startPoint y: 412, endPoint x: 855, endPoint y: 415, distance: 11.7
click at [864, 413] on div "Back Save progress and exit Continue" at bounding box center [435, 411] width 871 height 28
click at [855, 415] on button "Continue" at bounding box center [833, 411] width 47 height 14
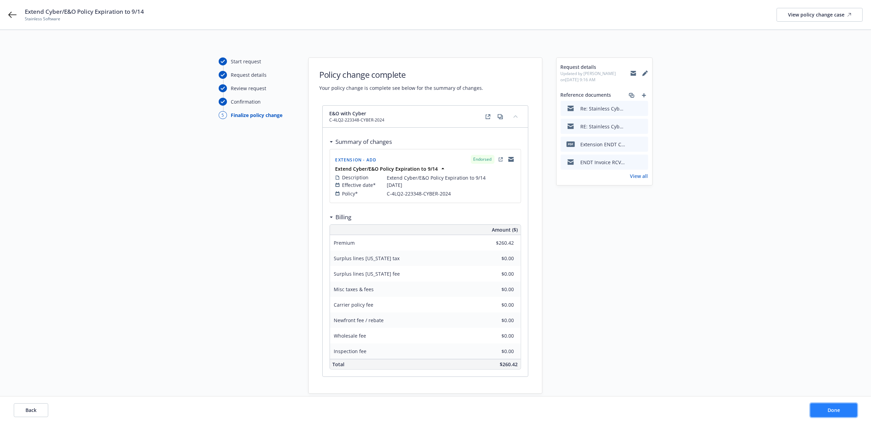
click at [843, 412] on button "Done" at bounding box center [833, 411] width 47 height 14
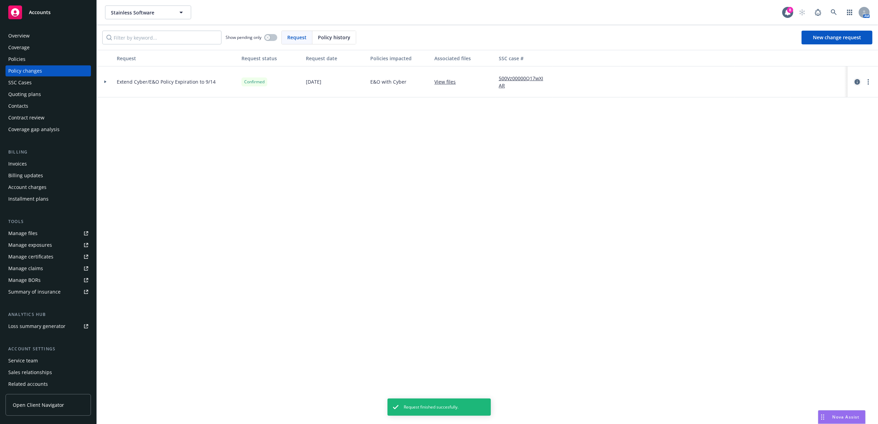
click at [857, 82] on icon "circleInformation" at bounding box center [857, 82] width 6 height 6
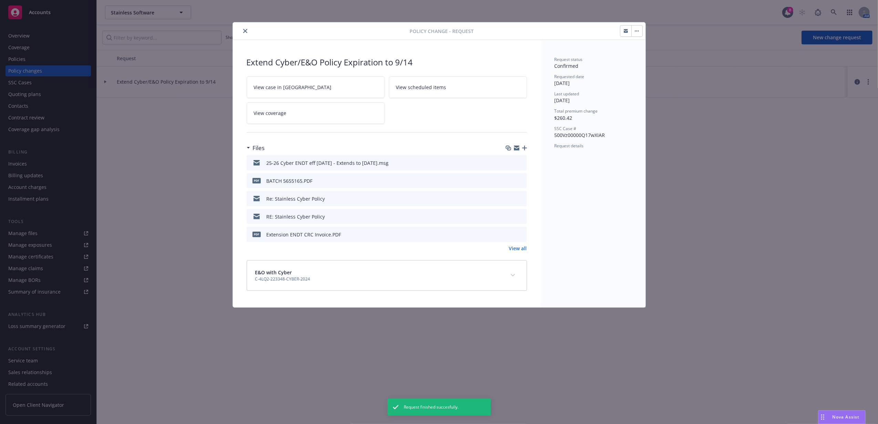
click at [518, 247] on link "View all" at bounding box center [518, 248] width 18 height 7
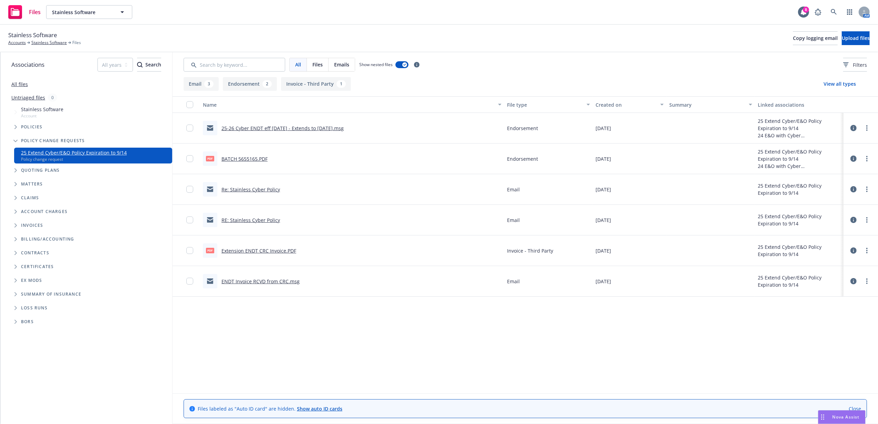
drag, startPoint x: 222, startPoint y: 130, endPoint x: 349, endPoint y: 128, distance: 126.7
click at [349, 128] on div "25-26 Cyber ENDT eff [DATE] - Extends to [DATE].msg" at bounding box center [352, 128] width 304 height 31
copy link "25-26 Cyber ENDT eff [DATE] - Extends to [DATE].msg"
click at [851, 160] on icon at bounding box center [853, 159] width 6 height 6
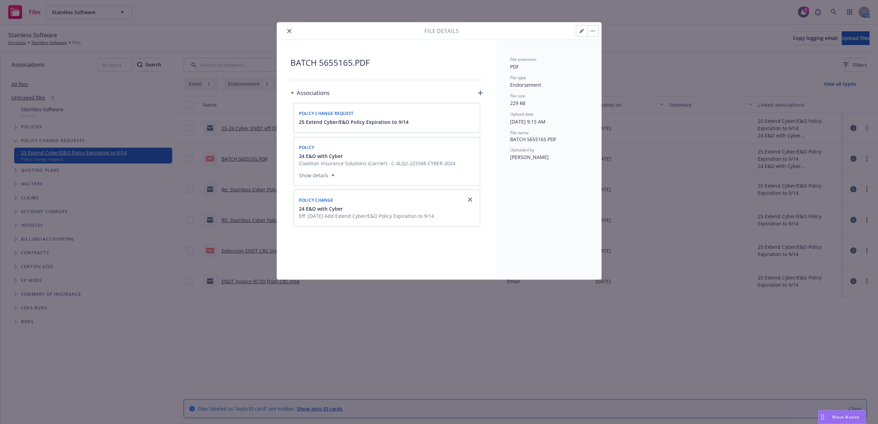
click at [580, 32] on icon "button" at bounding box center [582, 31] width 4 height 4
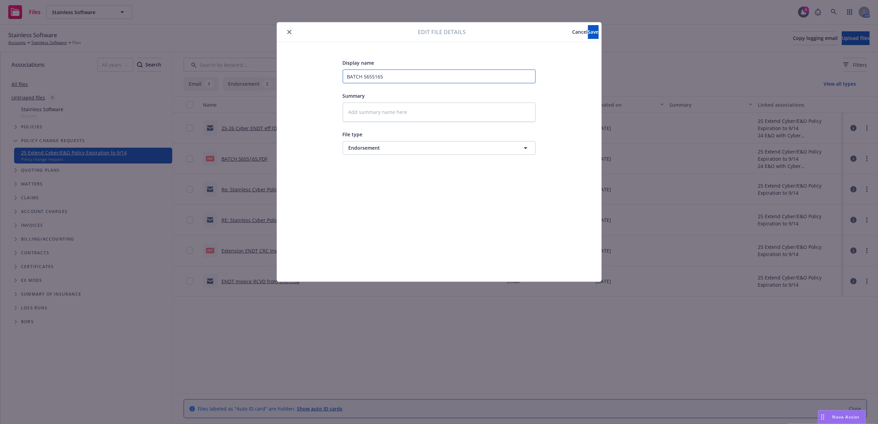
drag, startPoint x: 407, startPoint y: 78, endPoint x: 305, endPoint y: 83, distance: 102.4
click at [287, 77] on div "Display name BATCH 5655165 Summary File type Endorsement Endorsement" at bounding box center [439, 162] width 324 height 240
paste input "25-26 Cyber ENDT eff [DATE] - Extends to [DATE].msg"
type textarea "x"
type input "25-26 Cyber ENDT eff [DATE] - Extends to [DATE].msg"
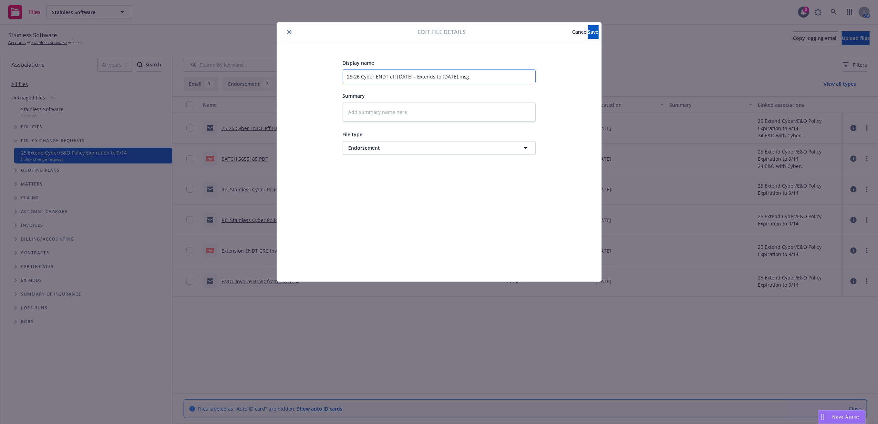
type textarea "x"
type input "25-26 Cyber ENDT eff 7/25/25 - Extends to 9/14/25.ms"
type textarea "x"
type input "25-26 Cyber ENDT eff 7/25/25 - Extends to 9/14/25.m"
type textarea "x"
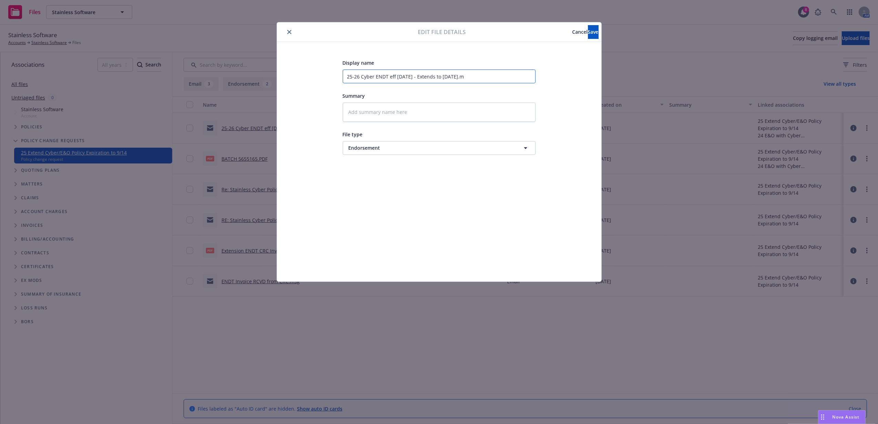
type input "25-26 Cyber ENDT eff 7/25/25 - Extends to 9/14/25."
type textarea "x"
type input "25-26 Cyber ENDT eff [DATE] - Extends to [DATE]"
drag, startPoint x: 359, startPoint y: 76, endPoint x: 315, endPoint y: 68, distance: 44.9
click at [315, 68] on div "Display name 25-26 Cyber ENDT eff 7/25/25 - Extends to 9/14/25 Summary File typ…" at bounding box center [439, 162] width 297 height 207
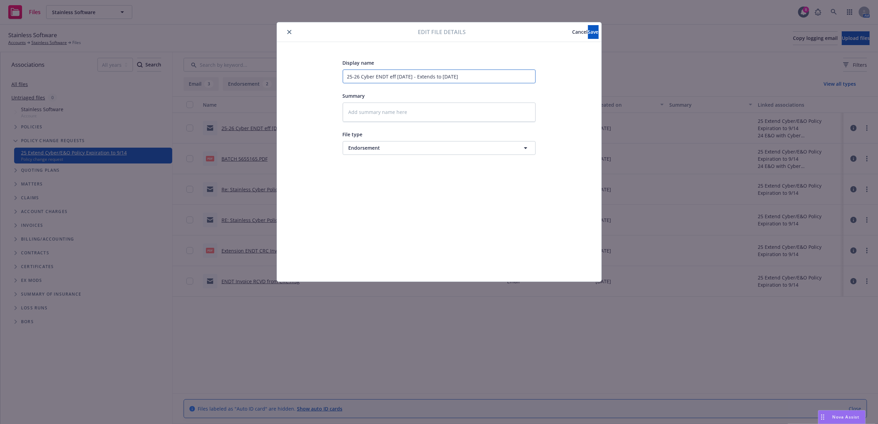
type textarea "x"
type input "2 Cyber ENDT eff 7/25/25 - Extends to 9/14/25"
type textarea "x"
type input "24 Cyber ENDT eff 7/25/25 - Extends to 9/14/25"
type textarea "x"
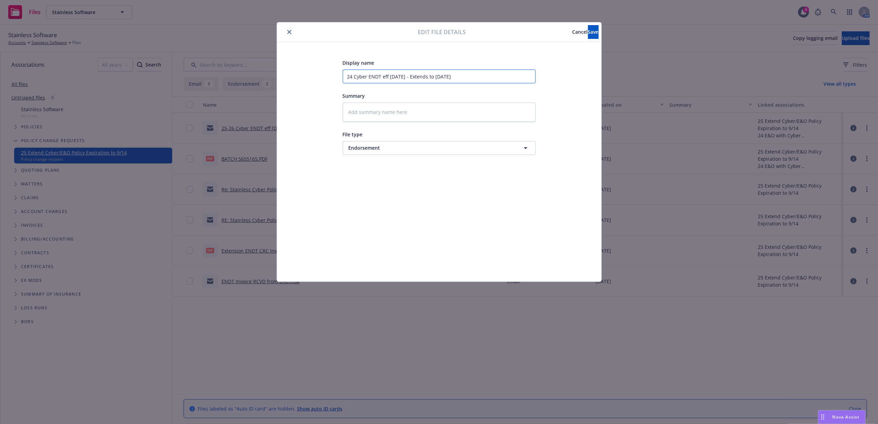
type input "24- Cyber ENDT eff 7/25/25 - Extends to 9/14/25"
type textarea "x"
type input "24-2 Cyber ENDT eff 7/25/25 - Extends to 9/14/25"
type textarea "x"
type input "24-25 Cyber ENDT eff 7/25/25 - Extends to 9/14/25"
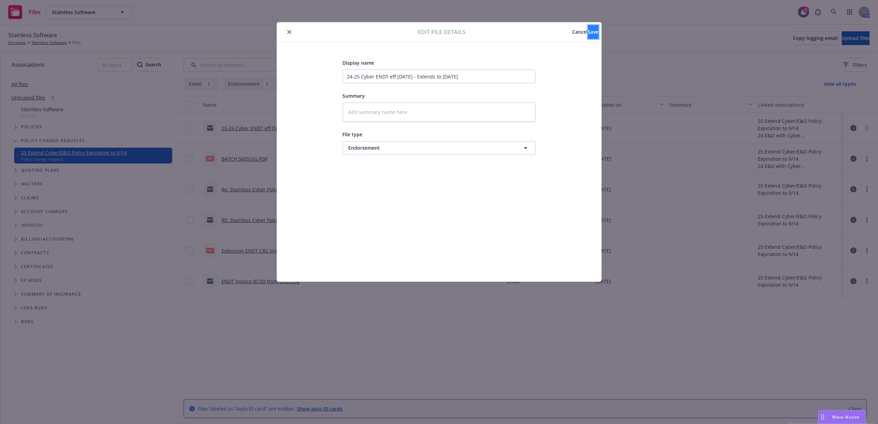
click at [588, 32] on span "Save" at bounding box center [593, 32] width 11 height 7
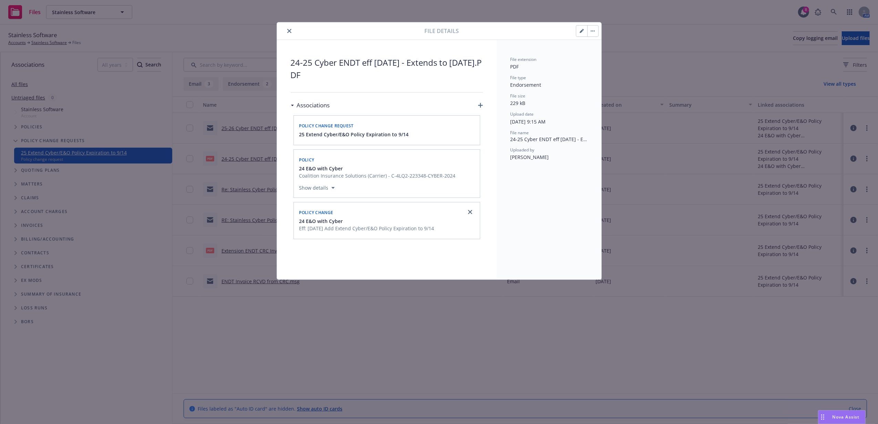
click at [287, 28] on button "close" at bounding box center [289, 31] width 8 height 8
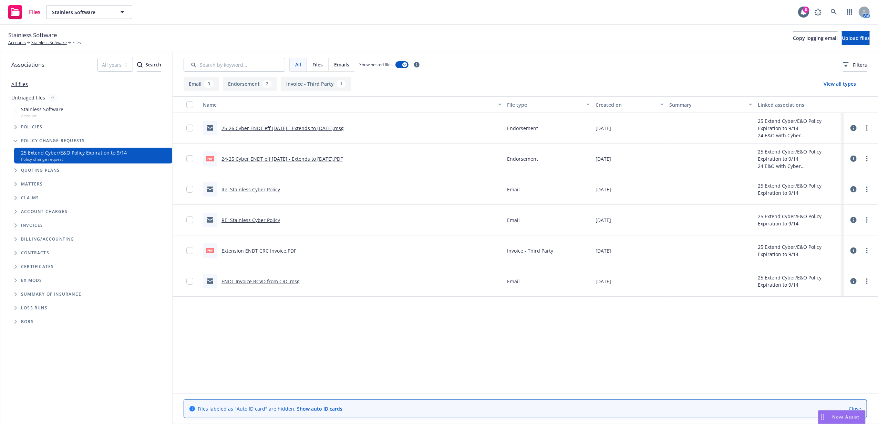
click at [854, 128] on icon at bounding box center [853, 128] width 6 height 6
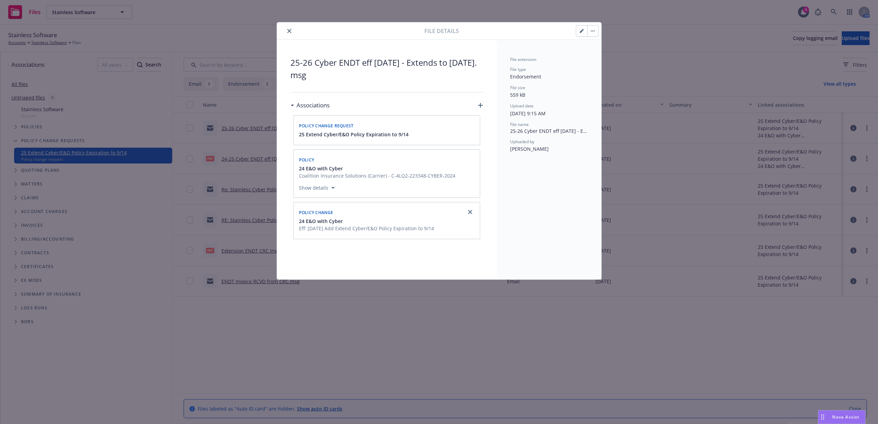
click at [580, 30] on icon "button" at bounding box center [582, 31] width 4 height 4
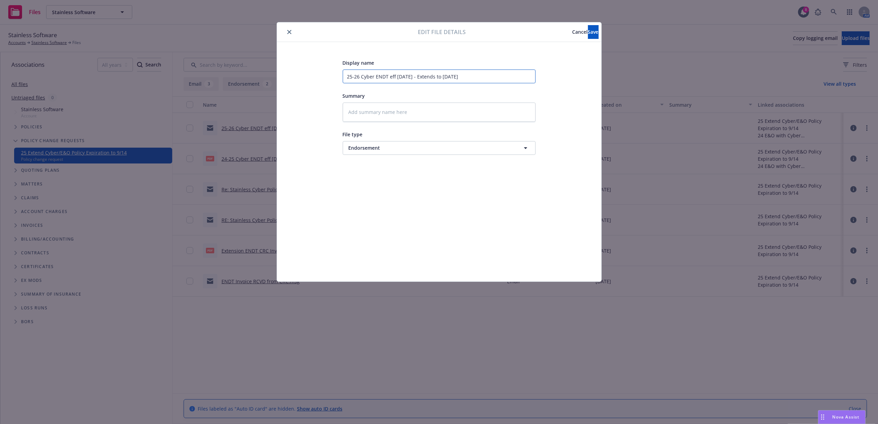
drag, startPoint x: 474, startPoint y: 76, endPoint x: 236, endPoint y: 72, distance: 238.0
click at [236, 72] on div "Edit file details Cancel Save Display name 25-26 Cyber ENDT eff 7/25/25 - Exten…" at bounding box center [439, 212] width 878 height 424
type textarea "x"
type input "E"
type textarea "x"
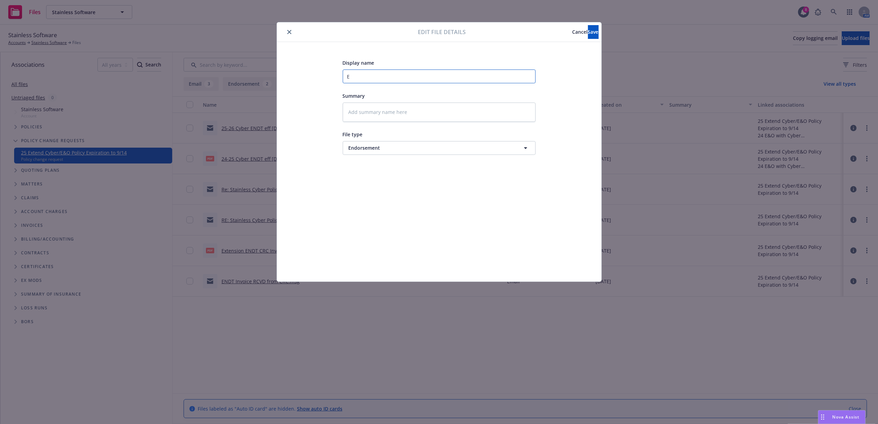
type input "EX"
type textarea "x"
type input "EXT"
type textarea "x"
type input "EXT"
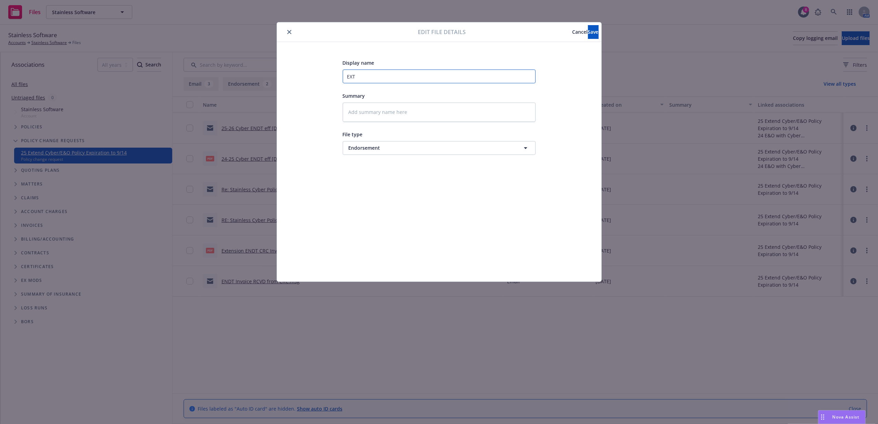
type textarea "x"
type input "EXT E"
type textarea "x"
type input "EXT EN"
type textarea "x"
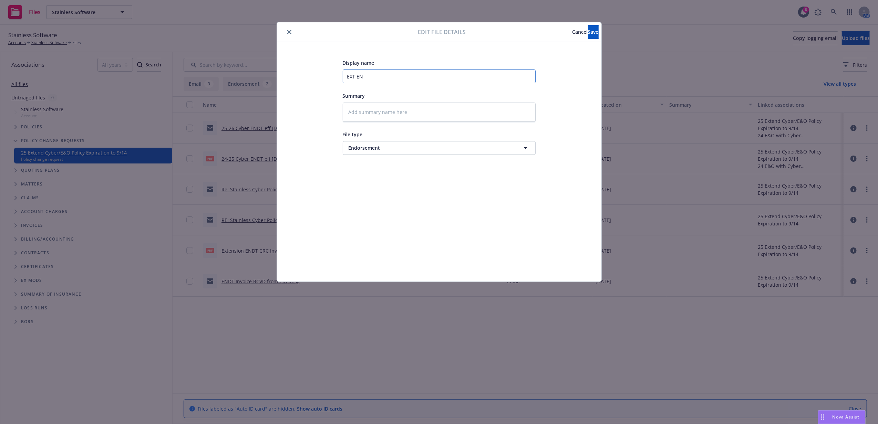
type input "EXT END"
type textarea "x"
type input "EXT ENDT"
type textarea "x"
type input "EXT ENDT"
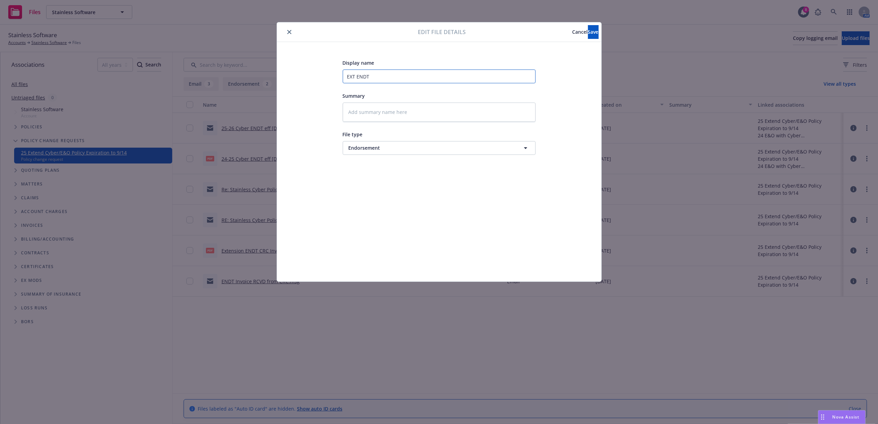
type textarea "x"
type input "EXT ENDT r"
type textarea "x"
type input "EXT ENDT re"
type textarea "x"
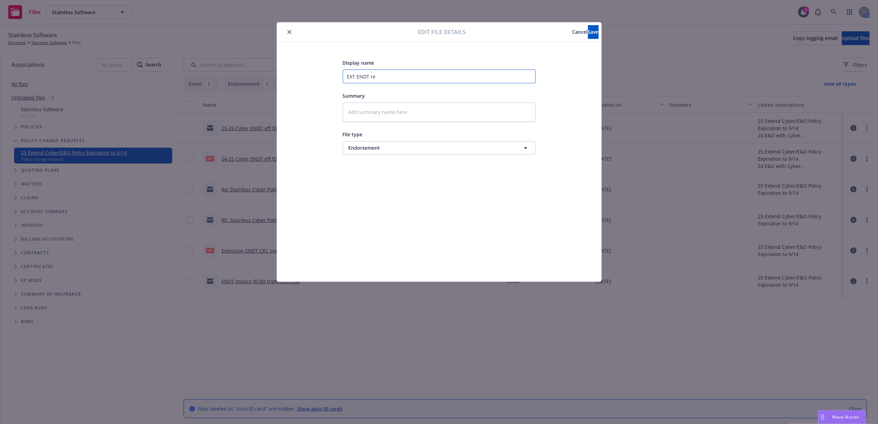
type input "EXT ENDT r"
type textarea "x"
type input "EXT ENDT"
type textarea "x"
type input "EXT ENDT R"
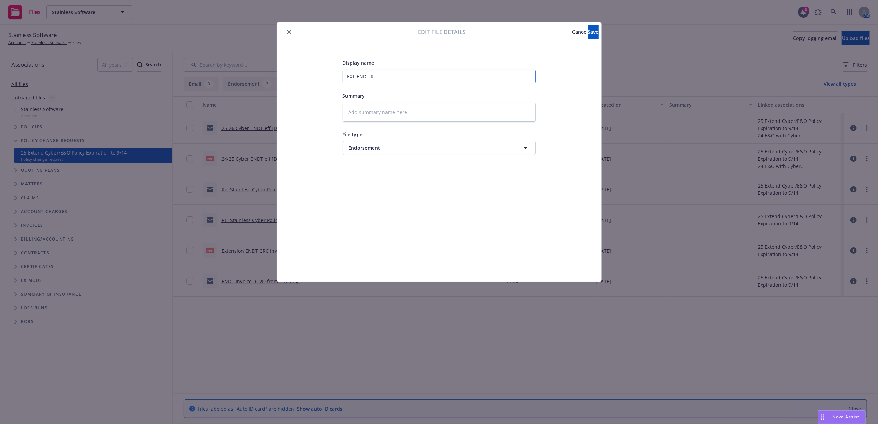
type textarea "x"
type input "EXT ENDT RC"
type textarea "x"
type input "EXT ENDT RCV"
type textarea "x"
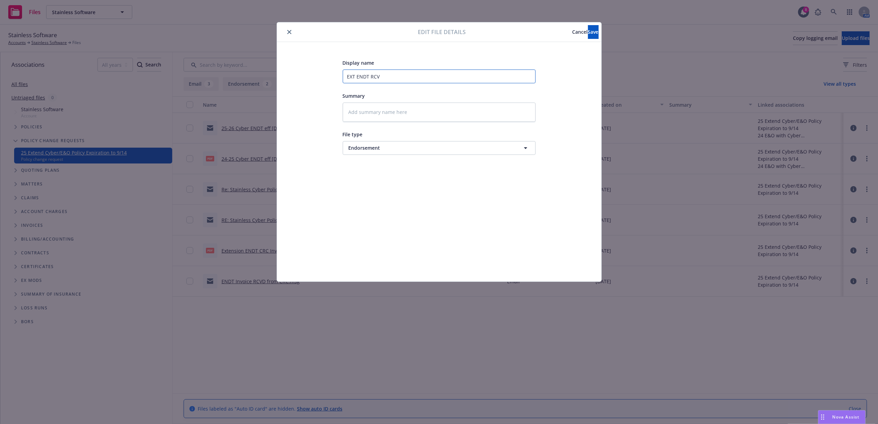
type input "EXT ENDT RCVD"
type textarea "x"
type input "EXT ENDT RCVD"
type textarea "x"
type input "EXT ENDT RCVD f"
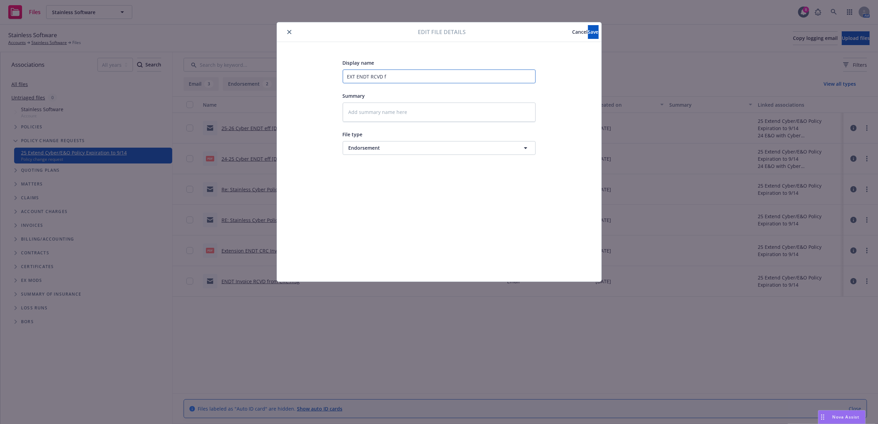
type textarea "x"
type input "EXT ENDT RCVD fr"
type textarea "x"
type input "EXT ENDT RCVD fro"
type textarea "x"
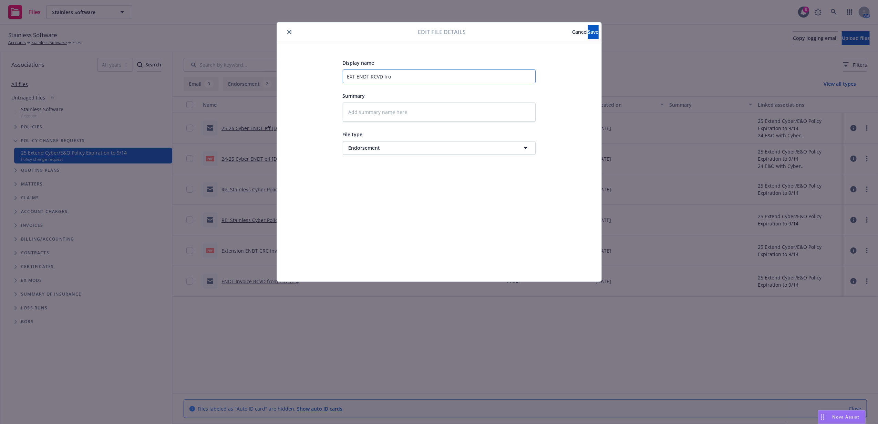
type input "EXT ENDT RCVD from"
type textarea "x"
type input "EXT ENDT RCVD from"
type textarea "x"
type input "EXT ENDT RCVD from C"
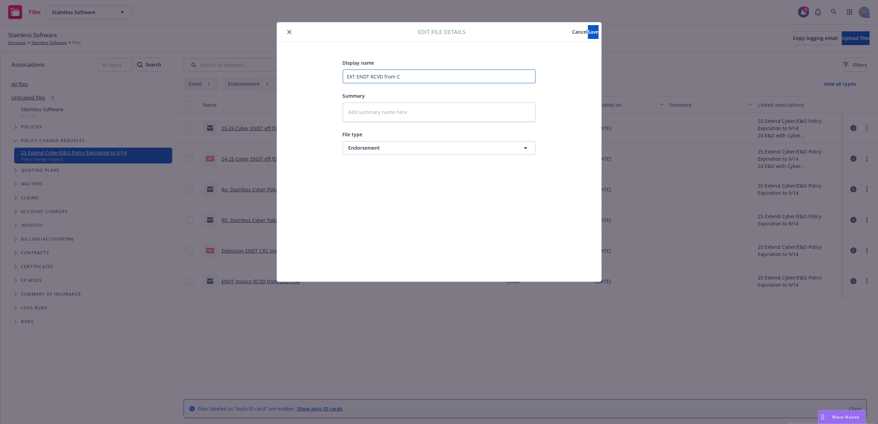
type textarea "x"
type input "EXT ENDT RCVD from CR"
type textarea "x"
type input "EXT ENDT RCVD from CRC"
click at [588, 33] on span "Save" at bounding box center [593, 32] width 11 height 7
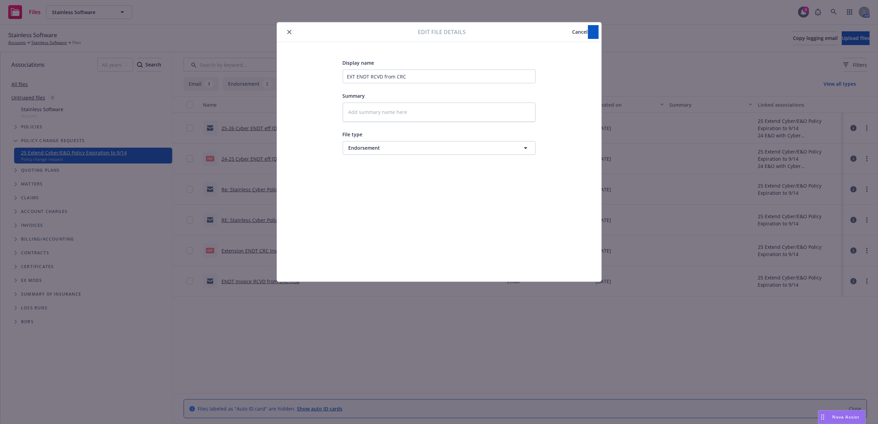
type textarea "x"
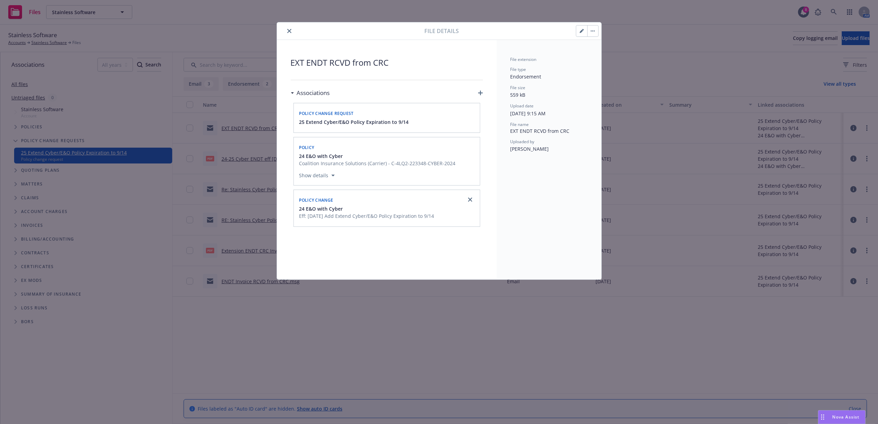
click at [289, 32] on icon "close" at bounding box center [289, 31] width 4 height 4
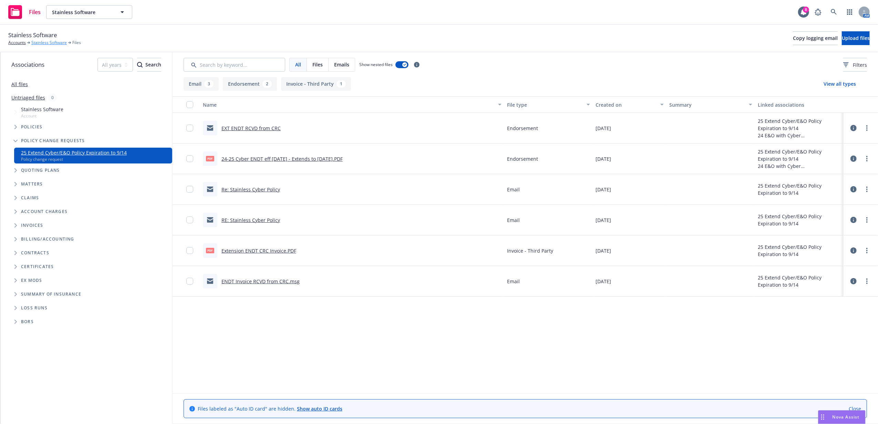
click at [40, 42] on link "Stainless Software" at bounding box center [48, 43] width 35 height 6
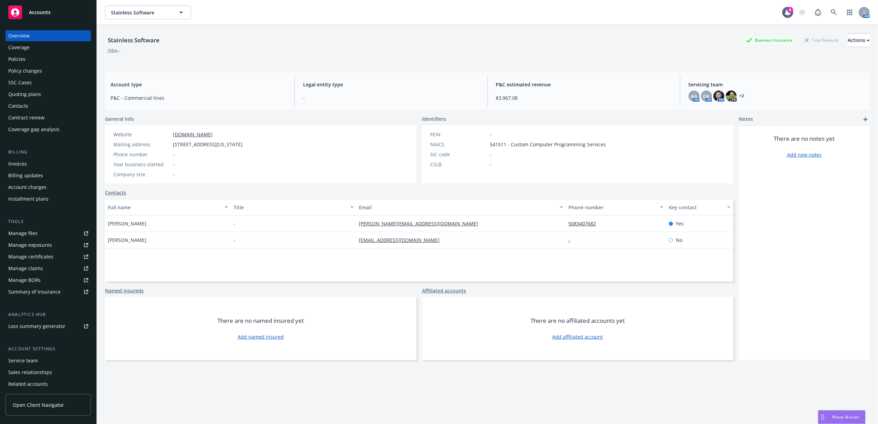
click at [40, 70] on div "Policy changes" at bounding box center [25, 70] width 34 height 11
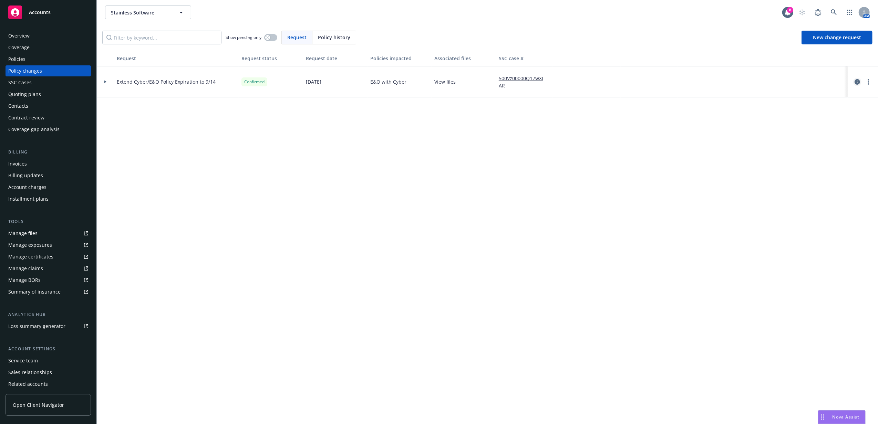
click at [854, 81] on link "circleInformation" at bounding box center [857, 82] width 8 height 8
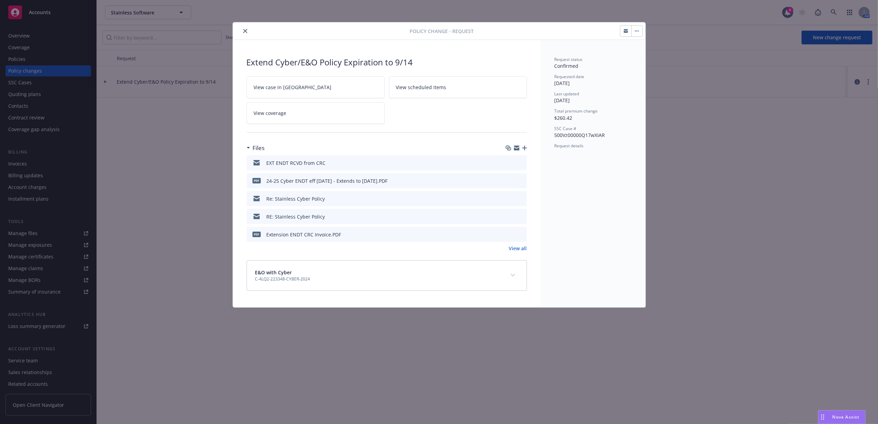
click at [523, 236] on button "preview file" at bounding box center [521, 234] width 8 height 6
click at [522, 251] on link "View all" at bounding box center [518, 248] width 18 height 7
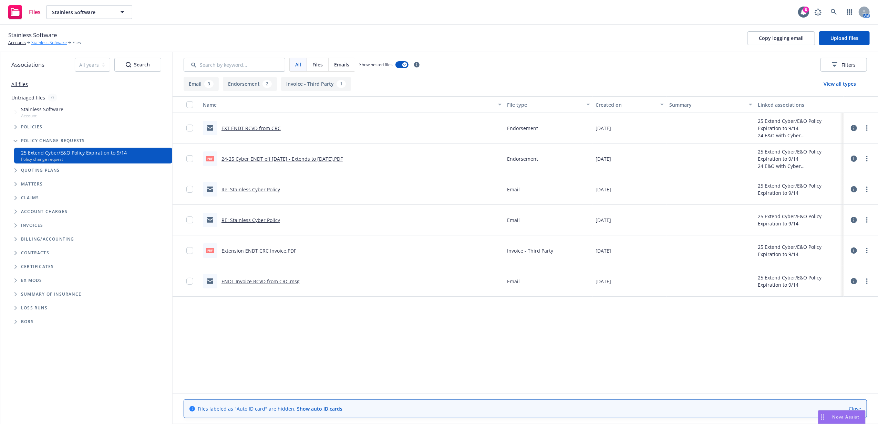
click at [59, 40] on link "Stainless Software" at bounding box center [48, 43] width 35 height 6
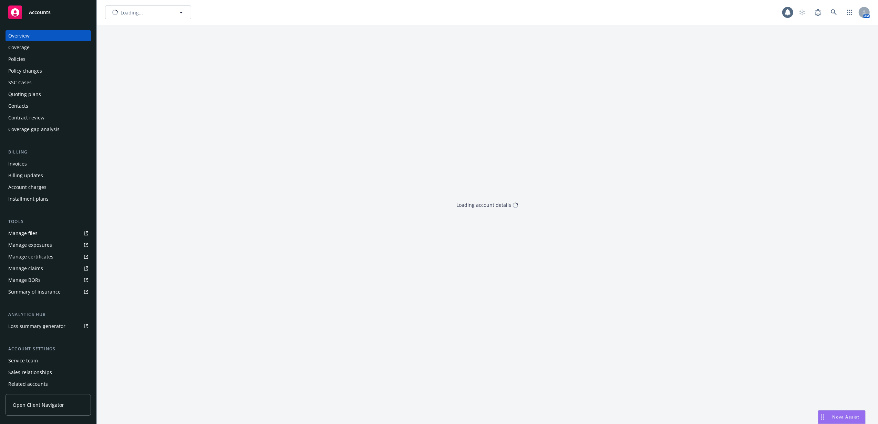
click at [35, 163] on div "Invoices" at bounding box center [48, 163] width 80 height 11
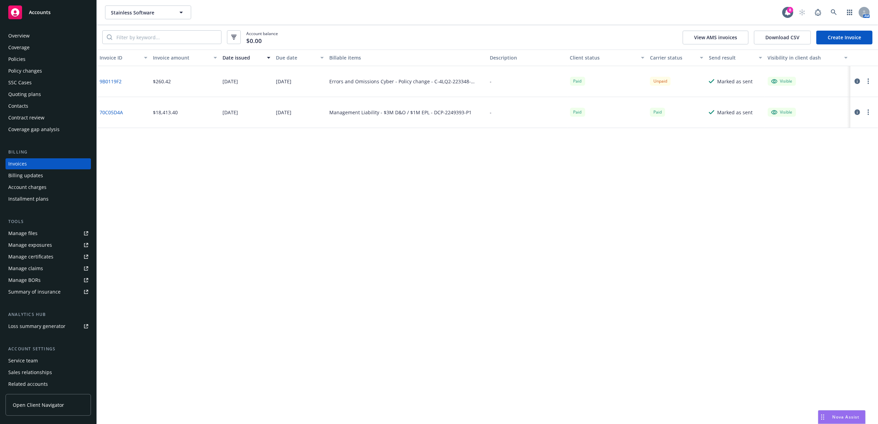
click at [38, 57] on div "Policies" at bounding box center [48, 59] width 80 height 11
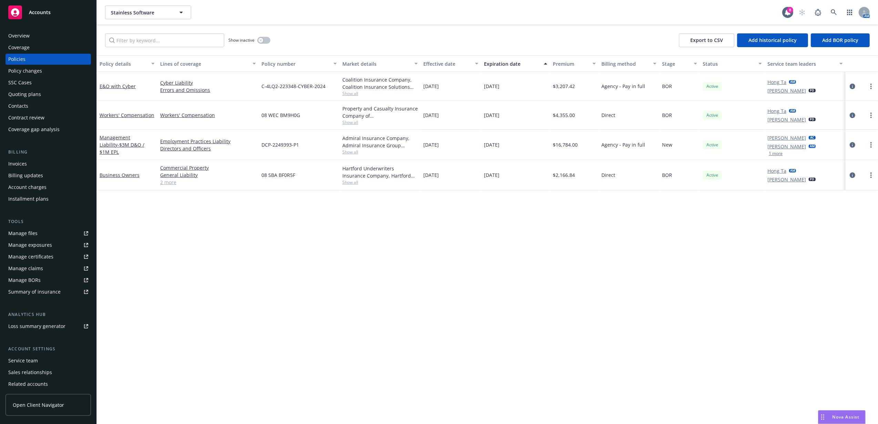
click at [53, 72] on div "Policy changes" at bounding box center [48, 70] width 80 height 11
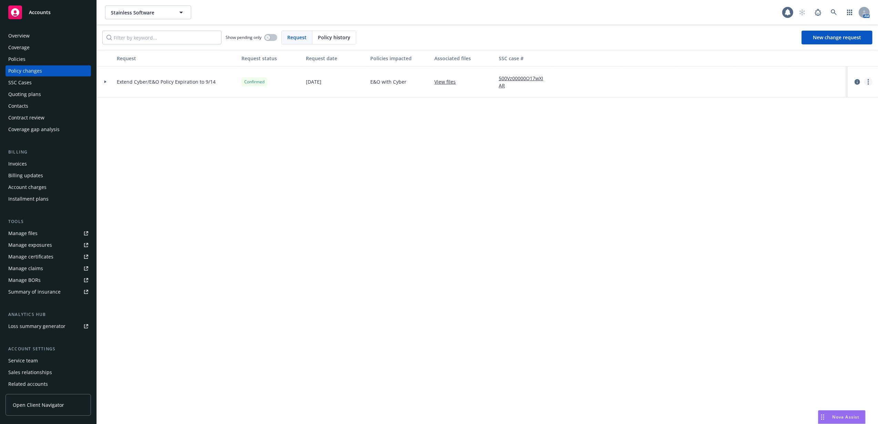
click at [869, 82] on link "more" at bounding box center [868, 82] width 8 height 8
click at [827, 98] on link "Copy logging email" at bounding box center [813, 97] width 118 height 14
click at [50, 60] on div "Policies" at bounding box center [48, 59] width 80 height 11
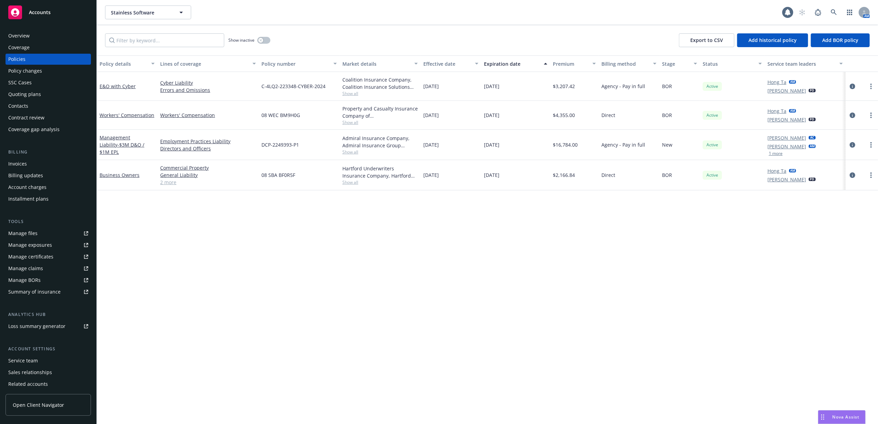
click at [63, 73] on div "Policy changes" at bounding box center [48, 70] width 80 height 11
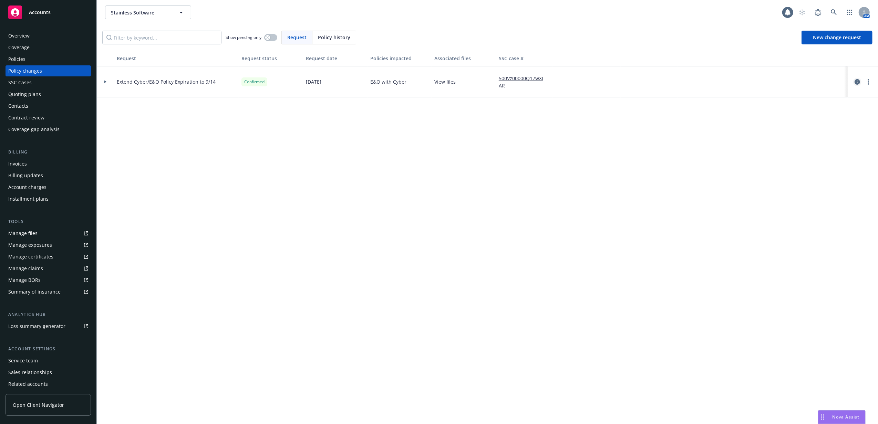
click at [857, 82] on icon "circleInformation" at bounding box center [857, 82] width 6 height 6
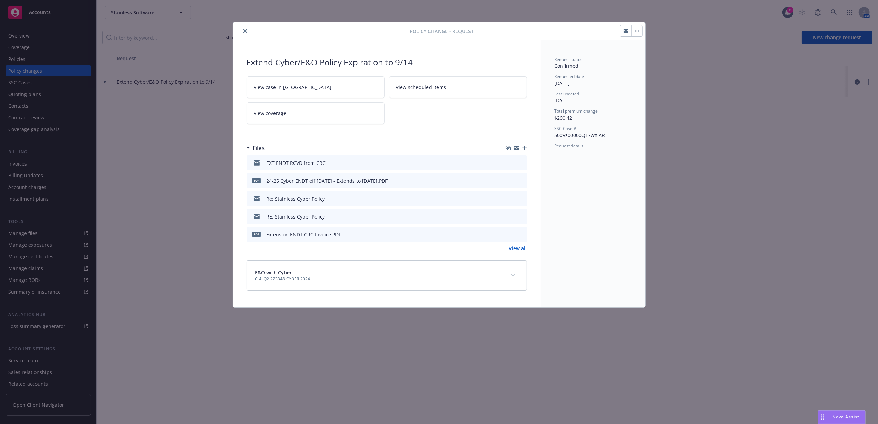
click at [510, 181] on icon "download file" at bounding box center [509, 181] width 6 height 6
click at [245, 32] on icon "close" at bounding box center [245, 31] width 4 height 4
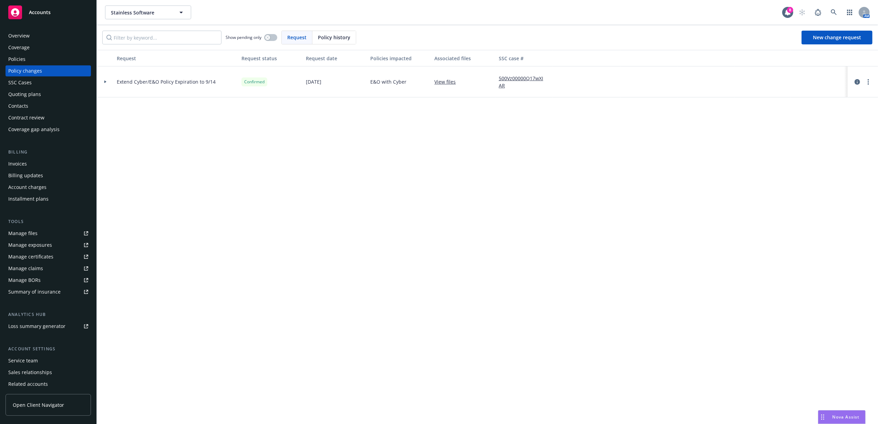
click at [55, 166] on div "Invoices" at bounding box center [48, 163] width 80 height 11
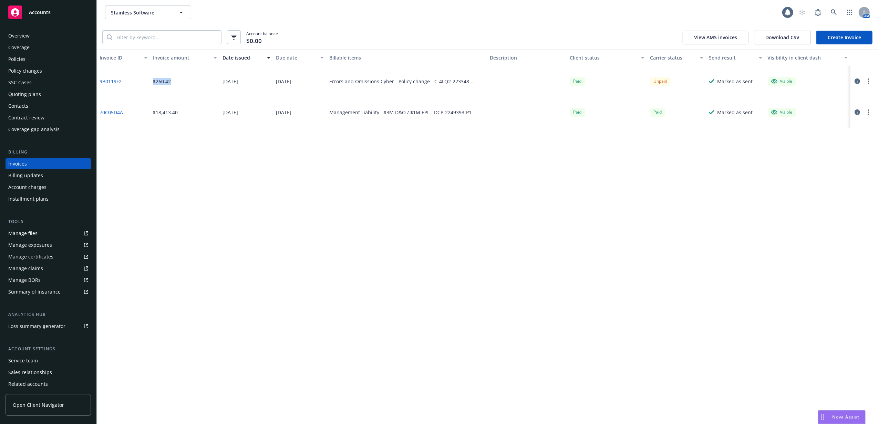
drag, startPoint x: 172, startPoint y: 81, endPoint x: 154, endPoint y: 82, distance: 17.9
click at [154, 82] on div "$260.42" at bounding box center [185, 81] width 70 height 31
copy div "$260.42"
click at [25, 58] on div "Policies" at bounding box center [16, 59] width 17 height 11
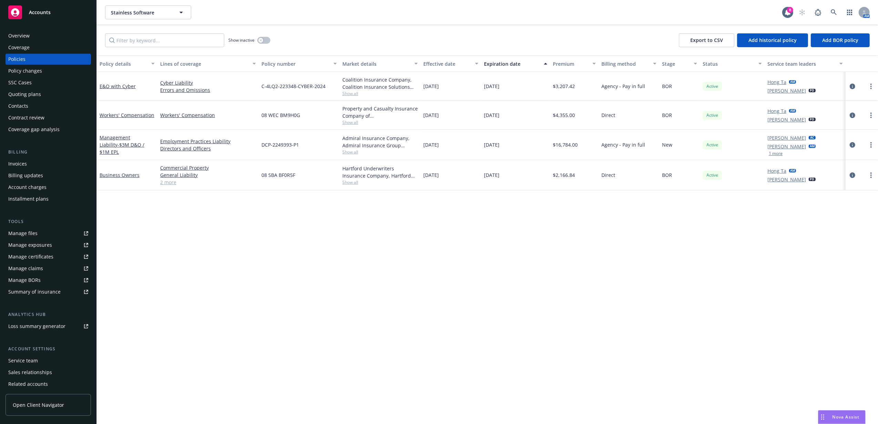
drag, startPoint x: 50, startPoint y: 10, endPoint x: 60, endPoint y: 10, distance: 9.6
click at [50, 10] on span "Accounts" at bounding box center [40, 13] width 22 height 6
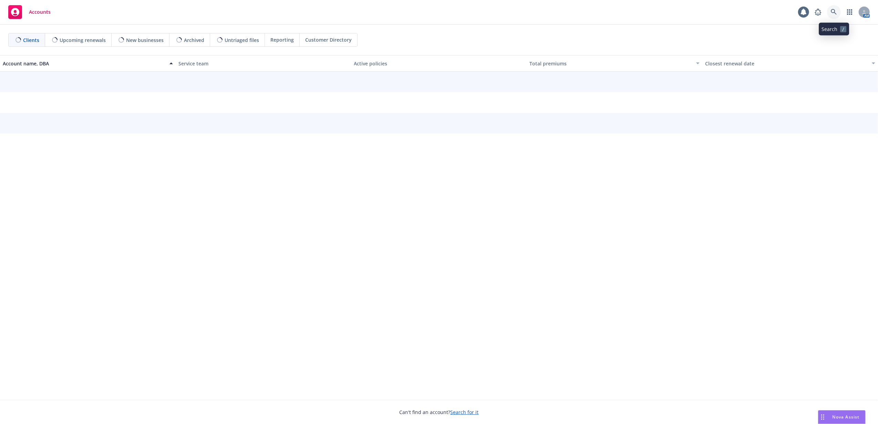
click at [834, 14] on icon at bounding box center [834, 12] width 6 height 6
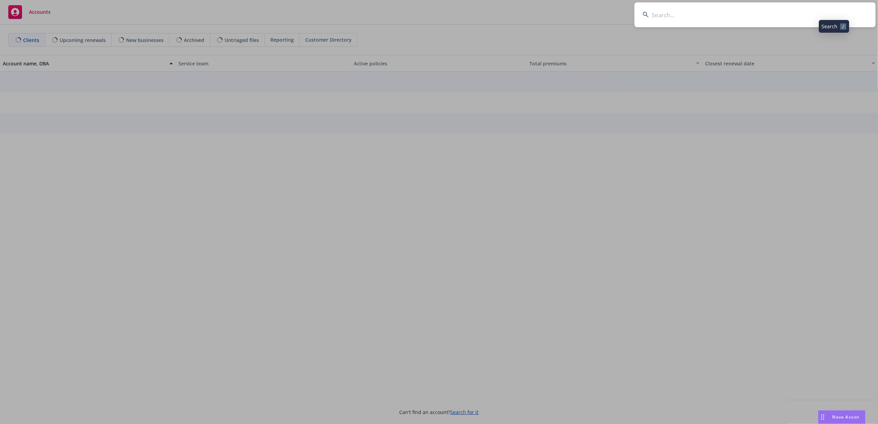
click at [769, 9] on input at bounding box center [754, 14] width 241 height 25
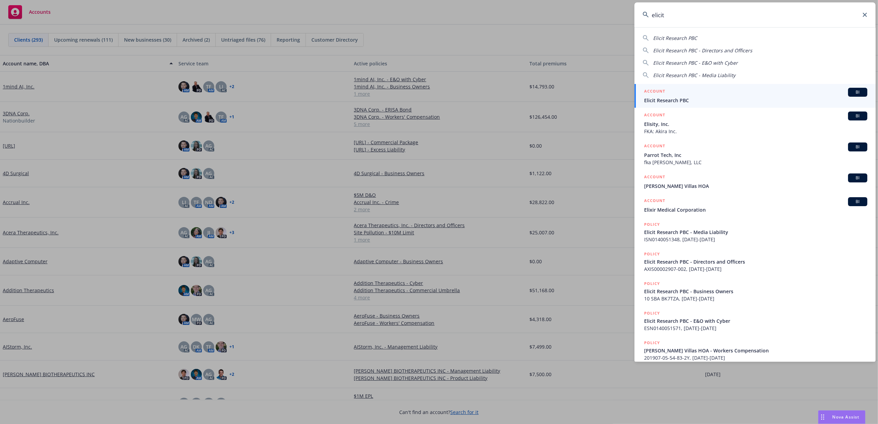
type input "elicit"
click at [716, 101] on span "Elicit Research PBC" at bounding box center [755, 100] width 223 height 7
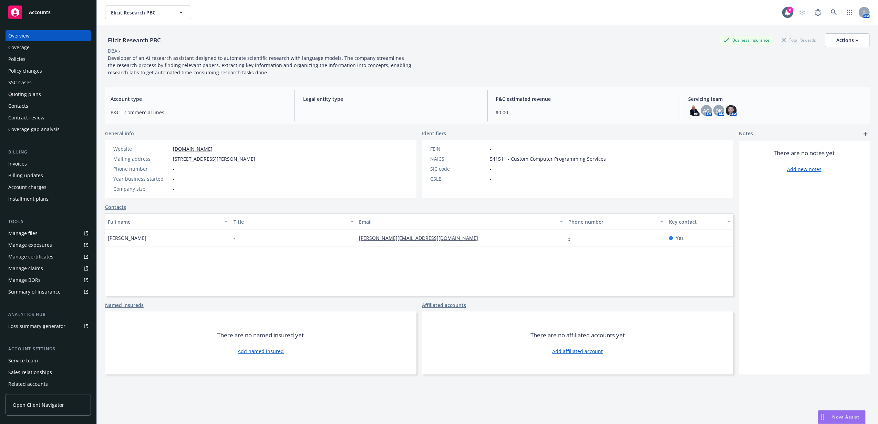
click at [39, 60] on div "Policies" at bounding box center [48, 59] width 80 height 11
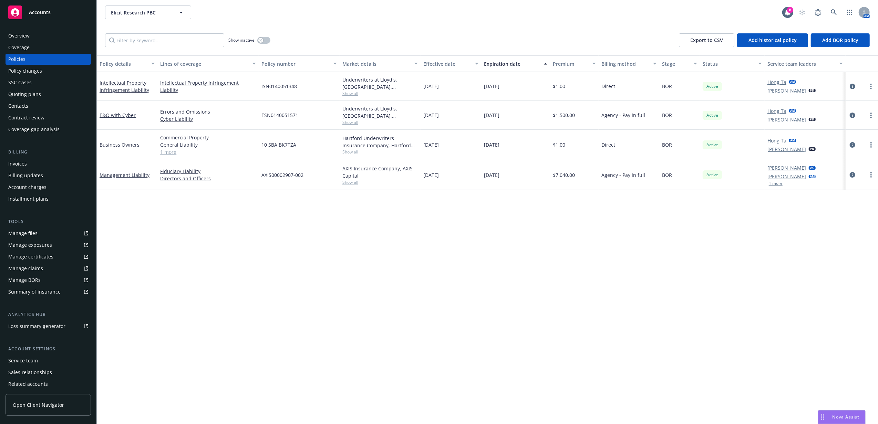
click at [173, 153] on link "1 more" at bounding box center [208, 151] width 96 height 7
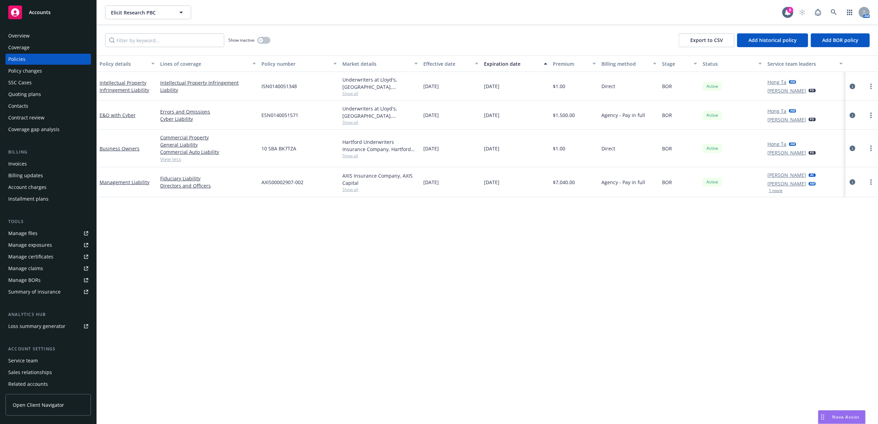
click at [356, 159] on span "Show all" at bounding box center [379, 156] width 75 height 6
drag, startPoint x: 302, startPoint y: 151, endPoint x: 260, endPoint y: 150, distance: 42.0
click at [260, 150] on div "10 SBA BK7TZA" at bounding box center [299, 149] width 81 height 38
copy span "10 SBA BK7TZA"
click at [853, 149] on icon "circleInformation" at bounding box center [853, 149] width 6 height 6
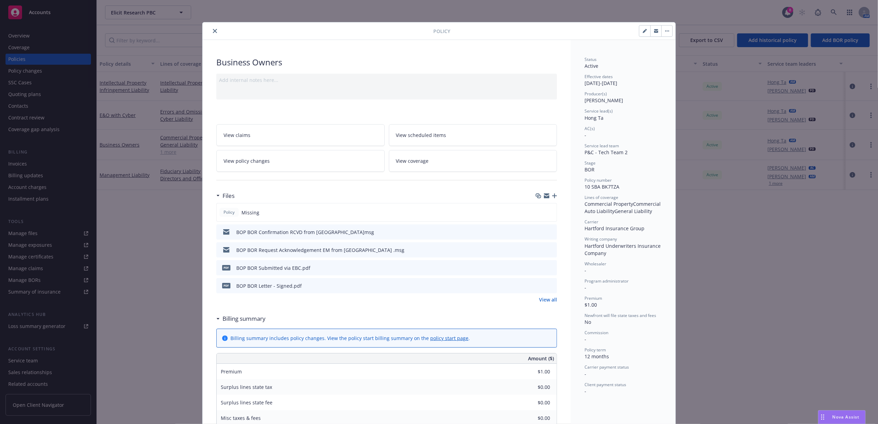
click at [552, 198] on icon "button" at bounding box center [554, 196] width 5 height 5
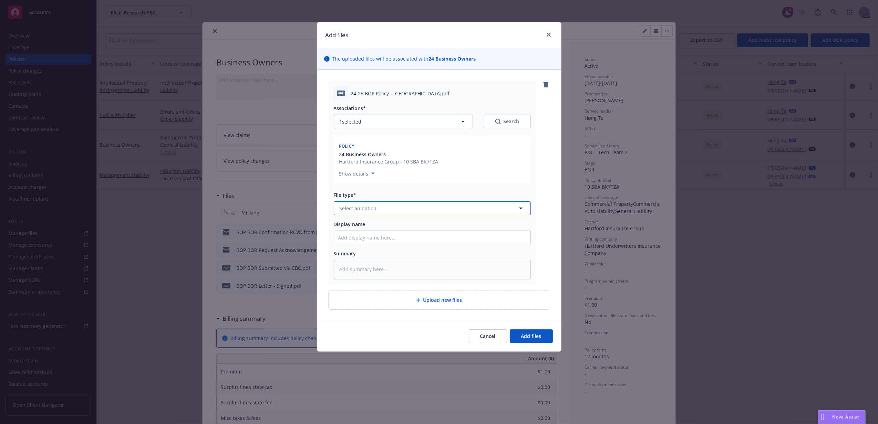
click at [395, 211] on button "Select an option" at bounding box center [432, 208] width 197 height 14
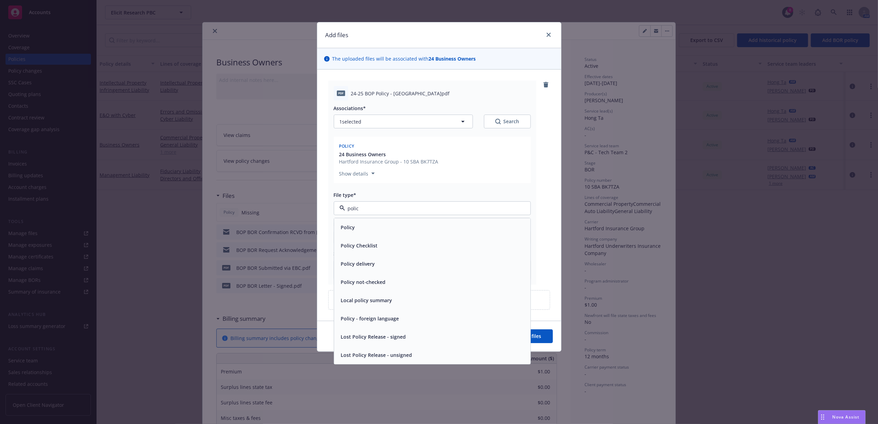
type input "policy"
click at [388, 223] on div "Policy" at bounding box center [432, 227] width 188 height 10
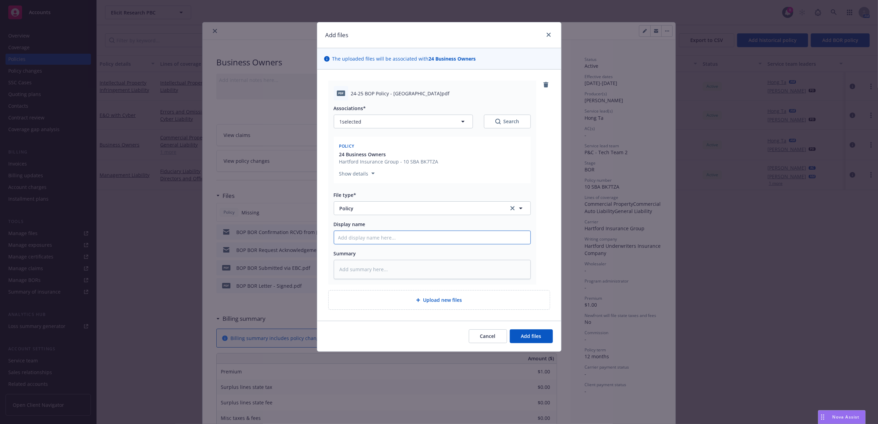
click at [389, 241] on input "Display name" at bounding box center [432, 237] width 196 height 13
type textarea "x"
type input "24"
type textarea "x"
type input "24-"
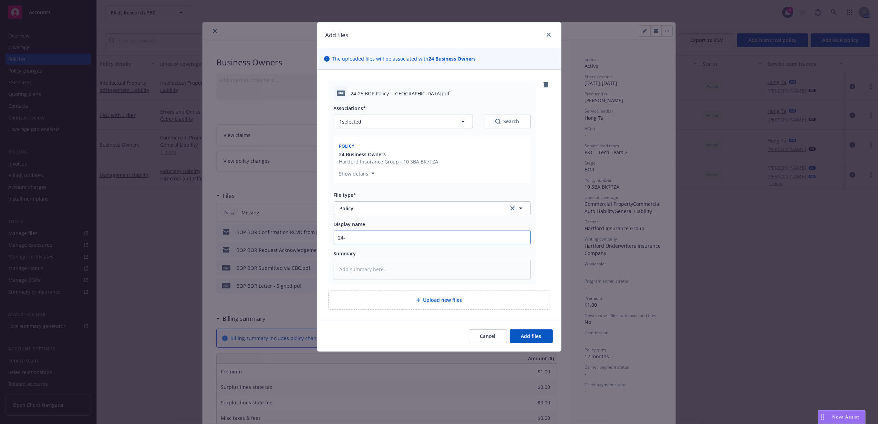
type textarea "x"
type input "24-2"
type textarea "x"
type input "24-25"
type textarea "x"
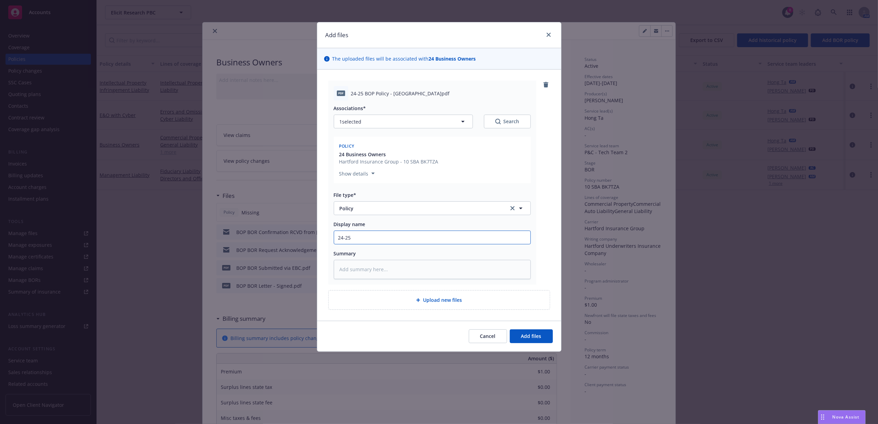
type input "24-25"
type textarea "x"
type input "24-25 B"
type textarea "x"
type input "24-25 BO"
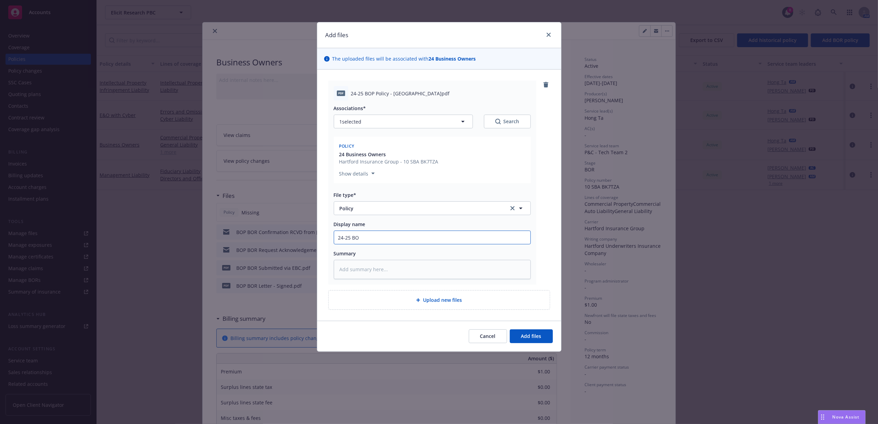
type textarea "x"
type input "24-25 BOP"
type textarea "x"
type input "24-25 BOP"
type textarea "x"
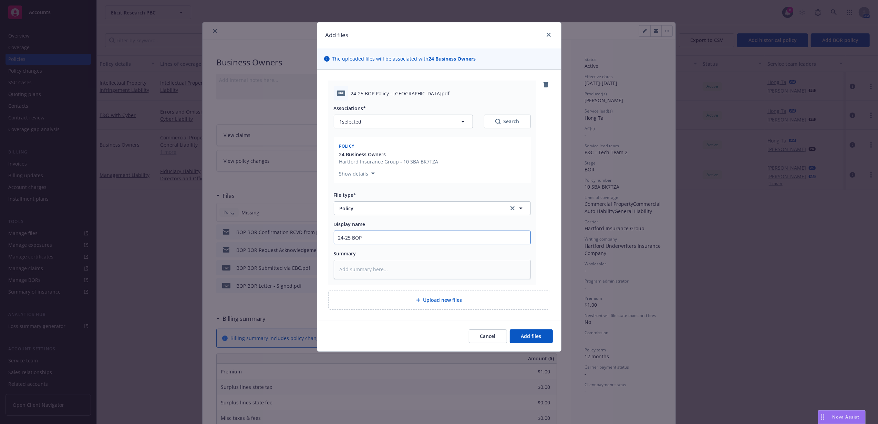
type input "24-25 BOP P"
type textarea "x"
type input "24-25 BOP Po"
type textarea "x"
type input "24-25 BOP Pol"
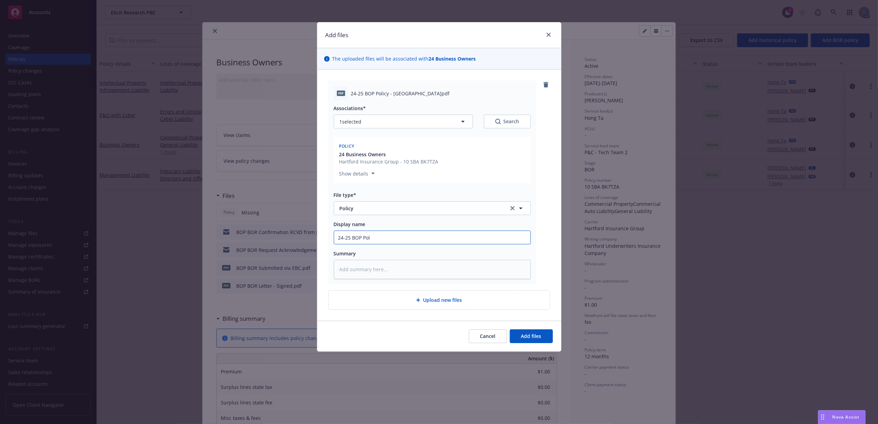
type textarea "x"
type input "24-25 BOP Polic"
type textarea "x"
type input "24-25 BOP Policy"
type textarea "x"
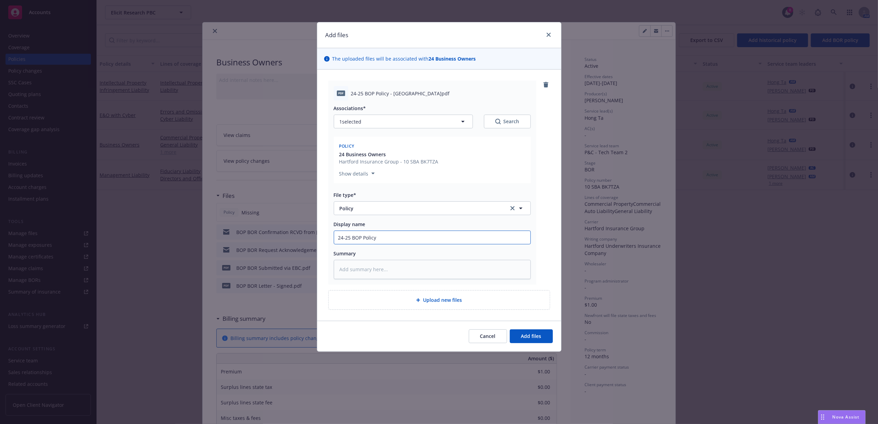
type input "24-25 BOP Policy"
type textarea "x"
type input "24-25 BOP Policy -"
type textarea "x"
type input "24-25 BOP Policy - H"
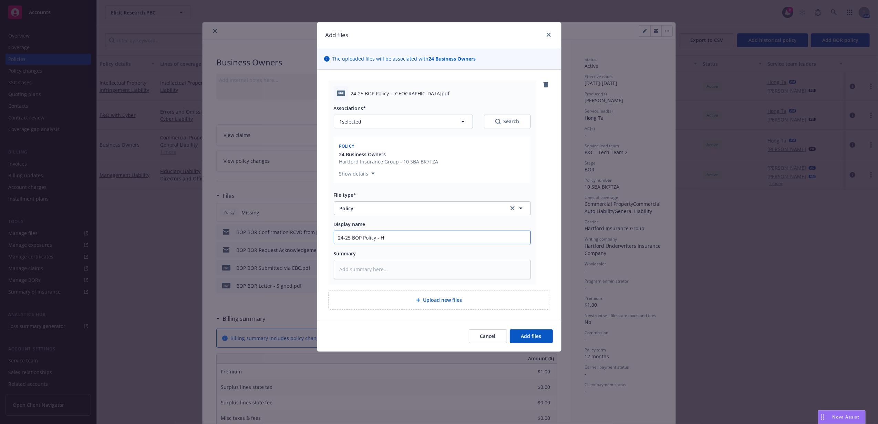
type textarea "x"
type input "24-25 BOP Policy - Ha"
type textarea "x"
type input "24-25 BOP Policy - Har"
type textarea "x"
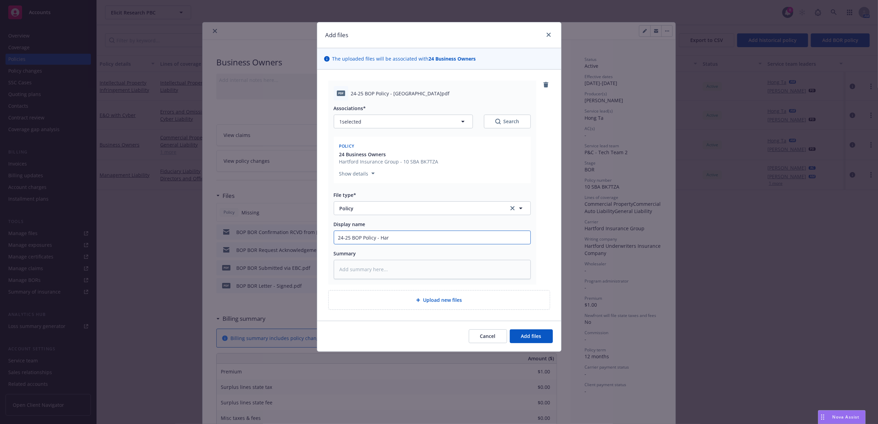
type input "24-25 BOP Policy - [PERSON_NAME]"
type textarea "x"
type input "24-25 BOP Policy - Hartfo"
type textarea "x"
type input "24-25 BOP Policy - Hartfor"
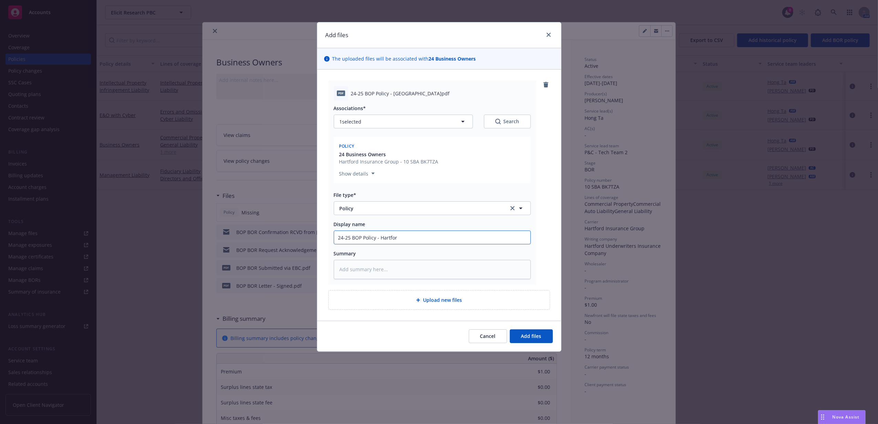
type textarea "x"
type input "24-25 BOP Policy - [GEOGRAPHIC_DATA]"
click at [542, 338] on button "Add files" at bounding box center [531, 337] width 43 height 14
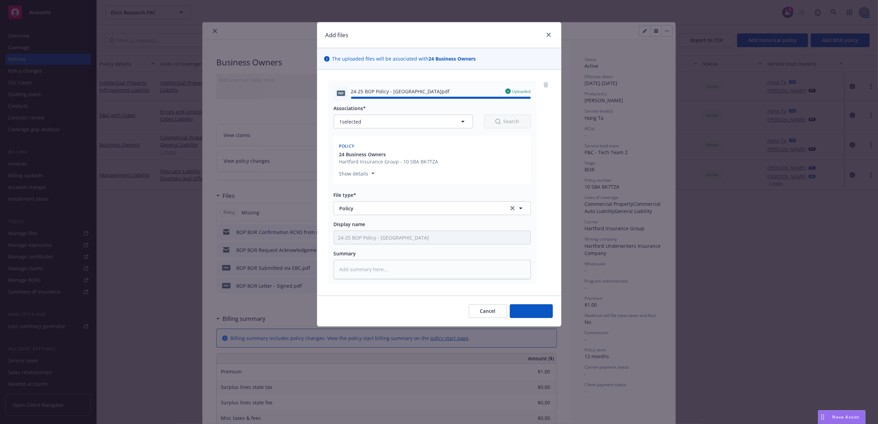
type textarea "x"
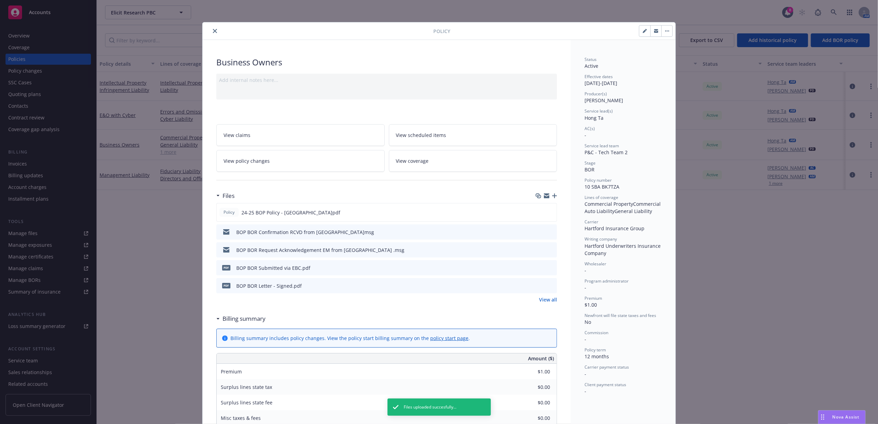
click at [329, 162] on link "View policy changes" at bounding box center [300, 161] width 168 height 22
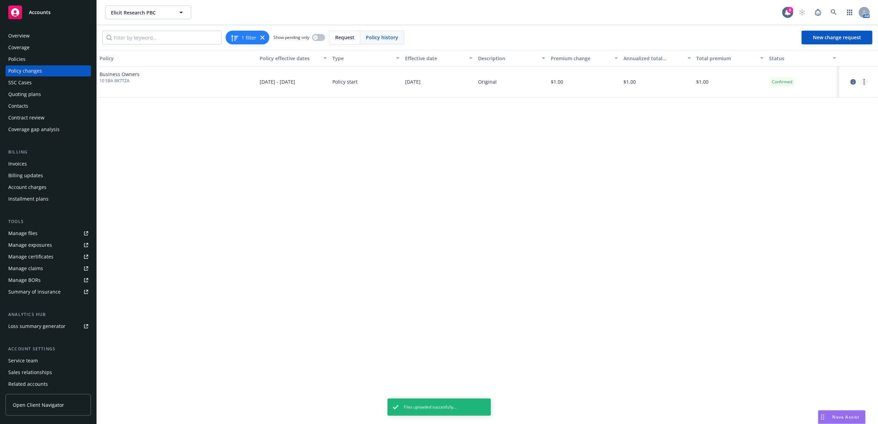
click at [864, 83] on icon "more" at bounding box center [863, 82] width 1 height 6
click at [809, 139] on link "Edit billing info" at bounding box center [809, 138] width 118 height 14
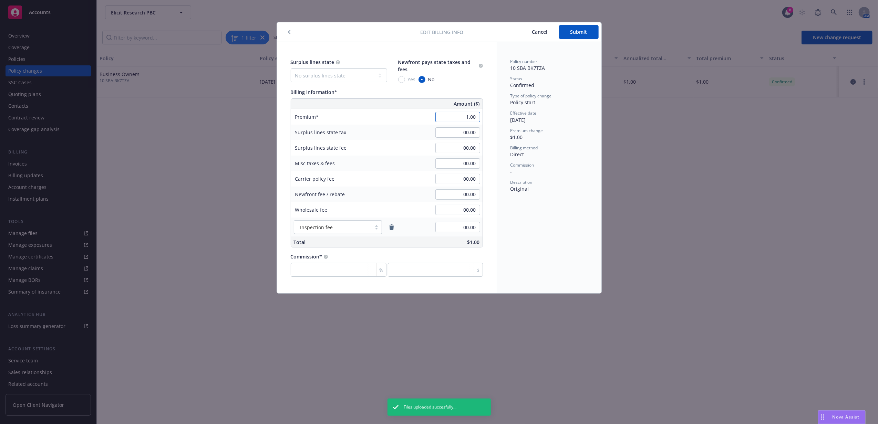
click at [458, 117] on input "1.00" at bounding box center [457, 117] width 45 height 10
type input "660.00"
click at [550, 236] on div "Policy number 10 SBA BK7TZA Status Confirmed Type of policy change Policy start…" at bounding box center [549, 167] width 105 height 251
click at [582, 24] on div "Edit billing info Cancel Submit" at bounding box center [439, 32] width 324 height 20
click at [582, 29] on span "Submit" at bounding box center [578, 32] width 17 height 7
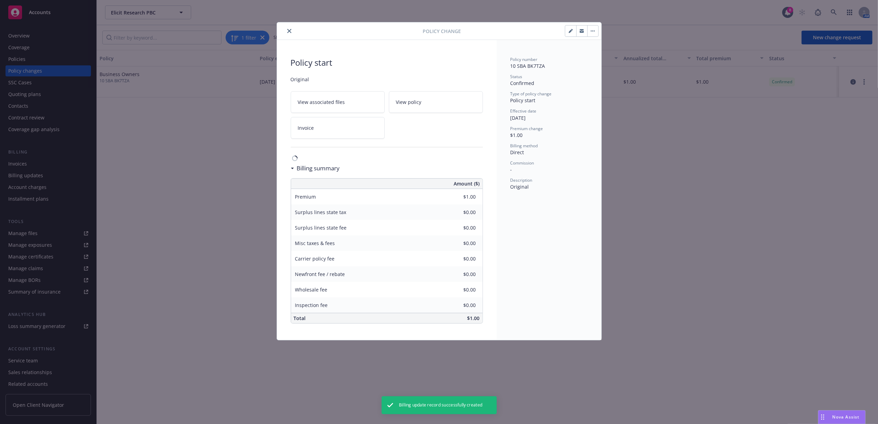
type input "$660.00"
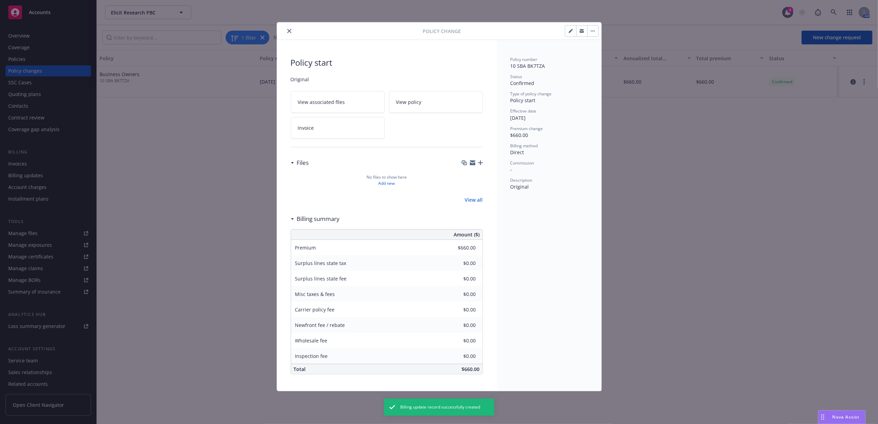
click at [293, 33] on div at bounding box center [351, 31] width 143 height 8
click at [291, 32] on icon "close" at bounding box center [289, 31] width 4 height 4
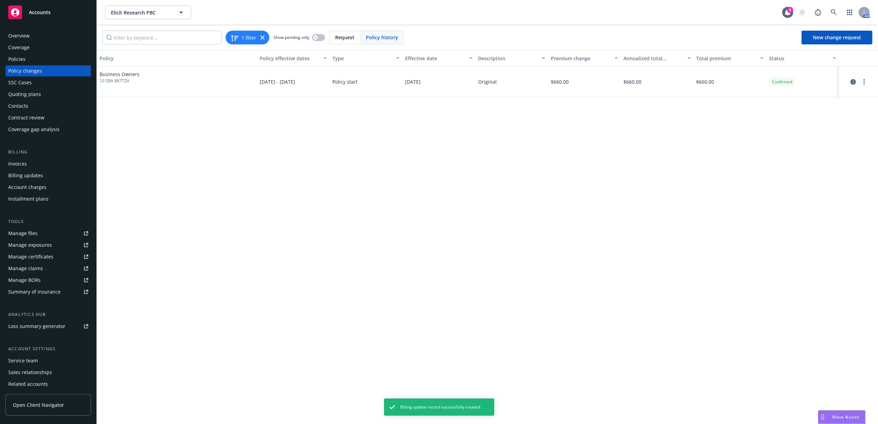
click at [60, 57] on div "Policies" at bounding box center [48, 59] width 80 height 11
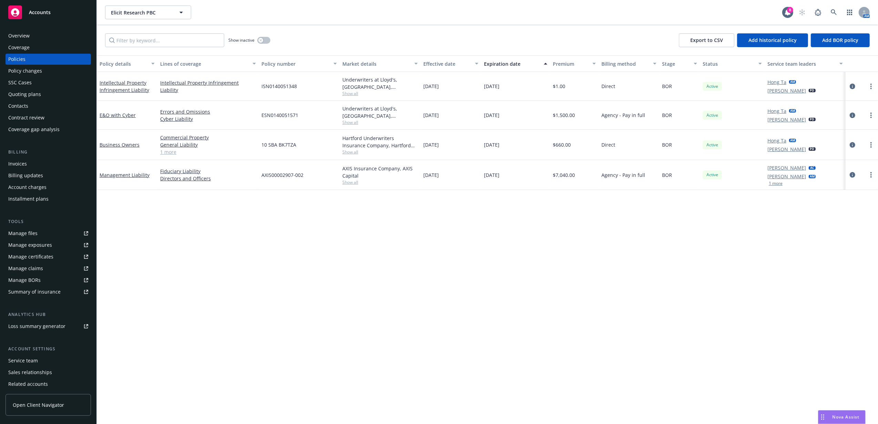
click at [852, 86] on icon "circleInformation" at bounding box center [853, 87] width 6 height 6
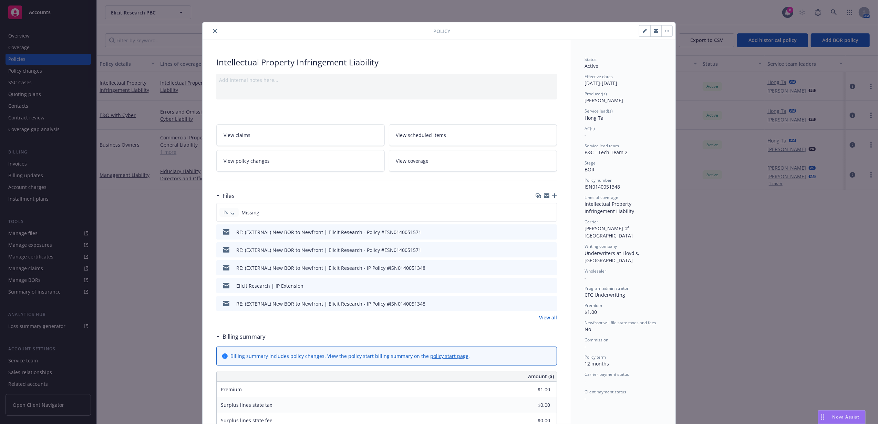
click at [547, 231] on icon "preview file" at bounding box center [550, 231] width 6 height 5
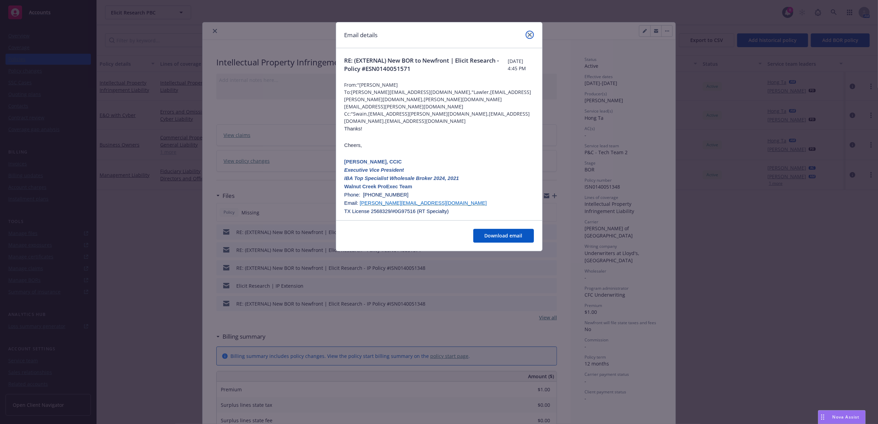
click at [532, 36] on link "close" at bounding box center [530, 35] width 8 height 8
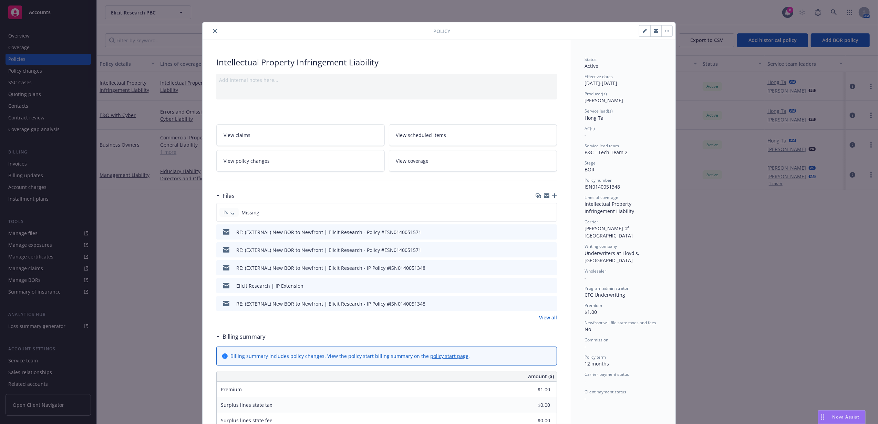
click at [213, 32] on icon "close" at bounding box center [215, 31] width 4 height 4
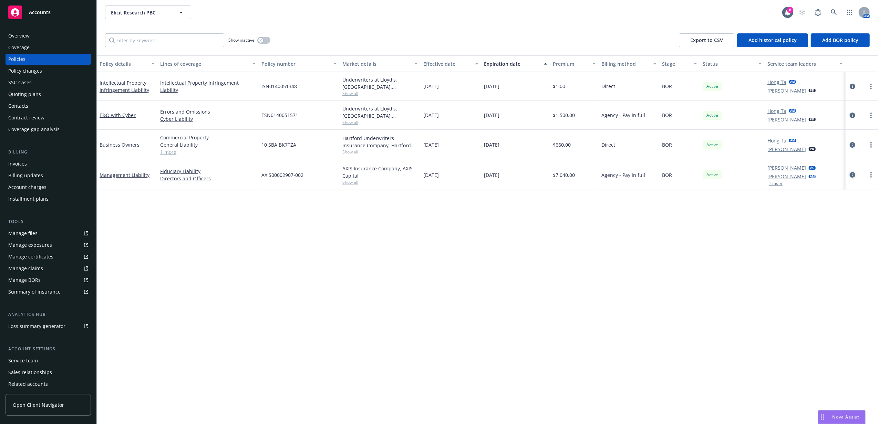
click at [852, 176] on icon "circleInformation" at bounding box center [853, 175] width 6 height 6
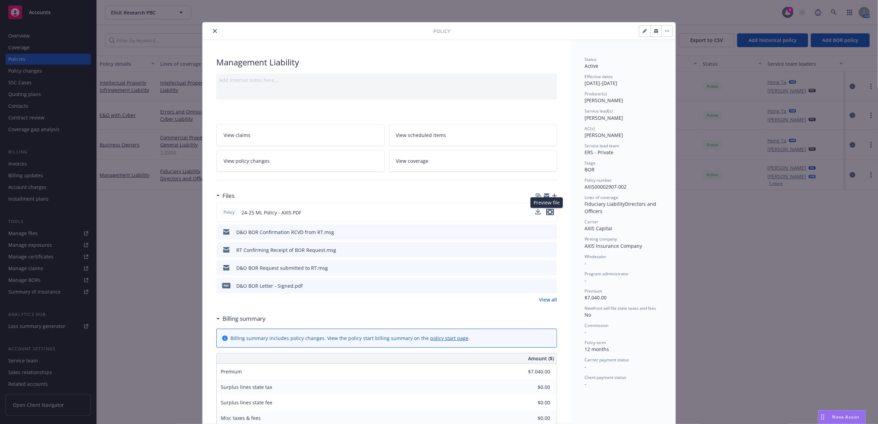
click at [548, 214] on icon "preview file" at bounding box center [550, 212] width 6 height 5
click at [211, 30] on button "close" at bounding box center [215, 31] width 8 height 8
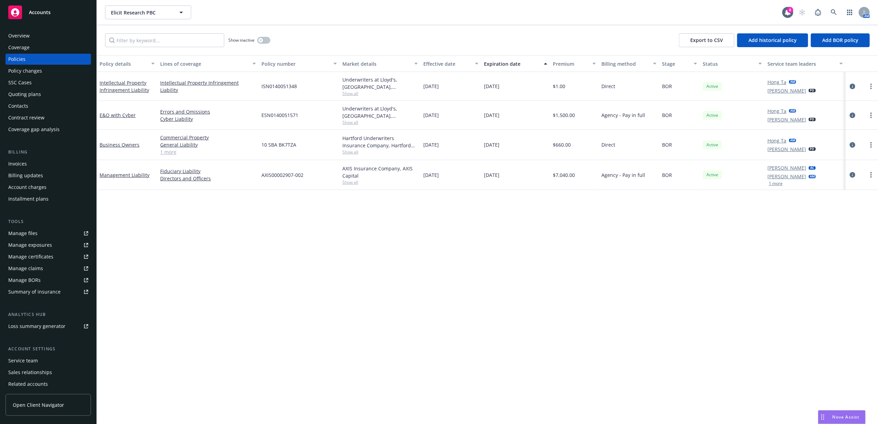
click at [62, 16] on div "Accounts" at bounding box center [48, 13] width 80 height 14
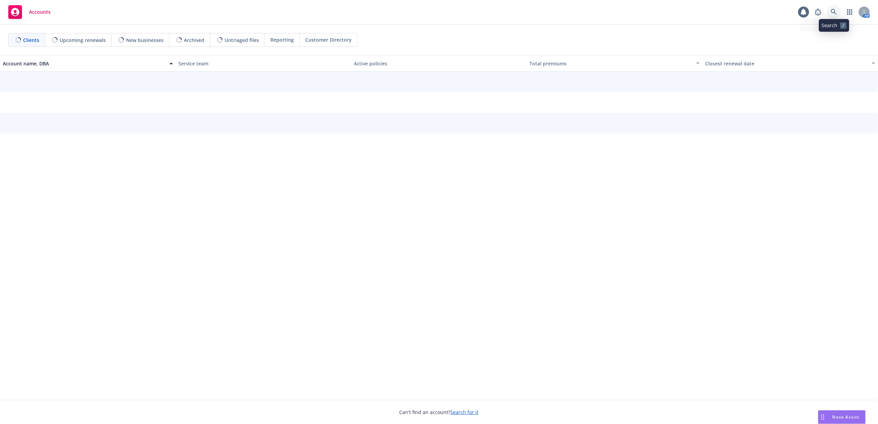
click at [834, 11] on icon at bounding box center [834, 12] width 6 height 6
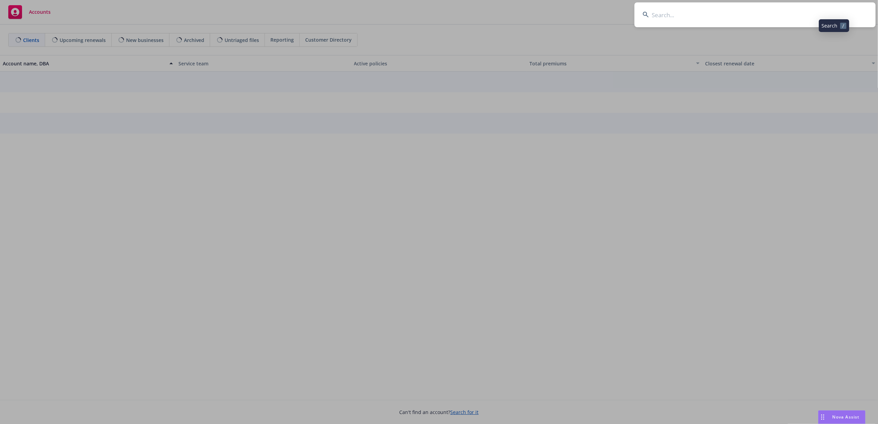
click at [827, 11] on input at bounding box center [754, 14] width 241 height 25
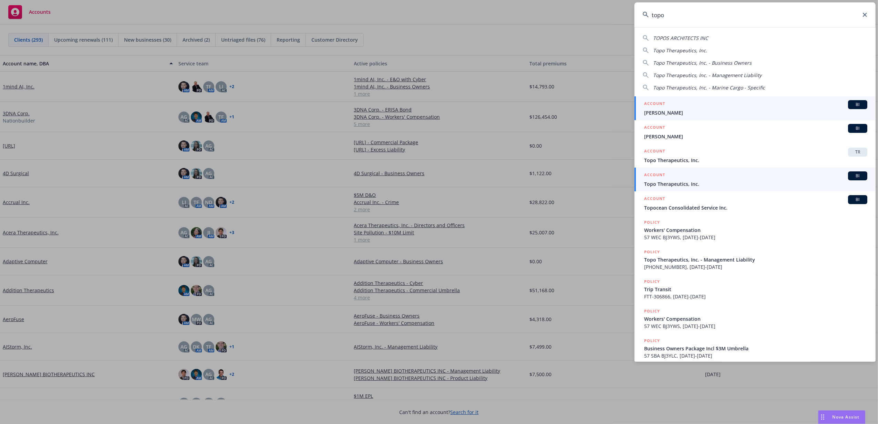
type input "topo"
click at [706, 182] on span "Topo Therapeutics, Inc." at bounding box center [755, 183] width 223 height 7
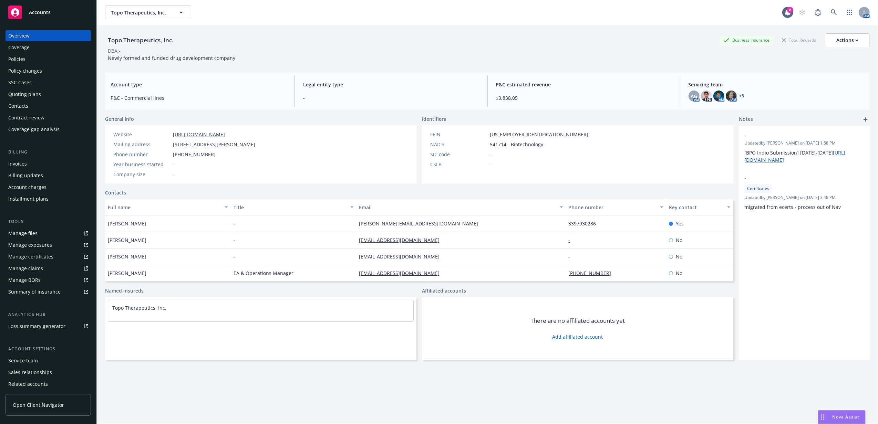
click at [43, 63] on div "Policies" at bounding box center [48, 59] width 80 height 11
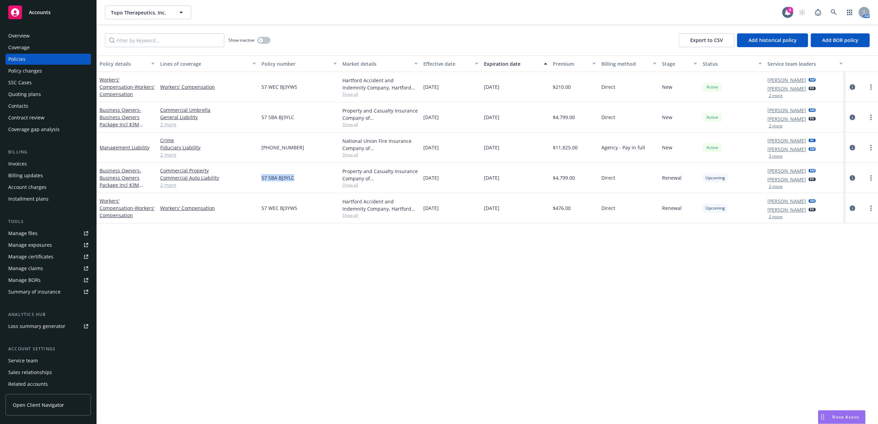
drag, startPoint x: 259, startPoint y: 176, endPoint x: 295, endPoint y: 181, distance: 35.8
click at [295, 181] on div "57 SBA BJ3YLC" at bounding box center [299, 178] width 81 height 30
copy span "57 SBA BJ3YLC"
